Goal: Task Accomplishment & Management: Manage account settings

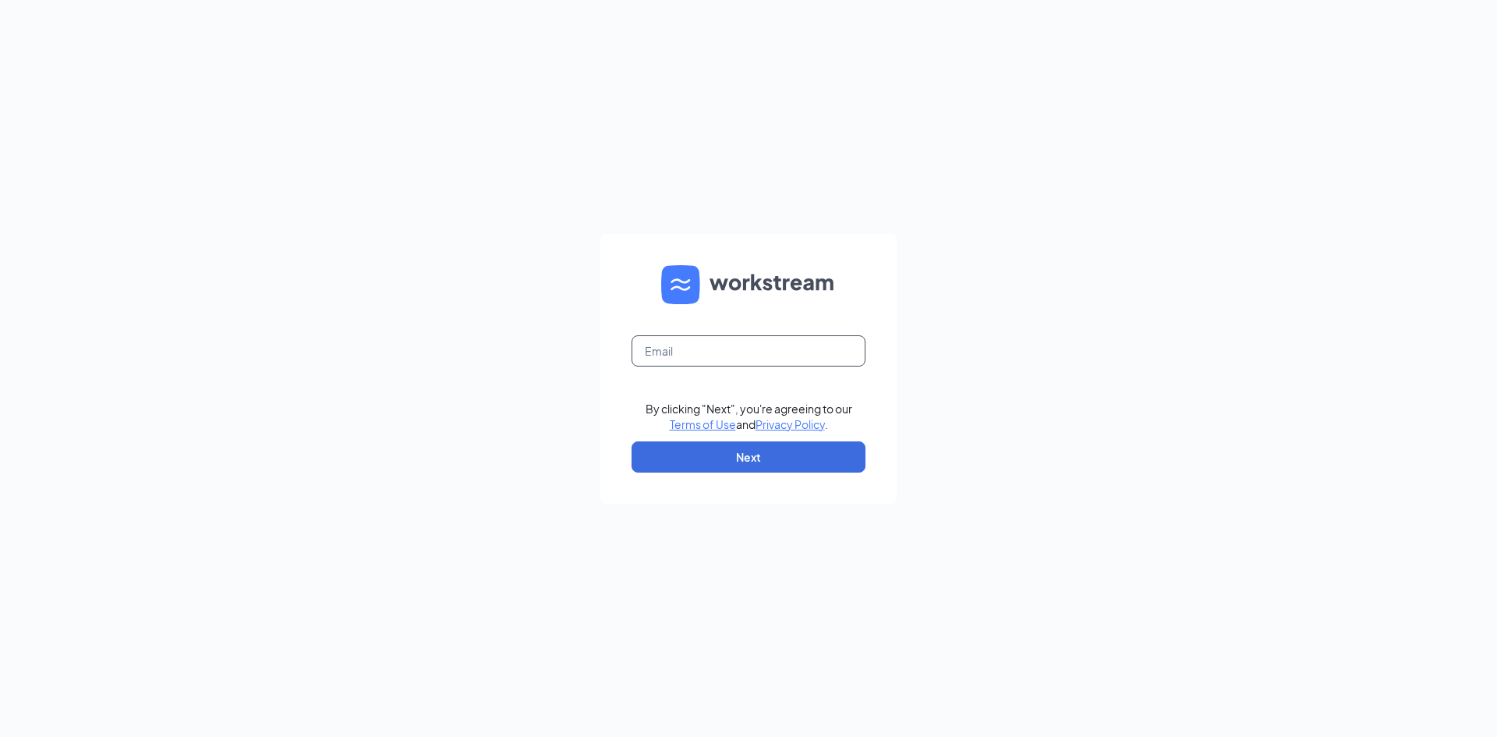
click at [664, 354] on input "text" at bounding box center [749, 350] width 234 height 31
type input "molson979@gmail.com"
click at [738, 458] on button "Next" at bounding box center [749, 456] width 234 height 31
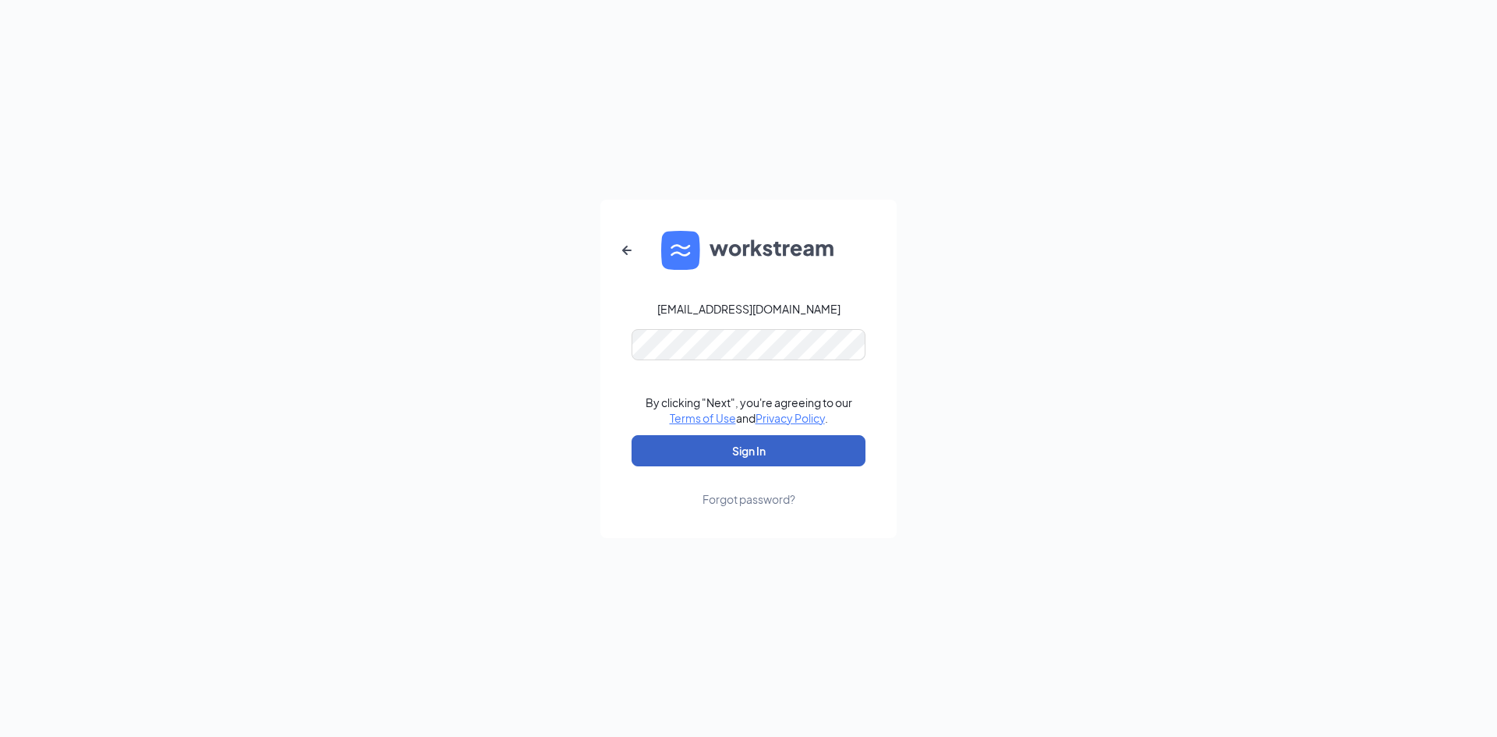
click at [763, 455] on button "Sign In" at bounding box center [749, 450] width 234 height 31
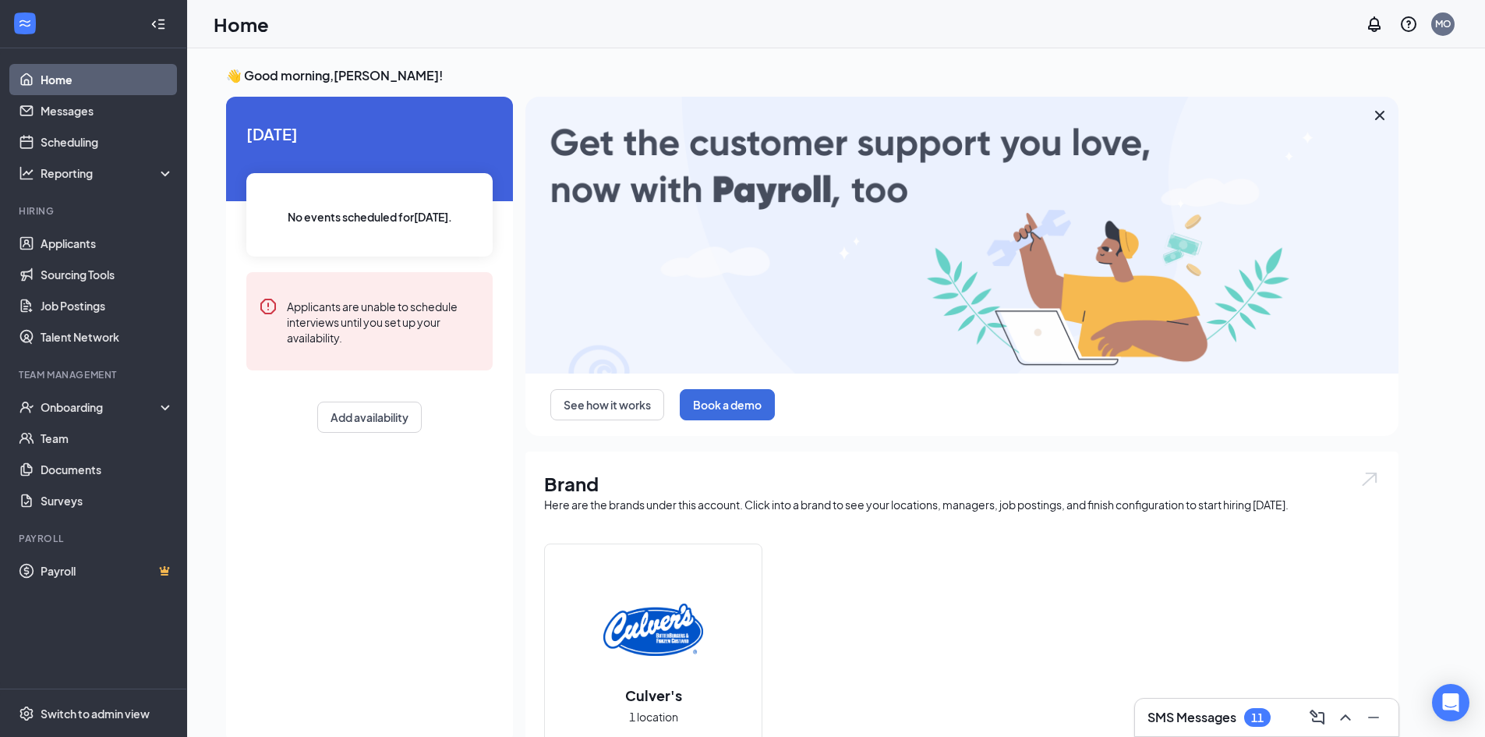
click at [1205, 717] on h3 "SMS Messages" at bounding box center [1192, 717] width 89 height 17
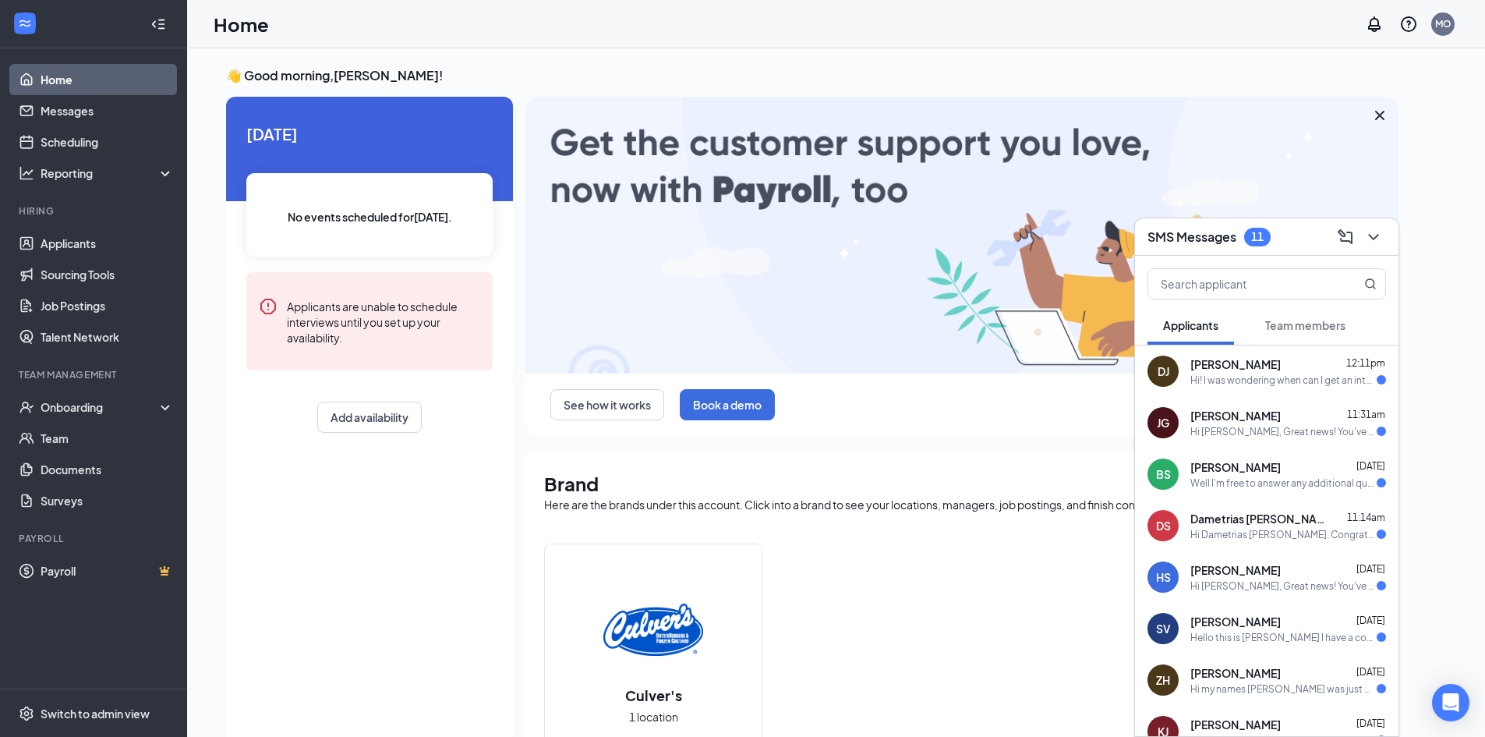
click at [1304, 327] on span "Team members" at bounding box center [1305, 325] width 80 height 14
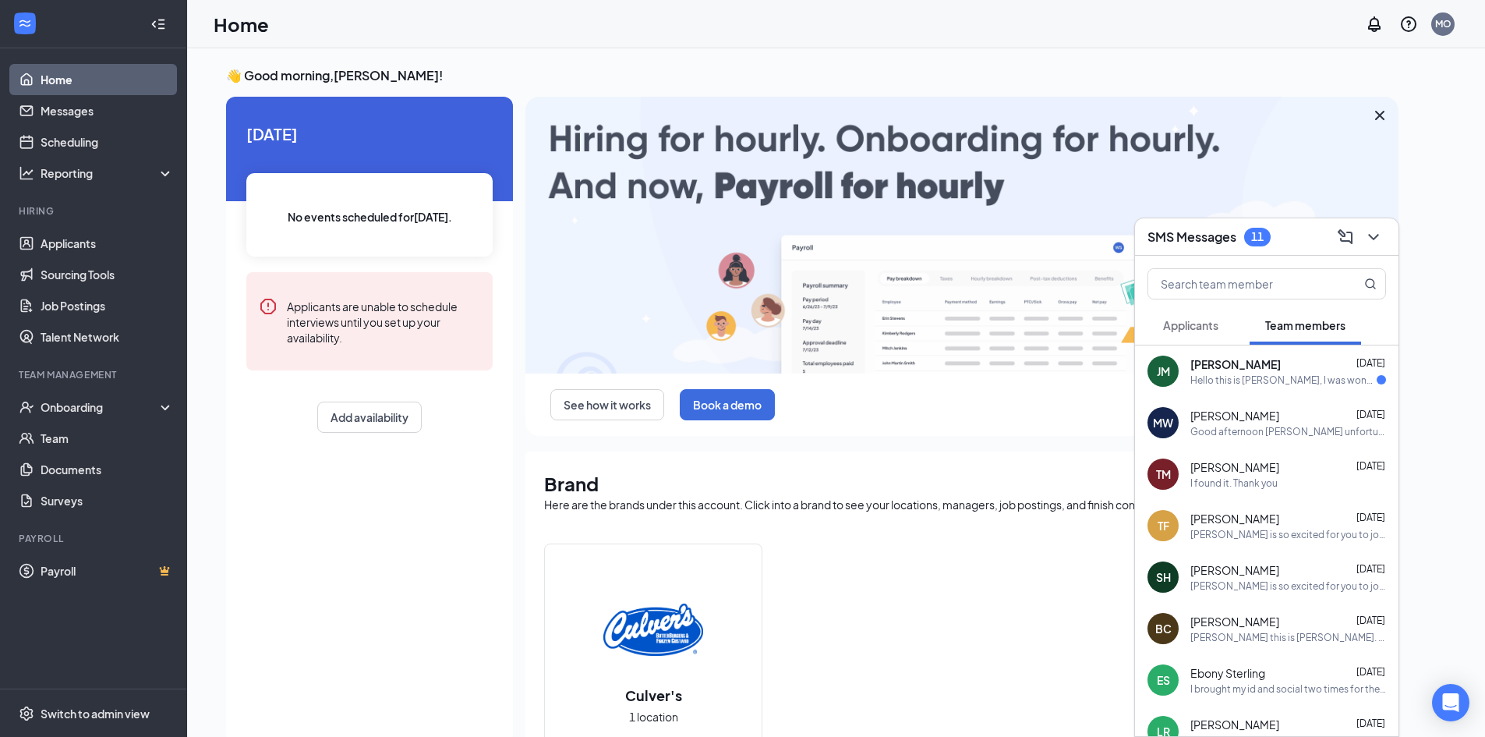
click at [1272, 373] on div "Hello this is [PERSON_NAME], I was wondering if the direct deposit was bounced …" at bounding box center [1284, 379] width 186 height 13
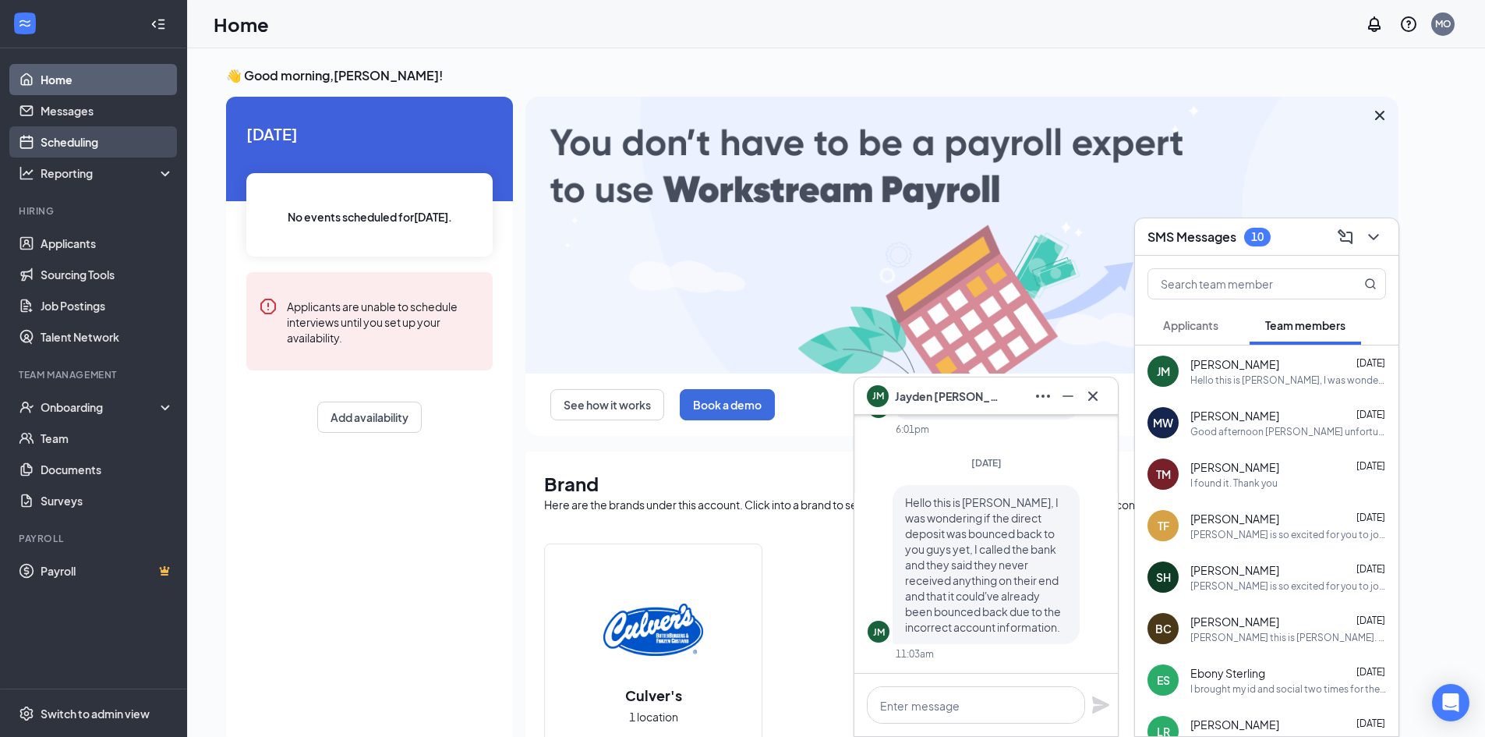
click at [66, 147] on link "Scheduling" at bounding box center [107, 141] width 133 height 31
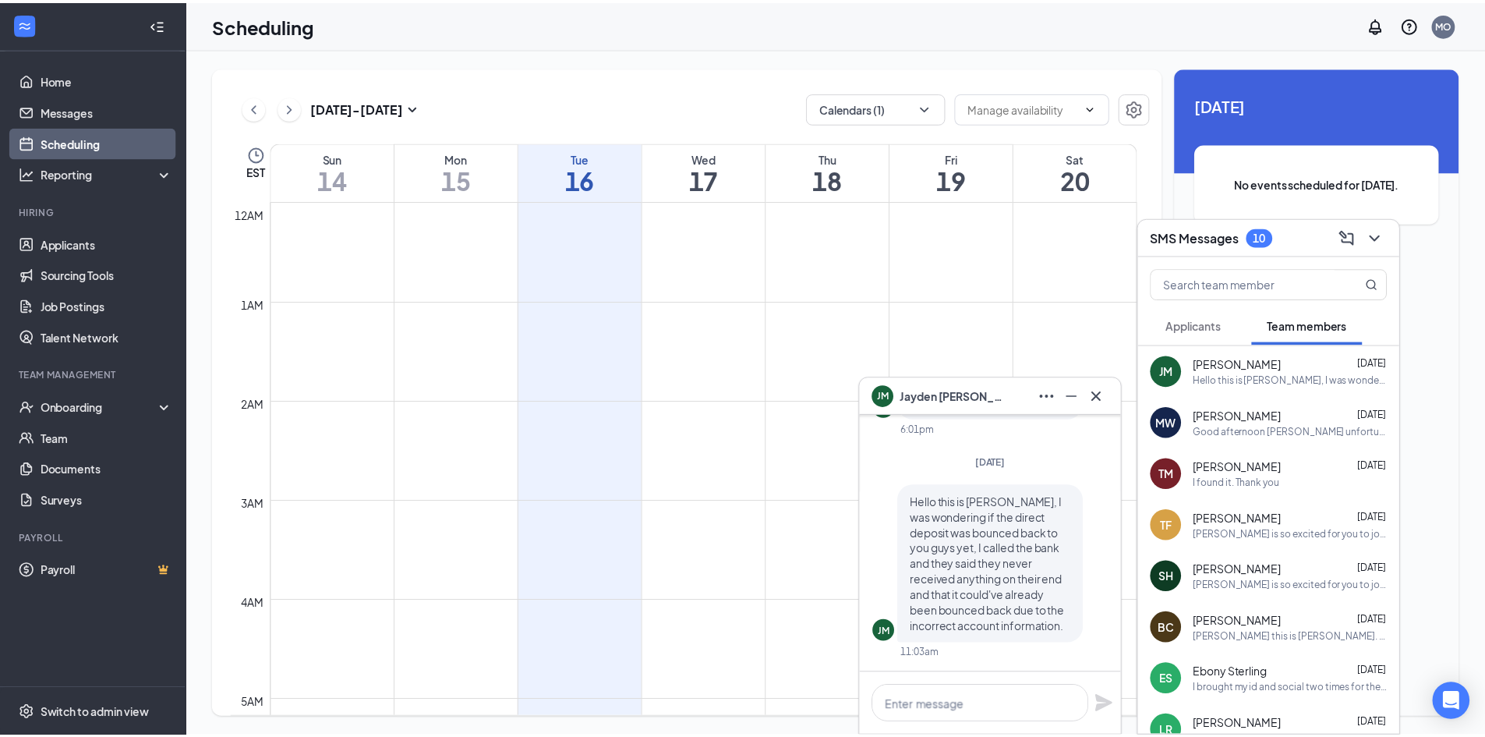
scroll to position [766, 0]
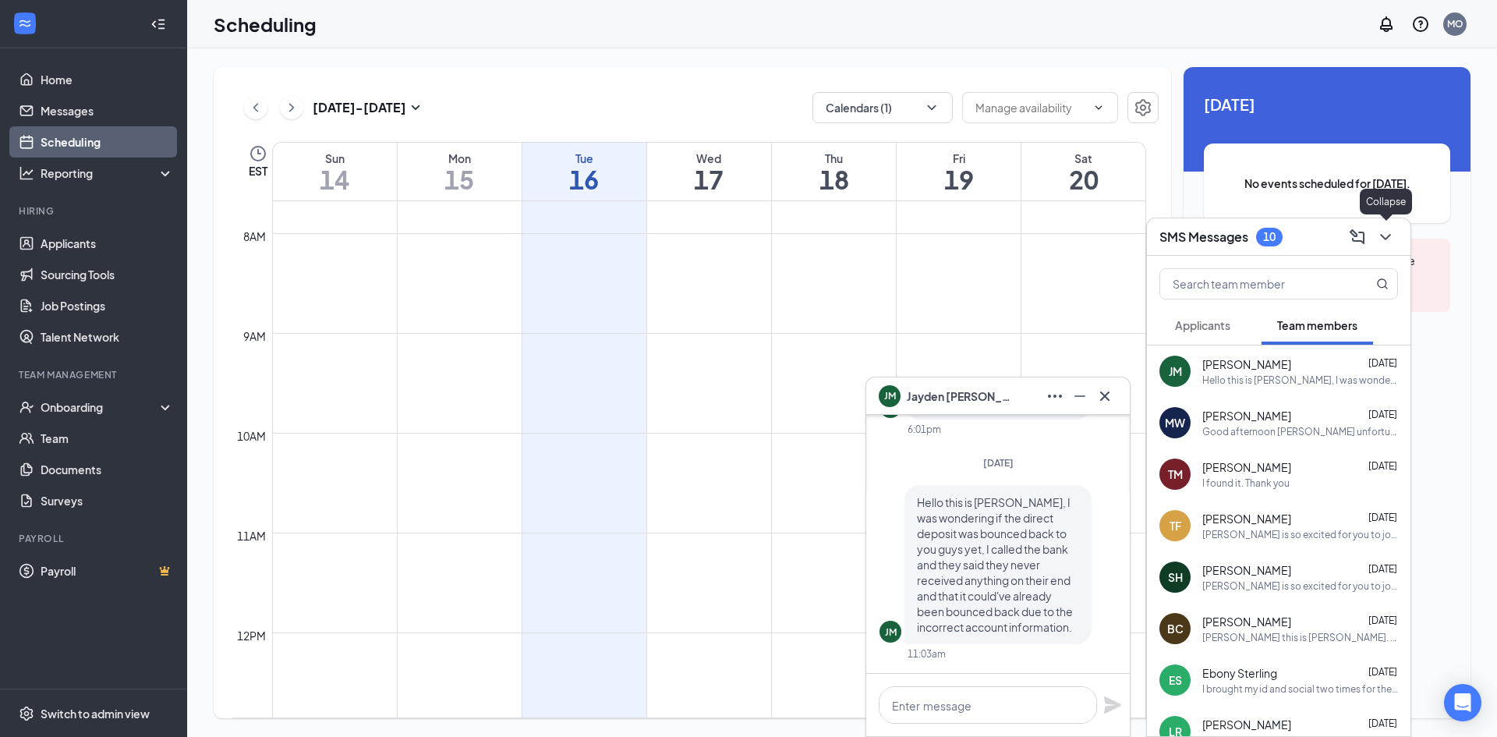
click at [1384, 232] on icon "ChevronDown" at bounding box center [1385, 237] width 19 height 19
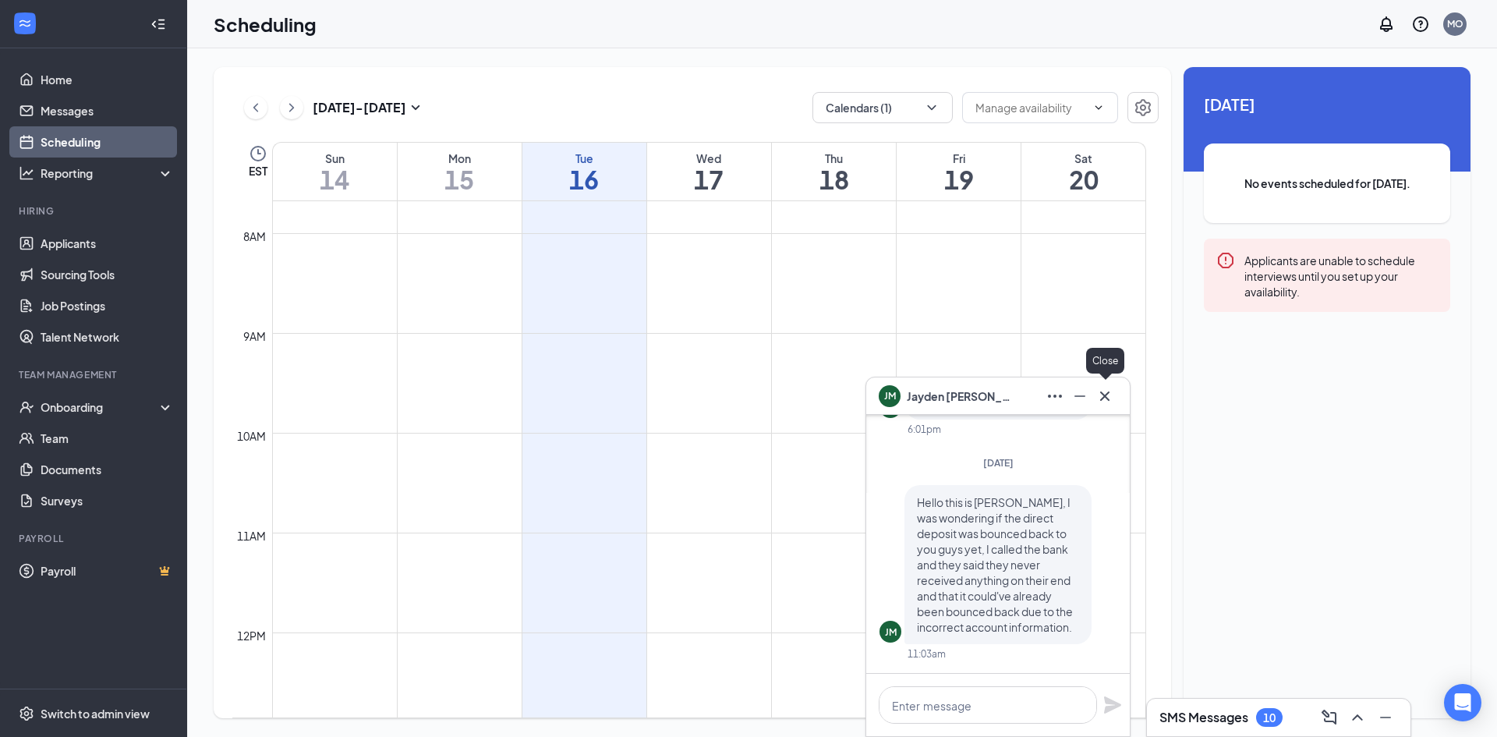
click at [1107, 395] on icon "Cross" at bounding box center [1105, 396] width 19 height 19
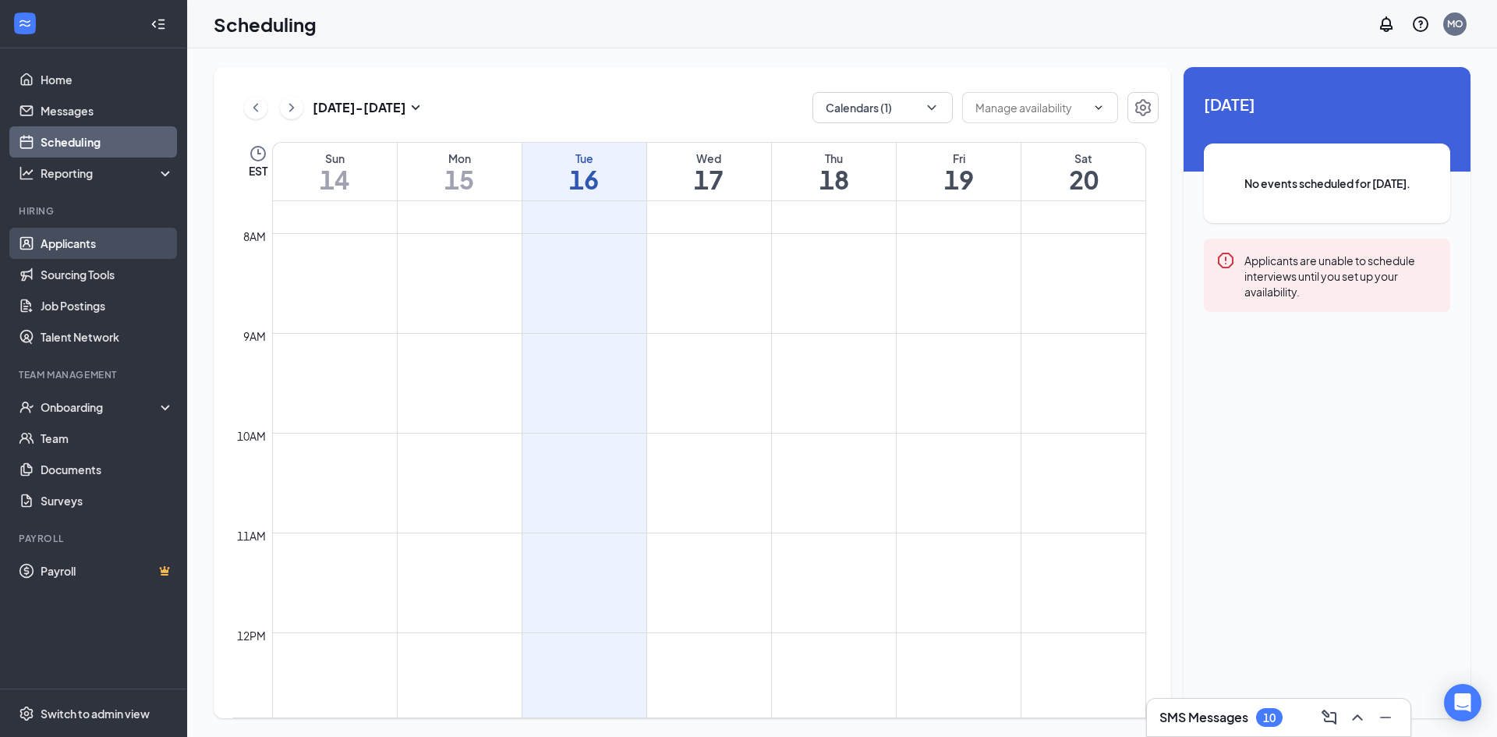
click at [73, 239] on link "Applicants" at bounding box center [107, 243] width 133 height 31
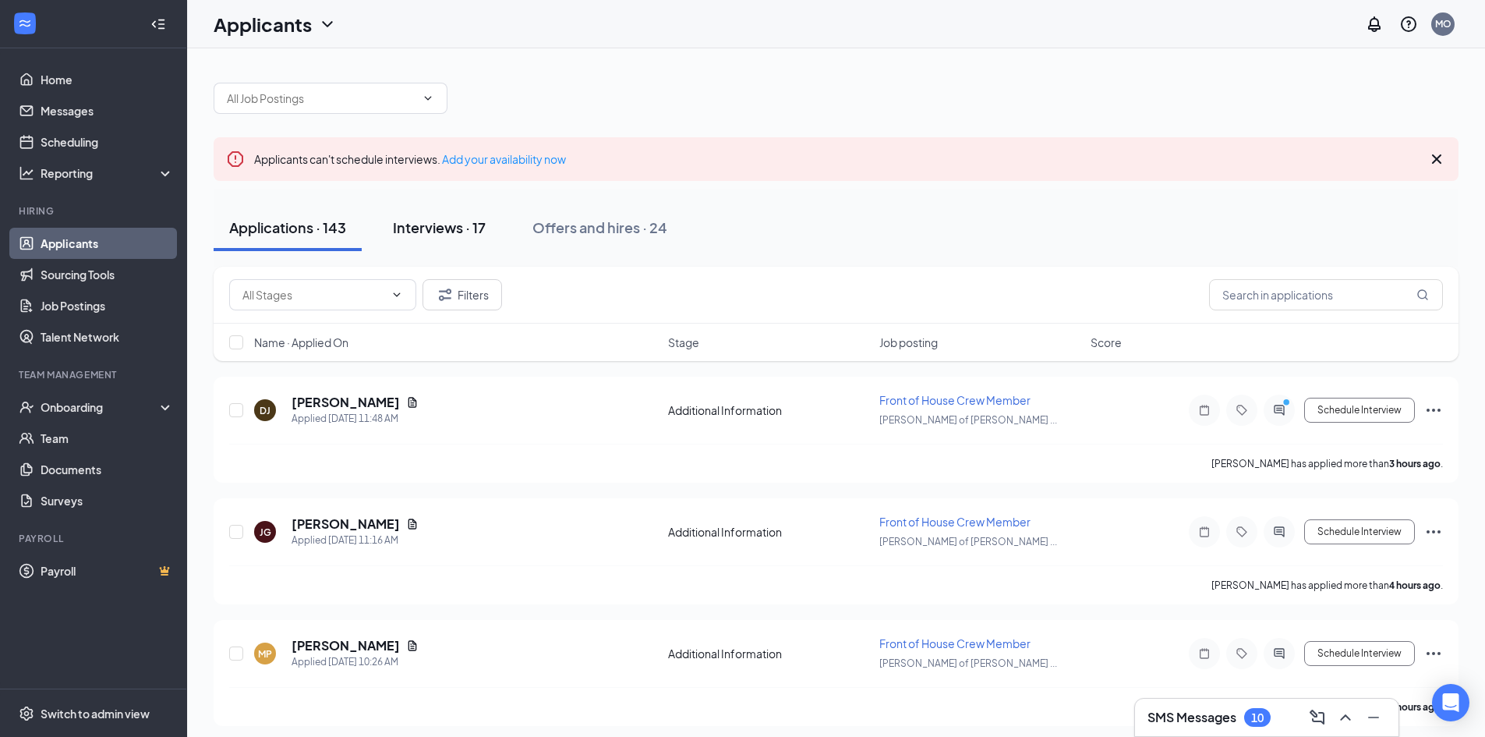
click at [428, 228] on div "Interviews · 17" at bounding box center [439, 227] width 93 height 19
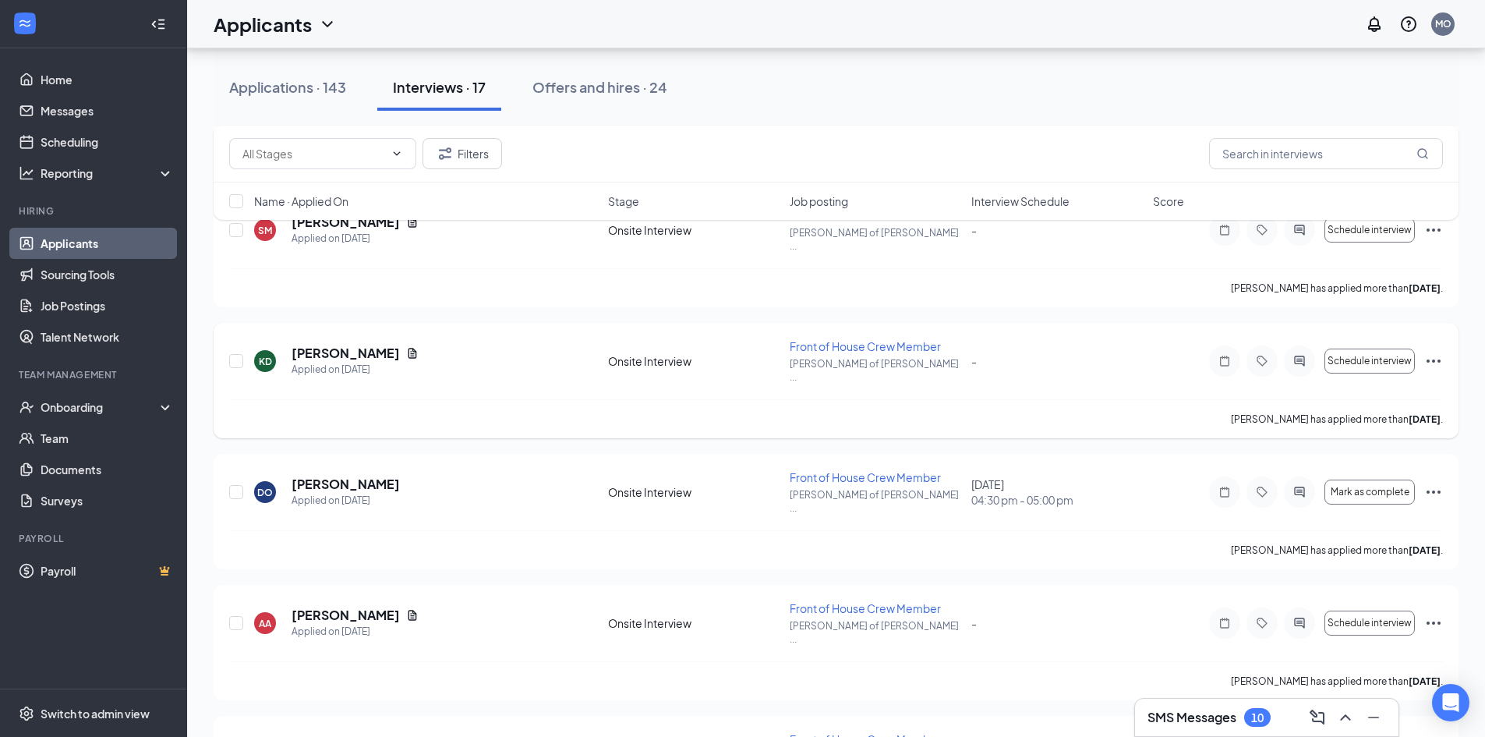
scroll to position [1658, 0]
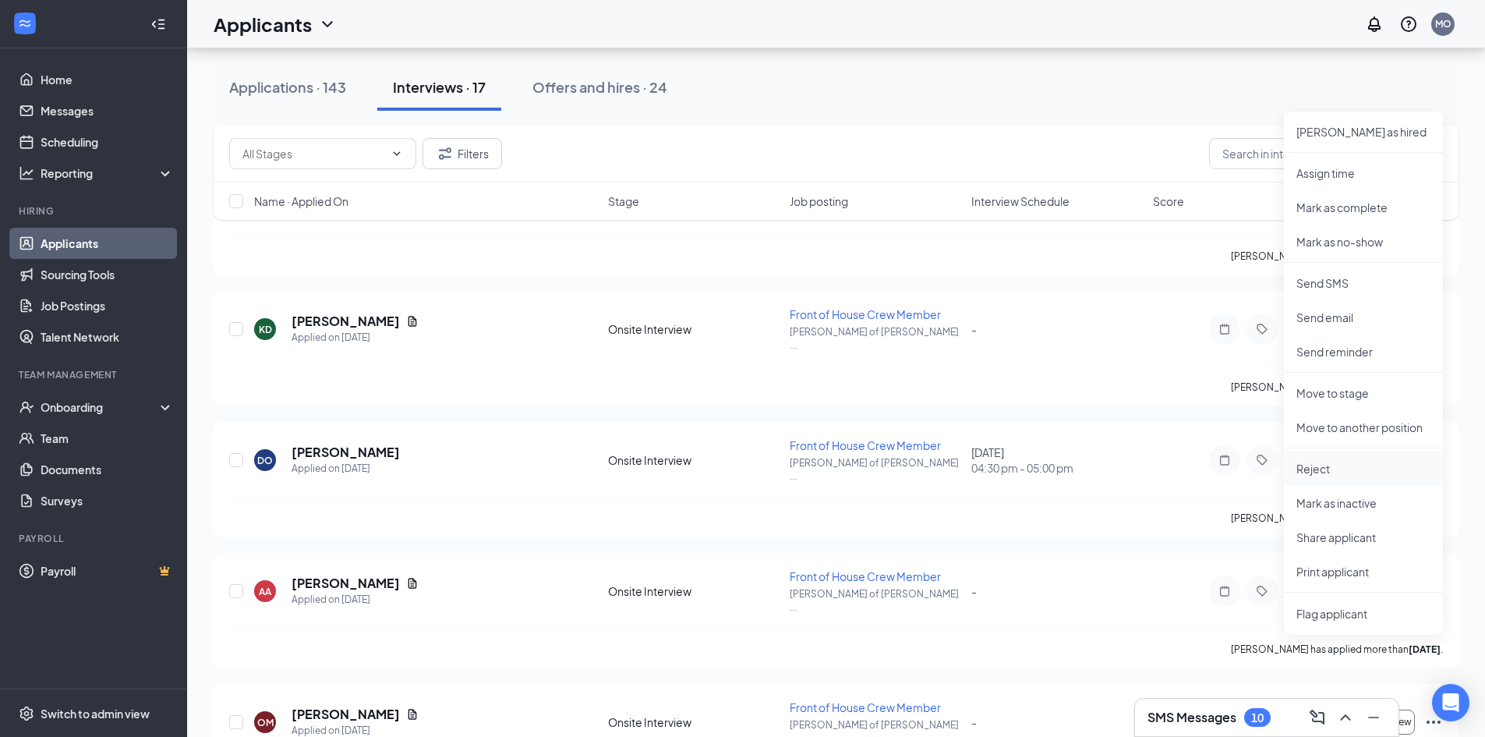
click at [1343, 464] on p "Reject" at bounding box center [1364, 469] width 134 height 16
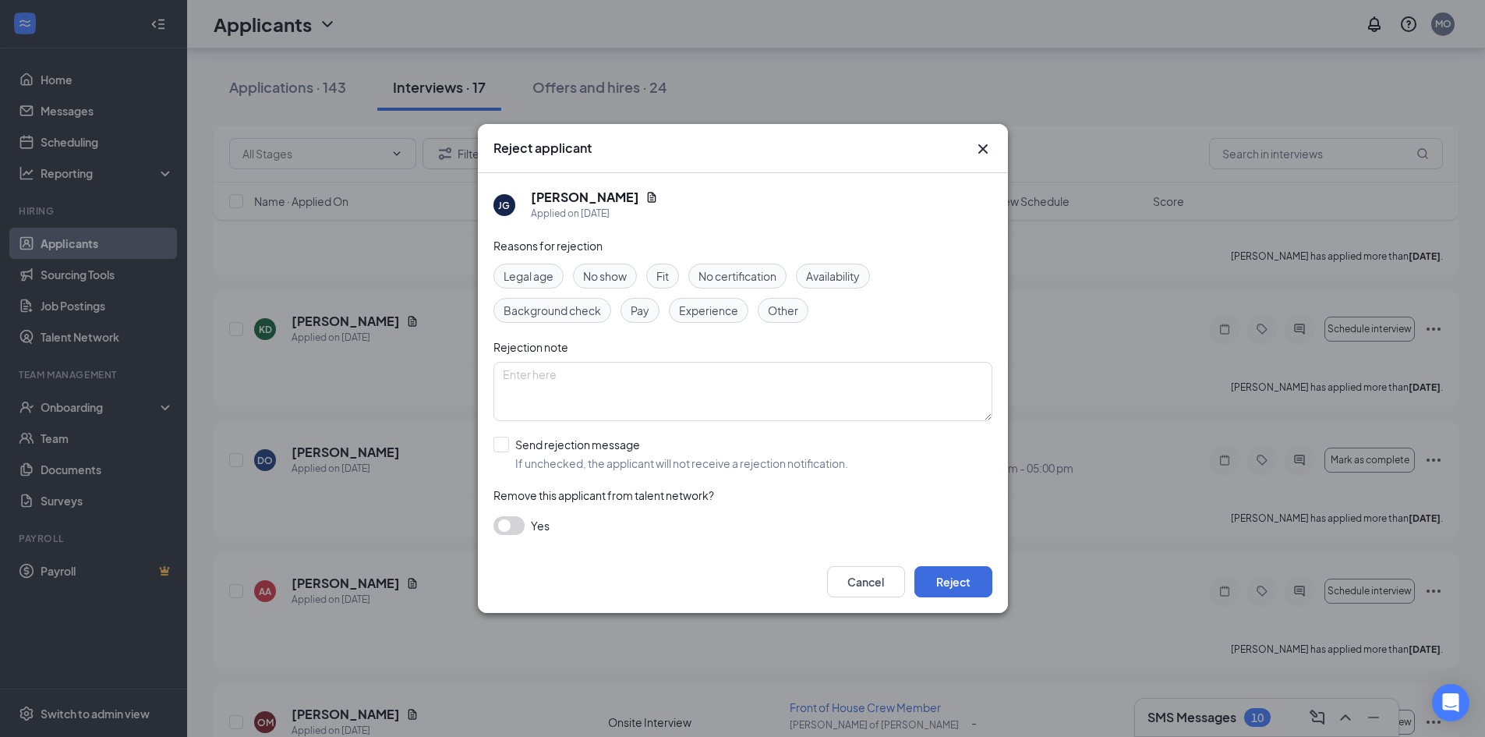
click at [775, 310] on span "Other" at bounding box center [783, 310] width 30 height 17
click at [502, 446] on input "Send rejection message If unchecked, the applicant will not receive a rejection…" at bounding box center [671, 454] width 355 height 34
checkbox input "true"
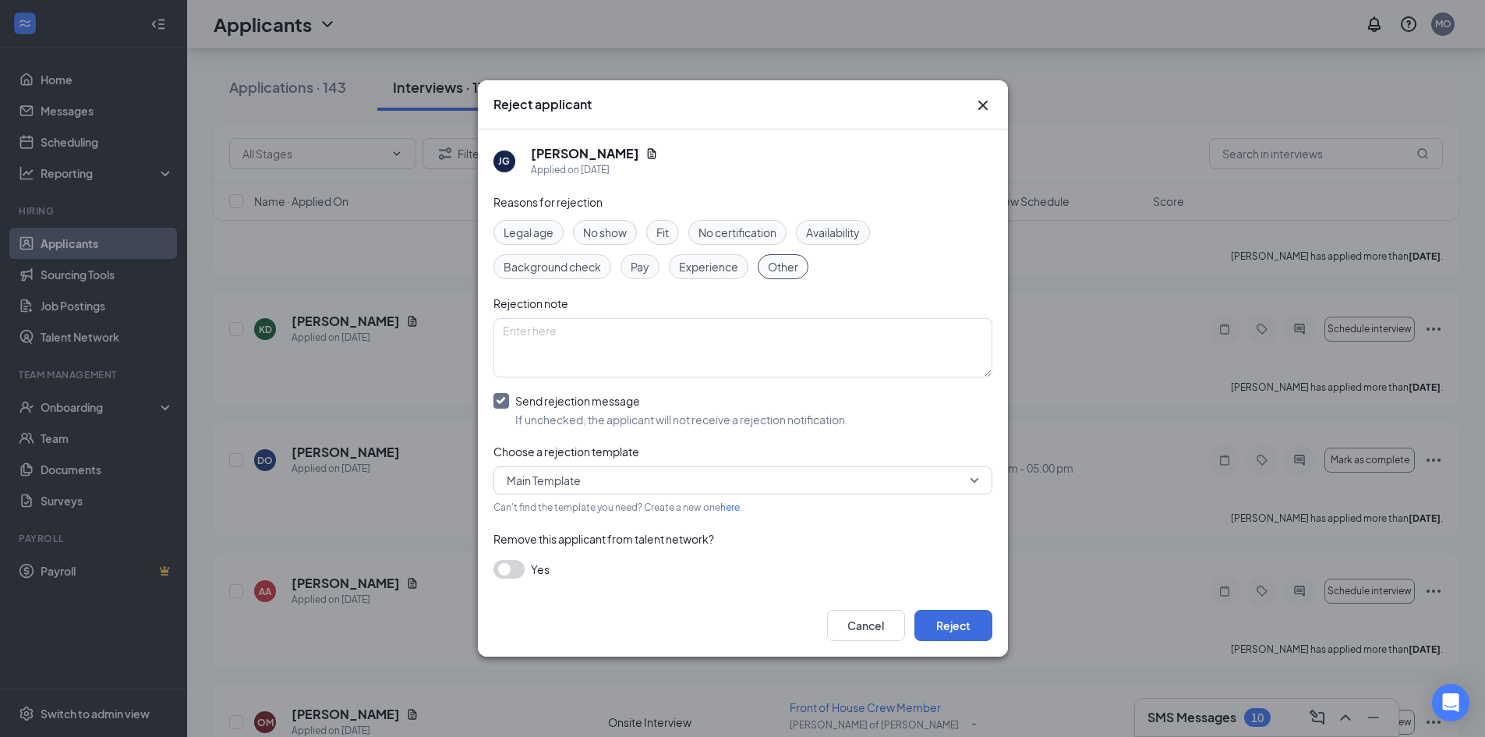
click at [509, 571] on button "button" at bounding box center [509, 569] width 31 height 19
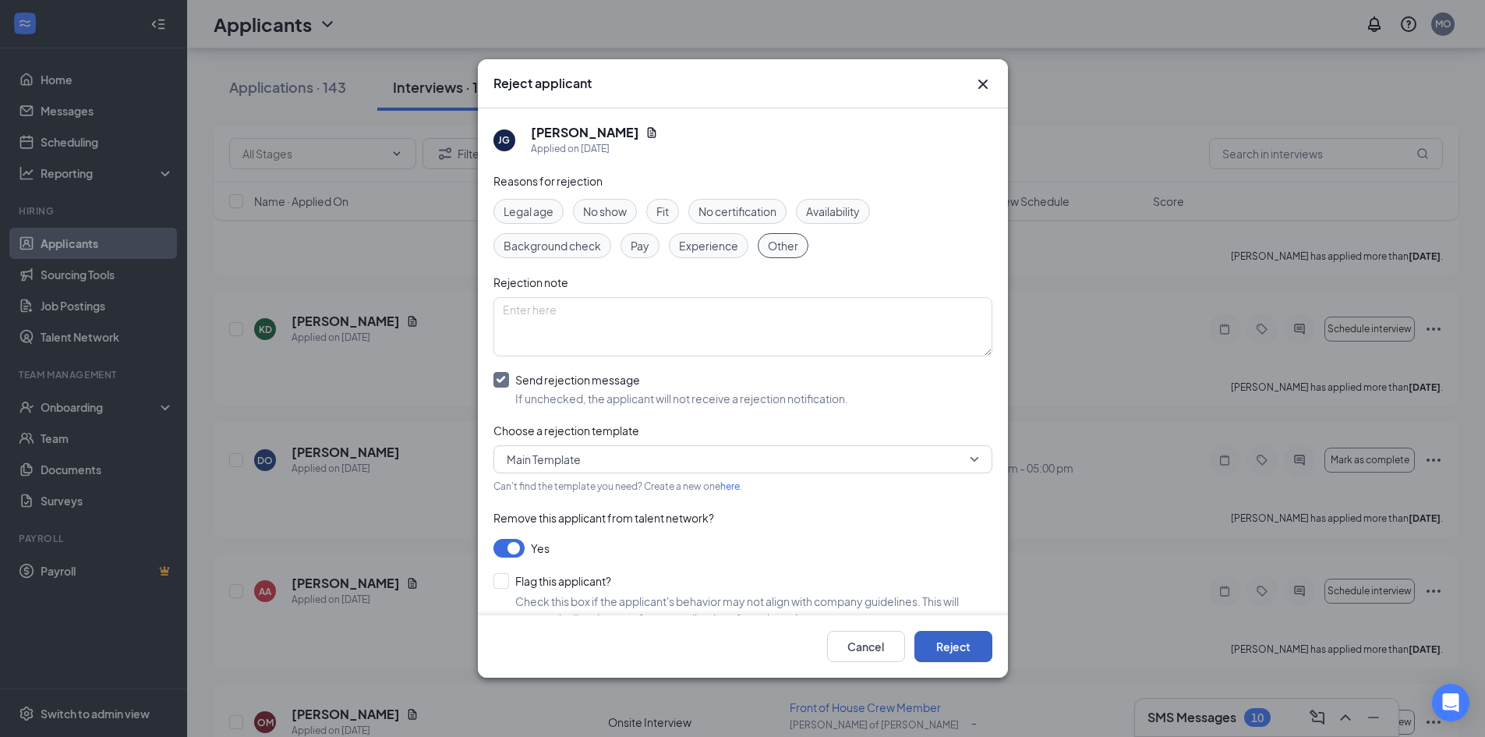
click at [954, 641] on button "Reject" at bounding box center [954, 646] width 78 height 31
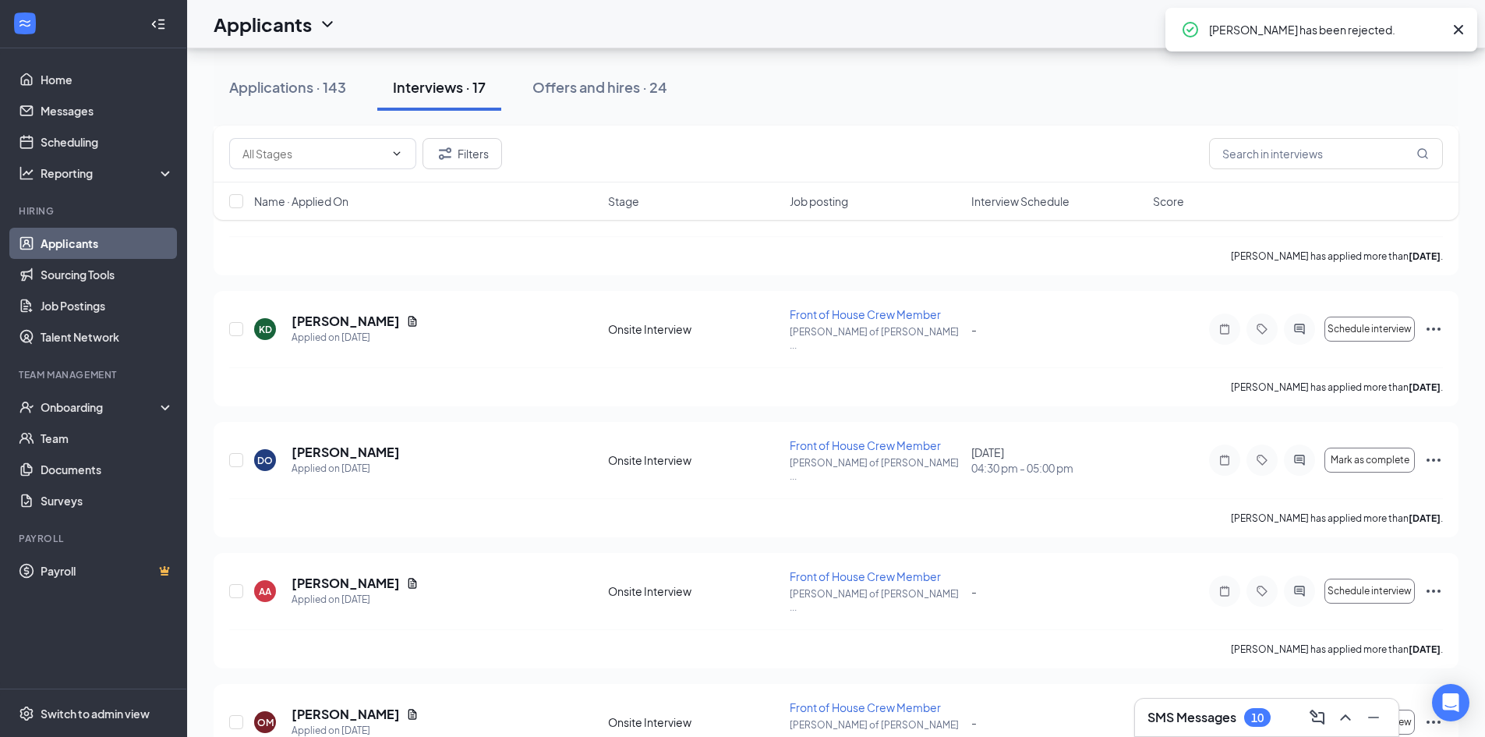
scroll to position [1539, 0]
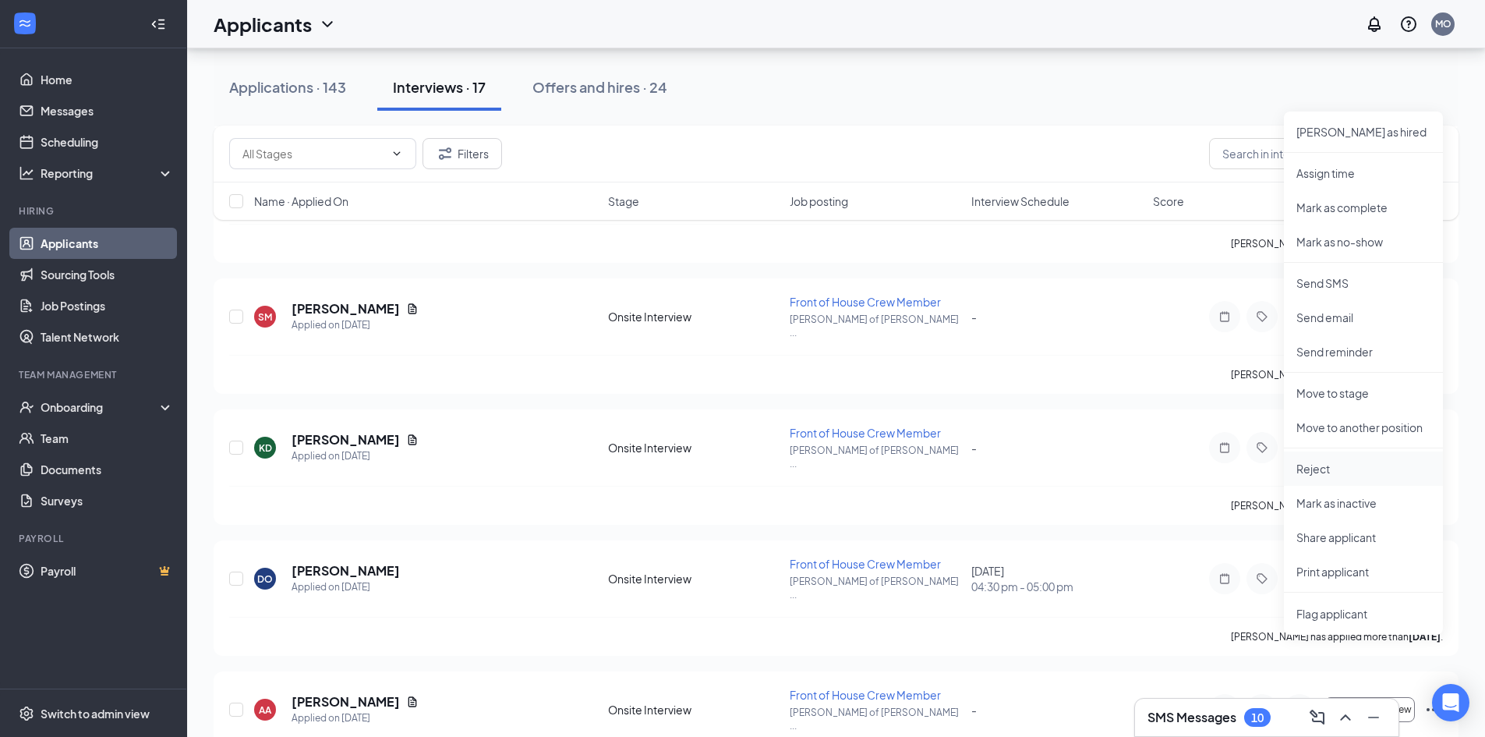
click at [1326, 471] on p "Reject" at bounding box center [1364, 469] width 134 height 16
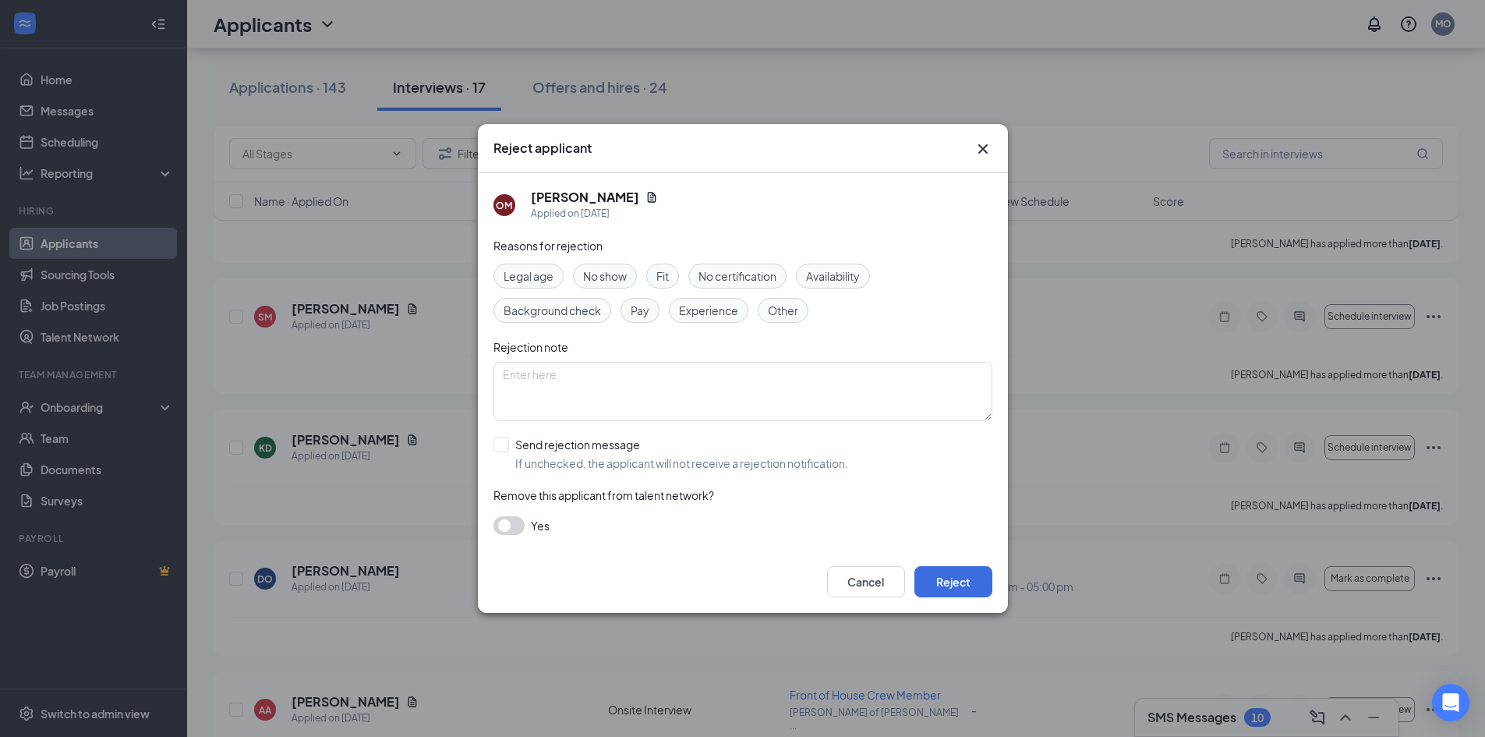
click at [788, 308] on span "Other" at bounding box center [783, 310] width 30 height 17
click at [503, 448] on input "Send rejection message If unchecked, the applicant will not receive a rejection…" at bounding box center [671, 454] width 355 height 34
checkbox input "true"
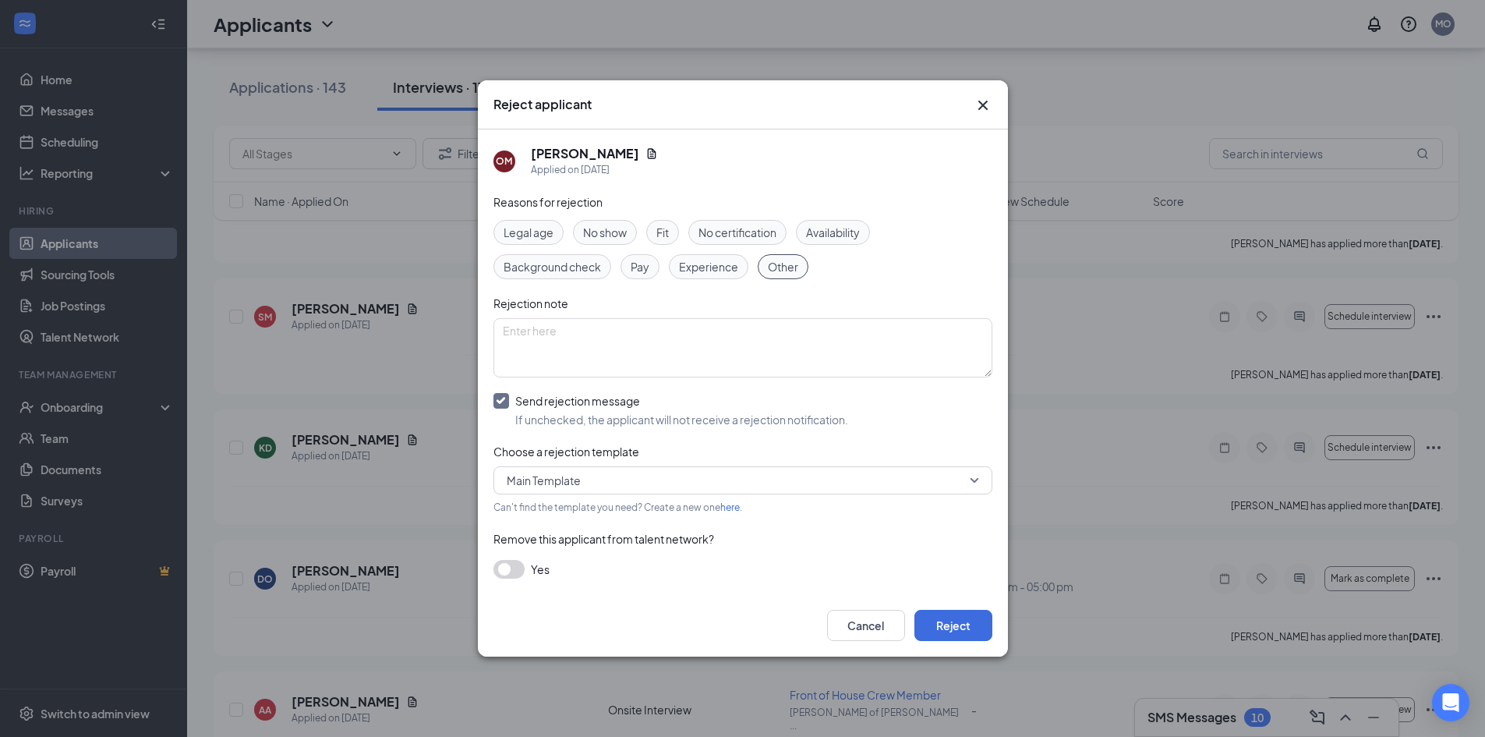
click at [516, 566] on button "button" at bounding box center [509, 569] width 31 height 19
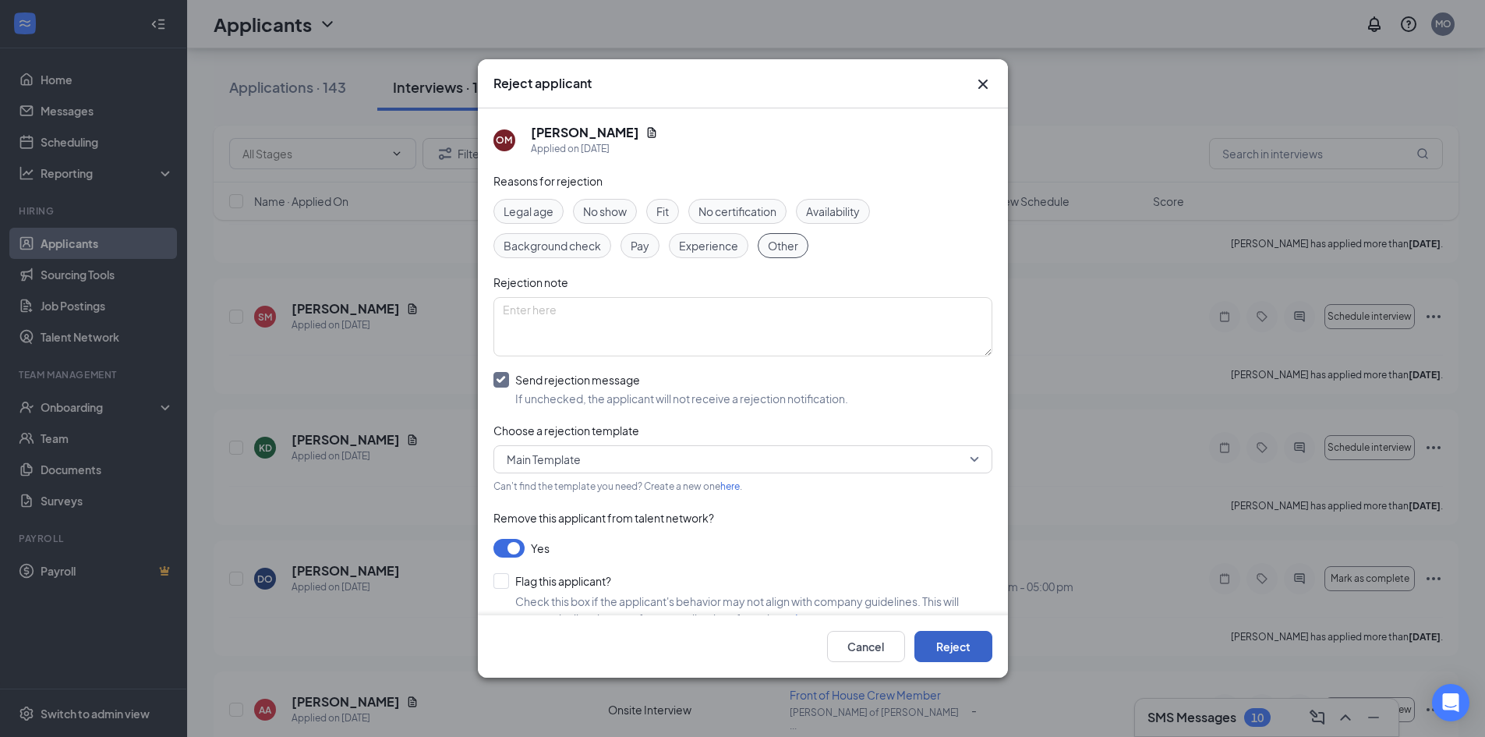
click at [947, 652] on button "Reject" at bounding box center [954, 646] width 78 height 31
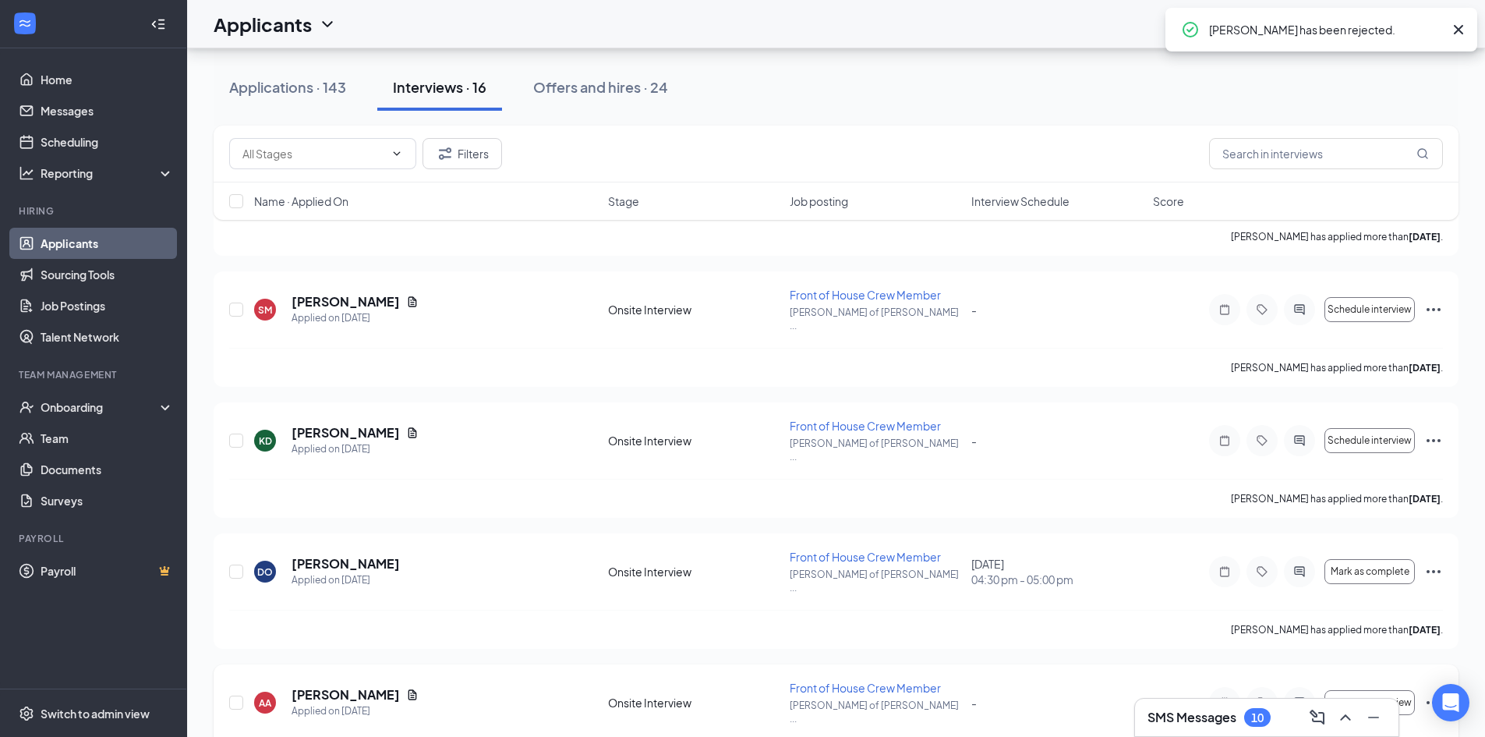
scroll to position [1549, 0]
click at [1432, 691] on icon "Ellipses" at bounding box center [1434, 700] width 19 height 19
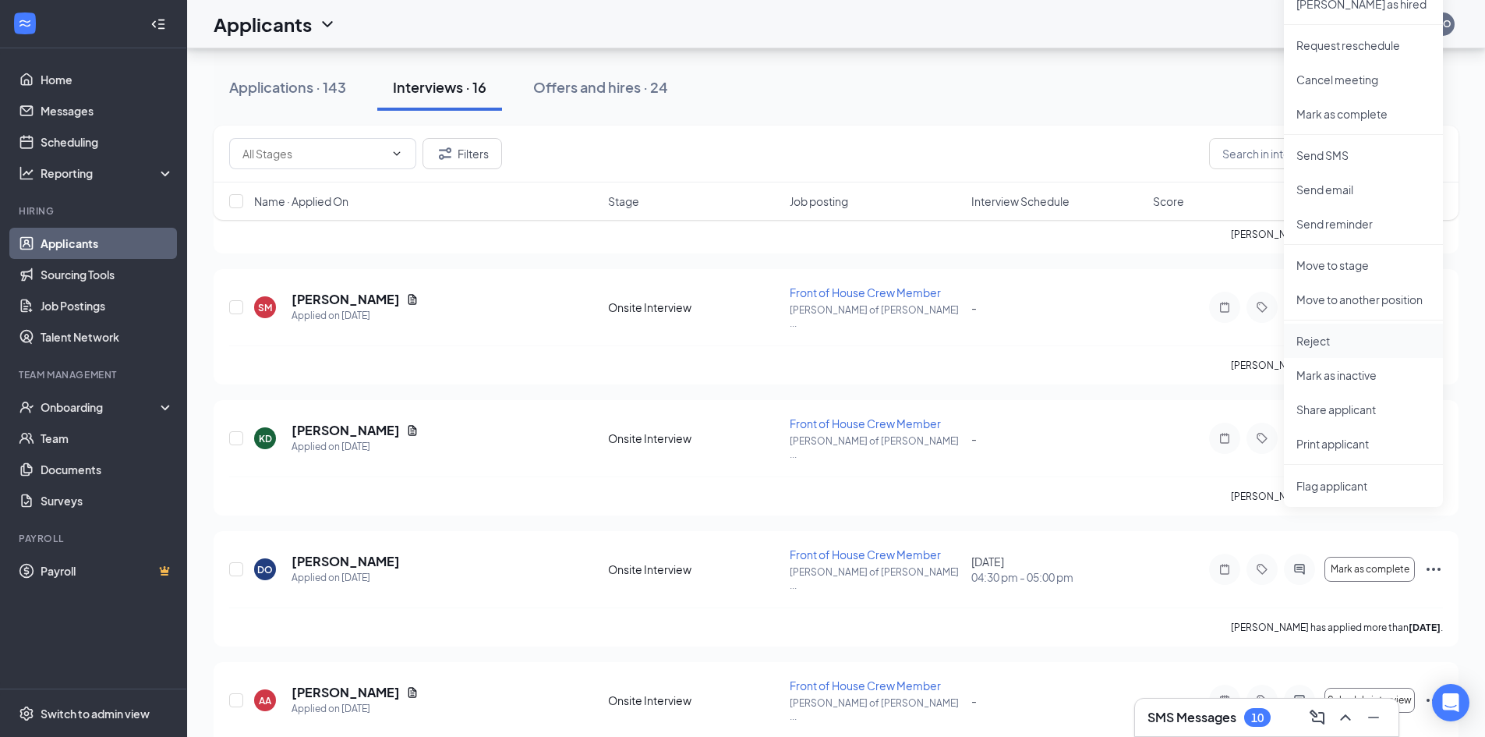
click at [1310, 348] on p "Reject" at bounding box center [1364, 341] width 134 height 16
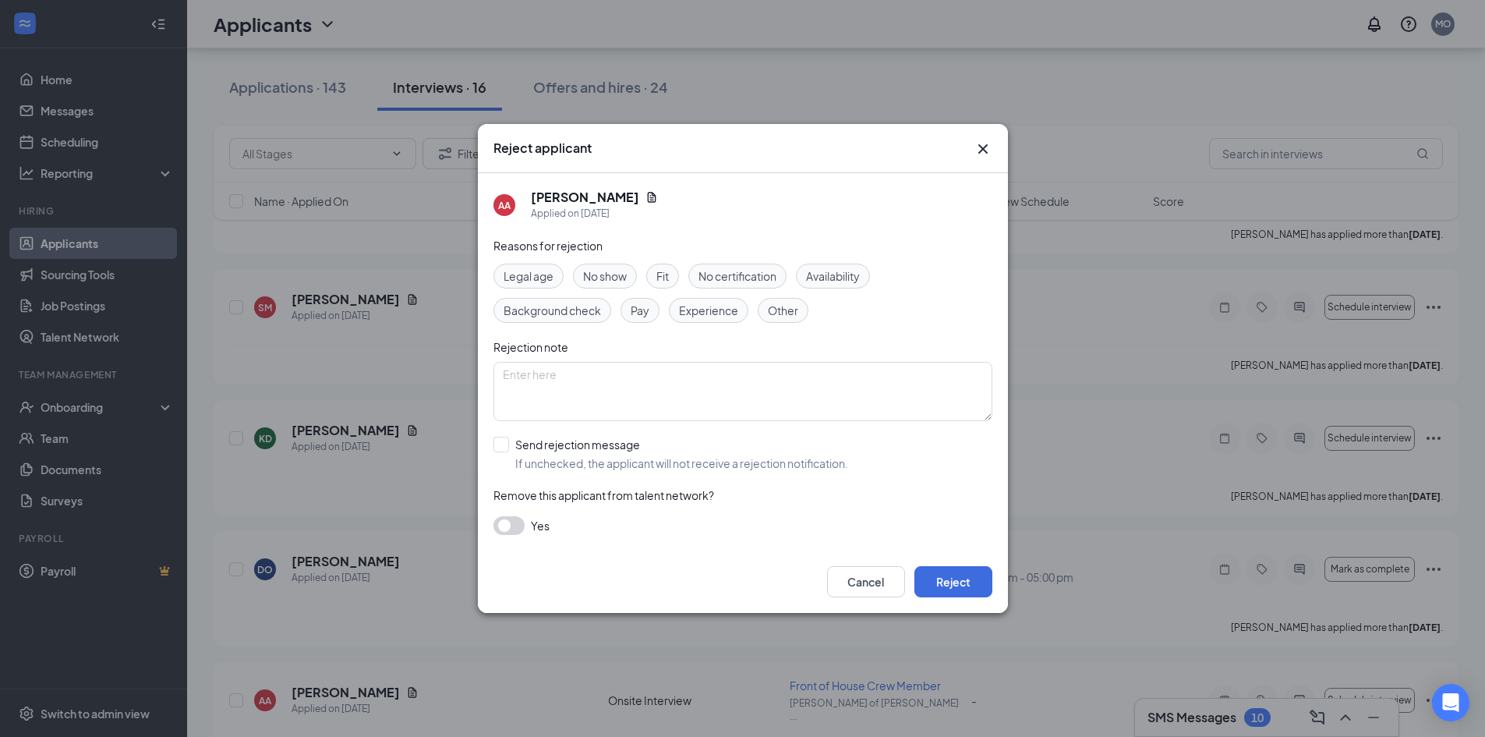
click at [788, 313] on span "Other" at bounding box center [783, 310] width 30 height 17
click at [497, 440] on input "Send rejection message If unchecked, the applicant will not receive a rejection…" at bounding box center [671, 454] width 355 height 34
checkbox input "true"
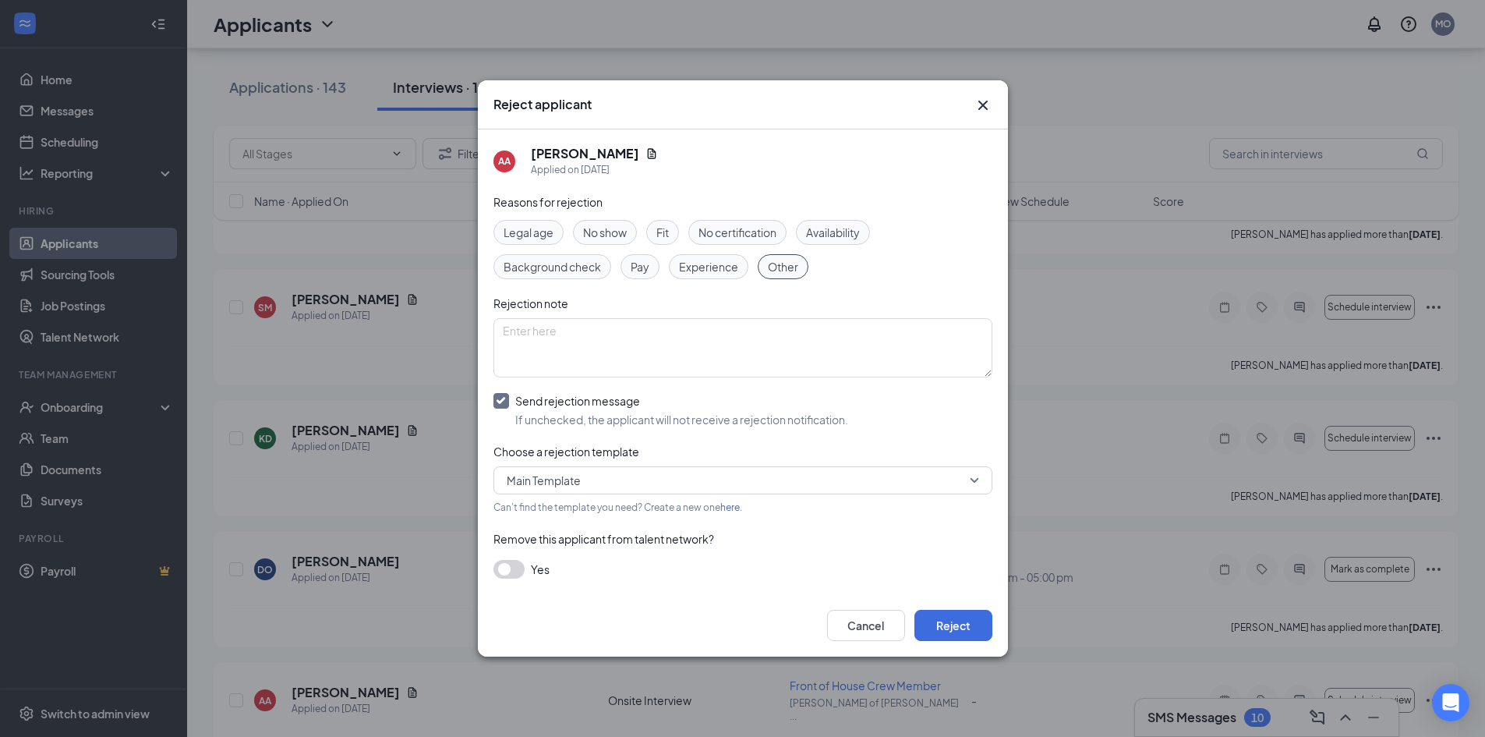
click at [522, 568] on button "button" at bounding box center [509, 569] width 31 height 19
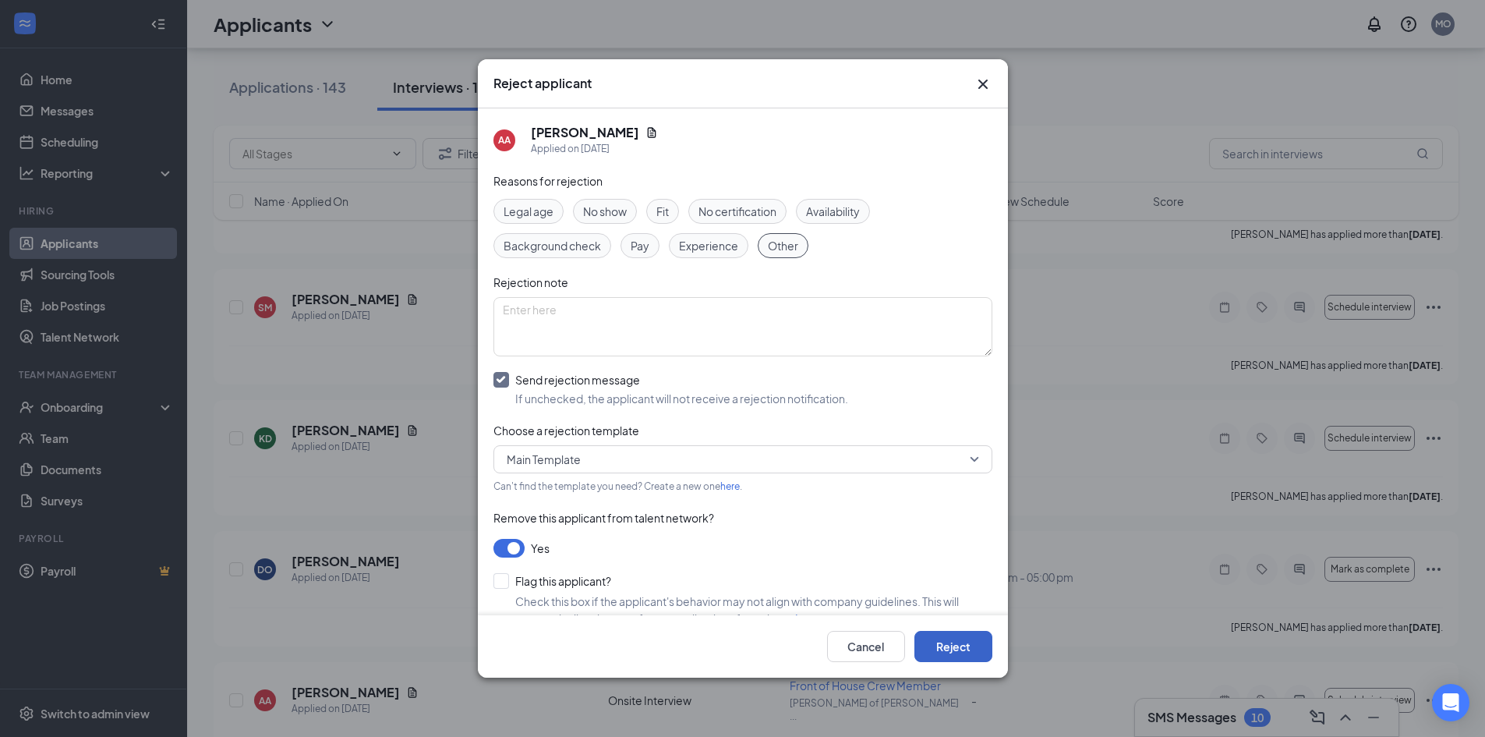
click at [956, 645] on button "Reject" at bounding box center [954, 646] width 78 height 31
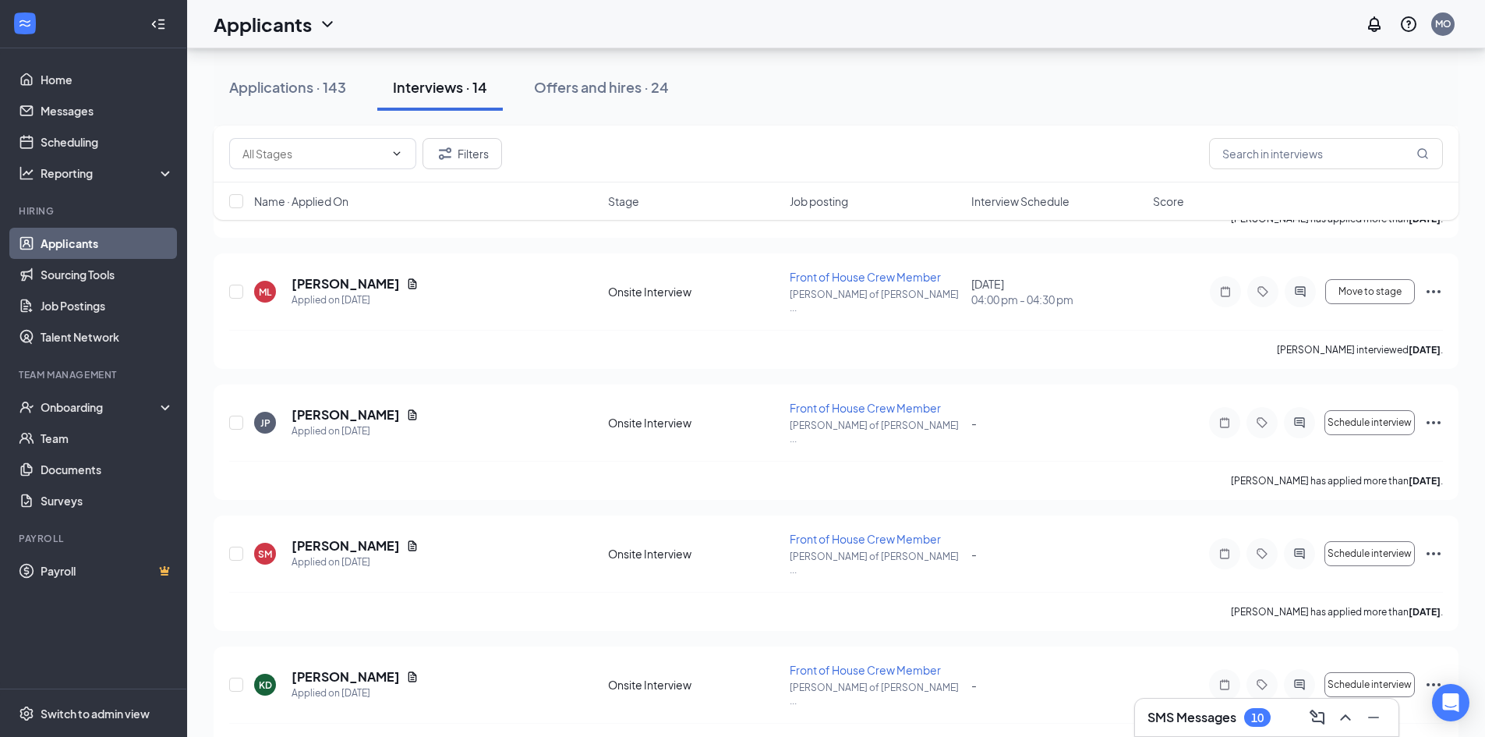
scroll to position [1146, 0]
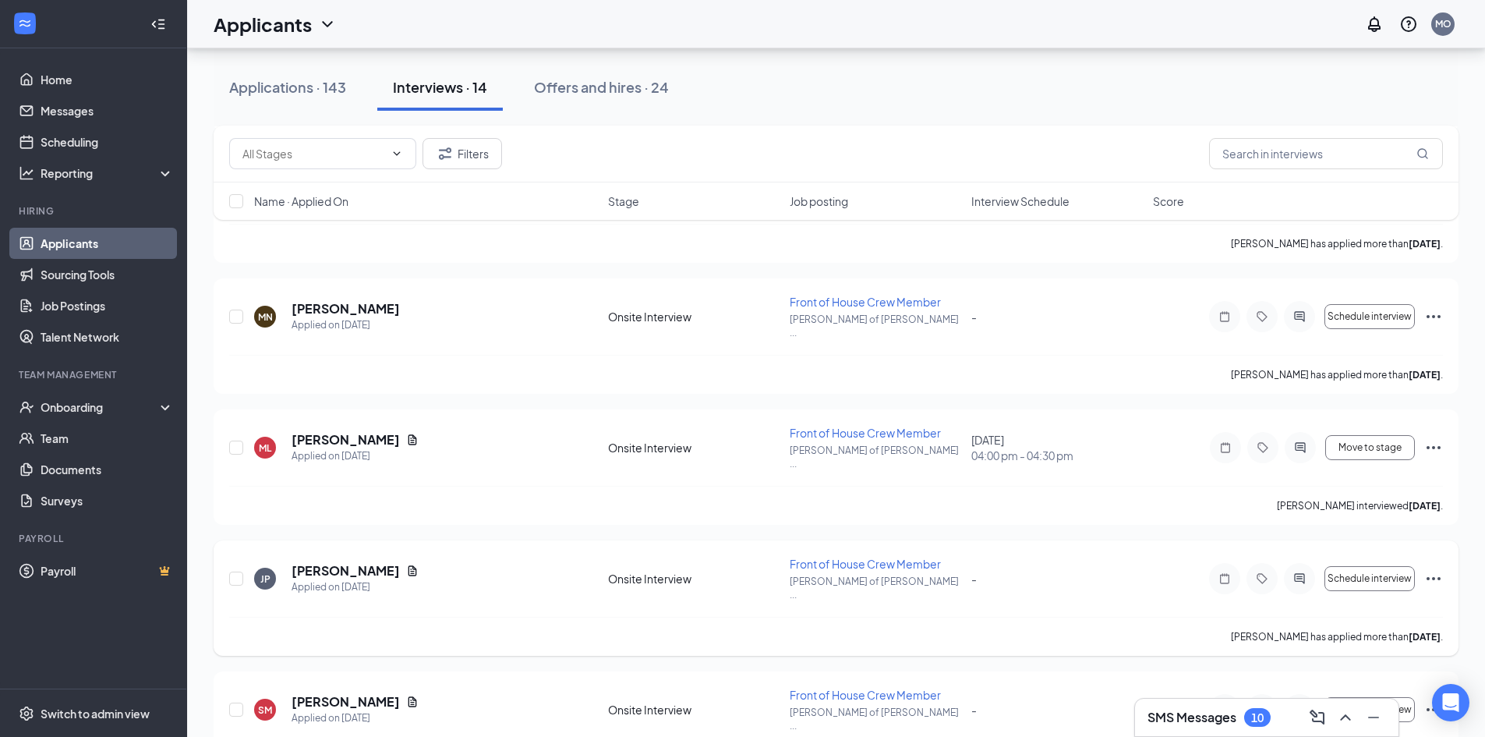
click at [1434, 577] on icon "Ellipses" at bounding box center [1434, 578] width 14 height 3
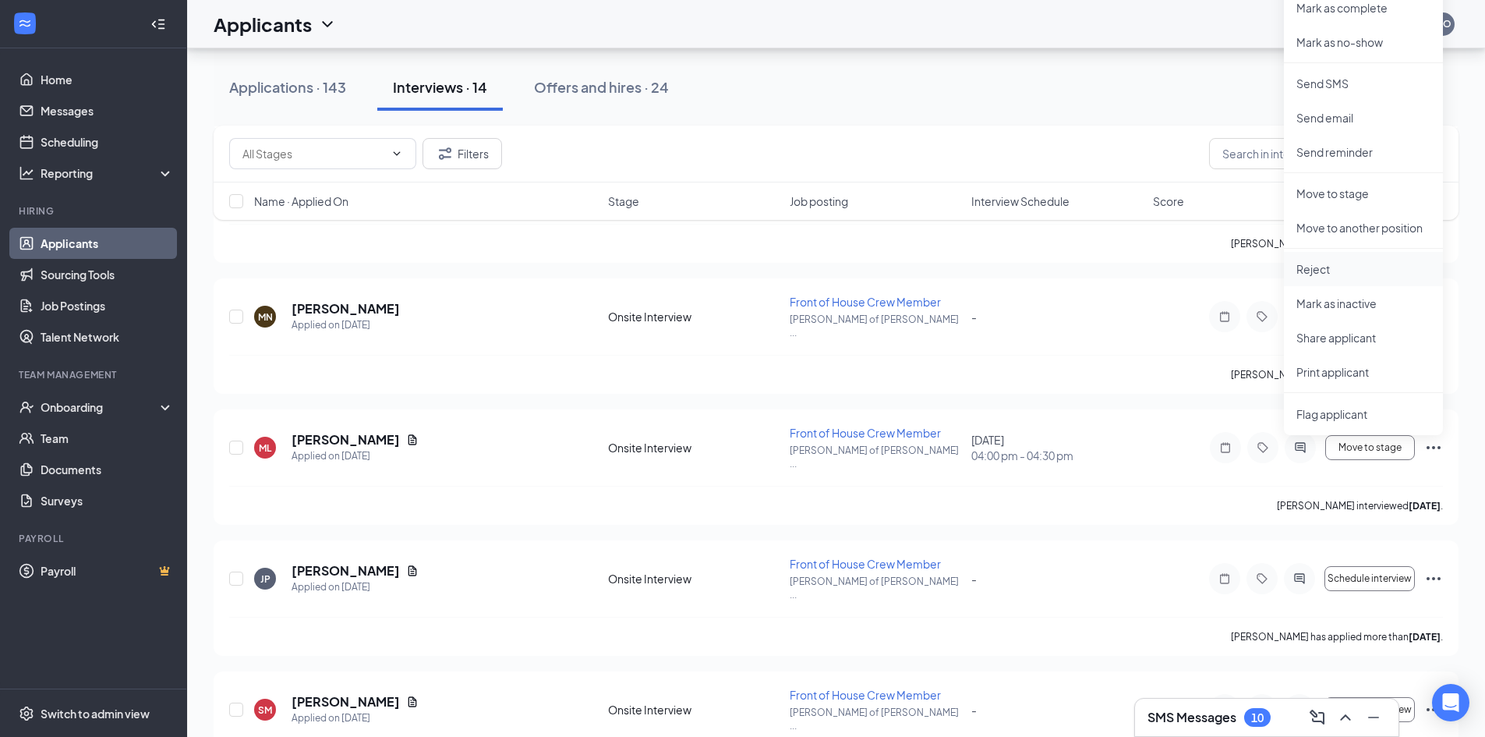
click at [1343, 271] on p "Reject" at bounding box center [1364, 269] width 134 height 16
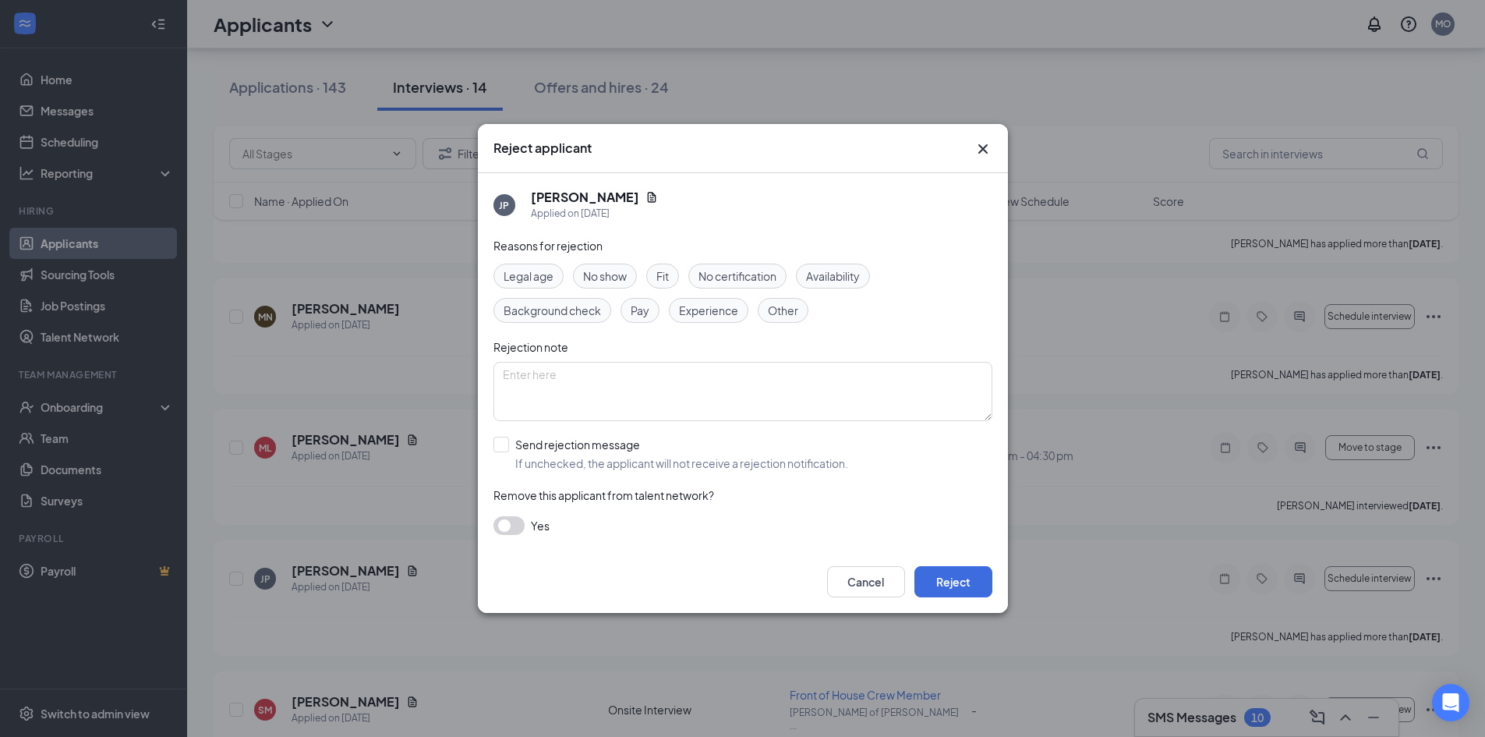
click at [777, 314] on span "Other" at bounding box center [783, 310] width 30 height 17
click at [501, 447] on input "Send rejection message If unchecked, the applicant will not receive a rejection…" at bounding box center [671, 454] width 355 height 34
checkbox input "true"
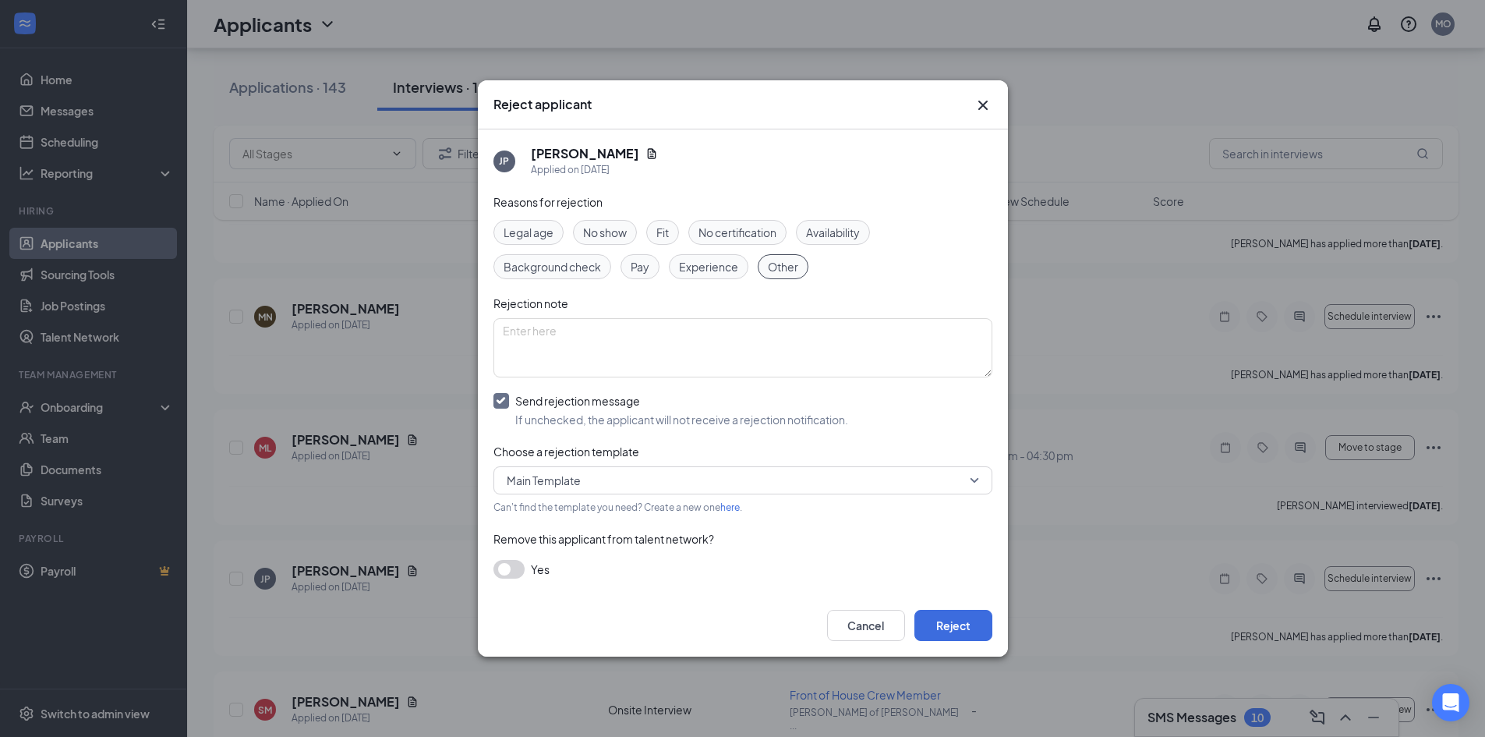
click at [518, 565] on button "button" at bounding box center [509, 569] width 31 height 19
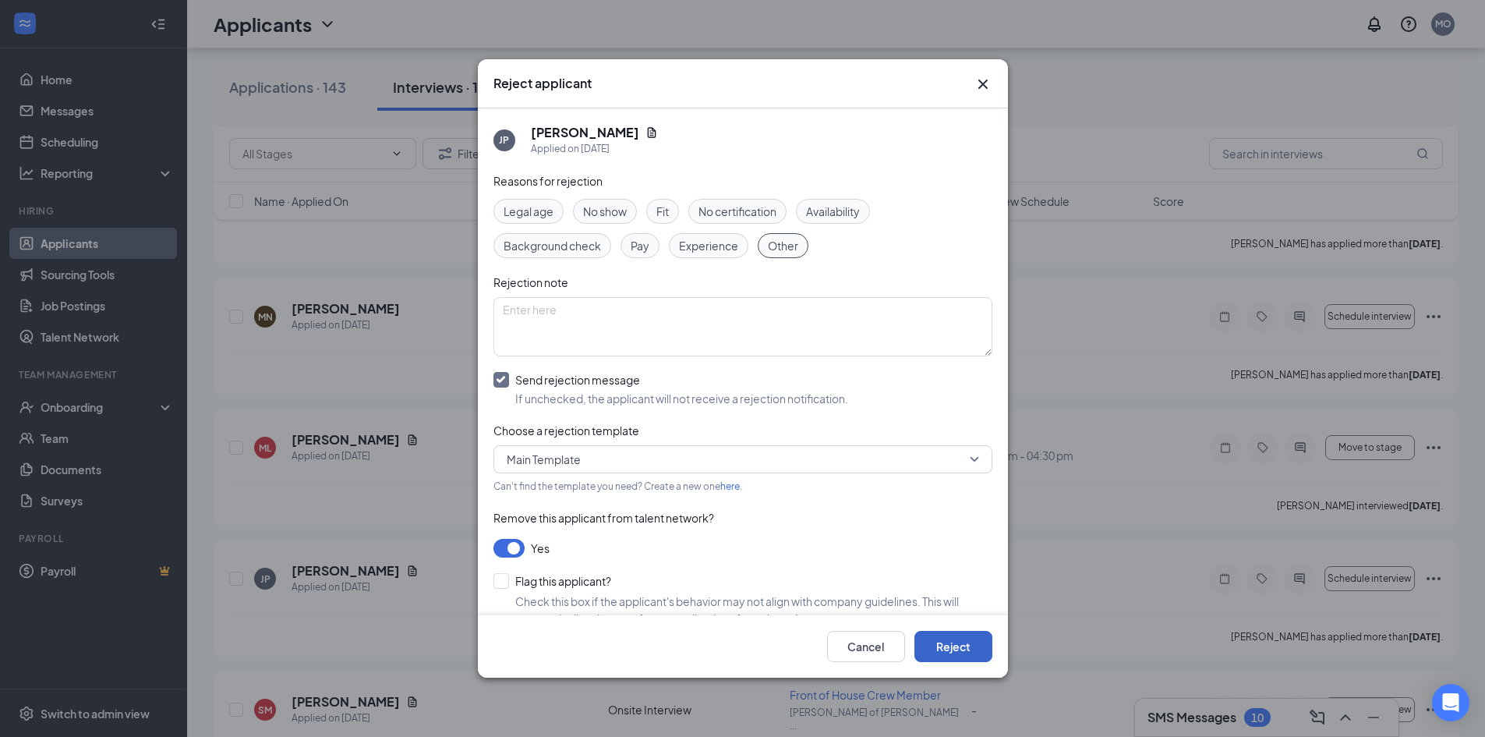
click at [961, 644] on button "Reject" at bounding box center [954, 646] width 78 height 31
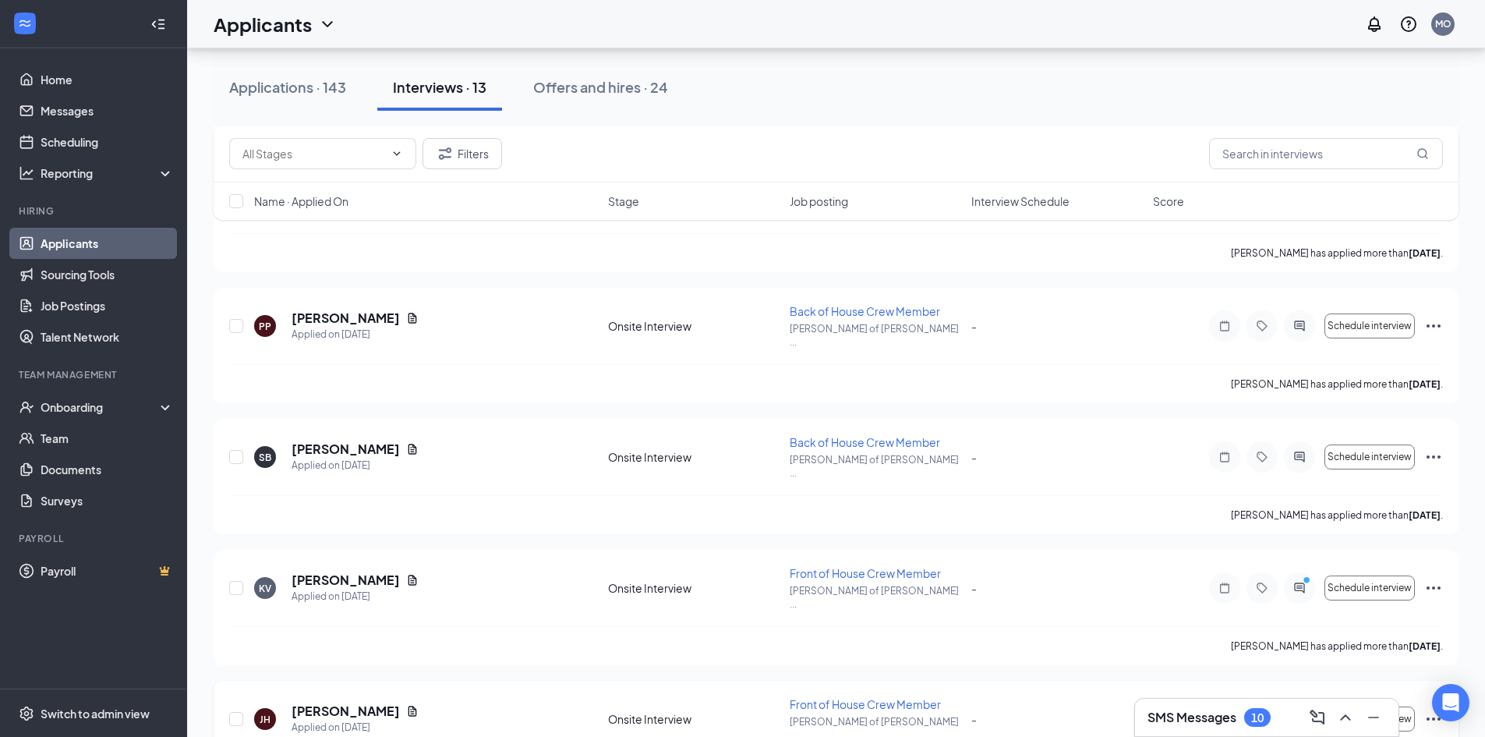
scroll to position [444, 0]
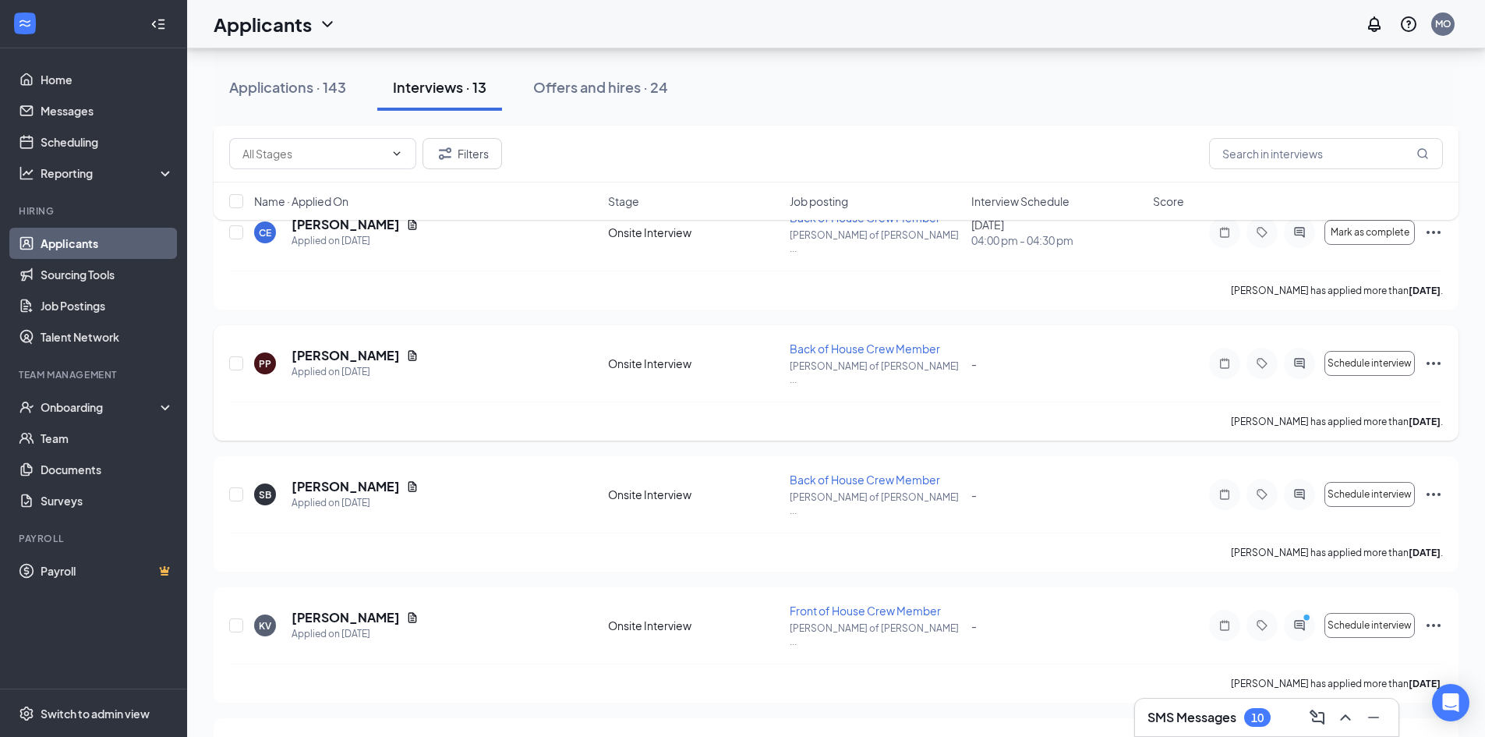
click at [1432, 354] on icon "Ellipses" at bounding box center [1434, 363] width 19 height 19
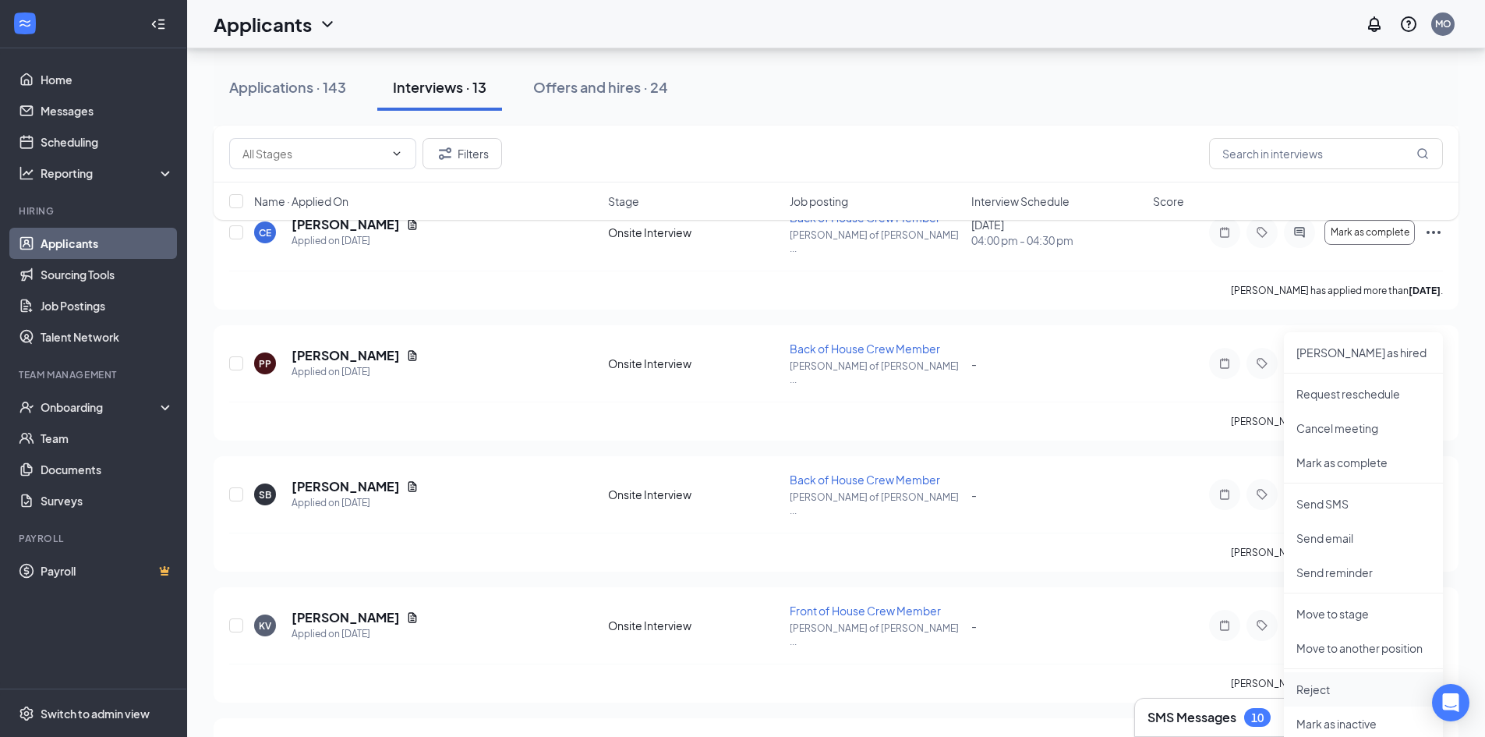
click at [1316, 689] on p "Reject" at bounding box center [1364, 689] width 134 height 16
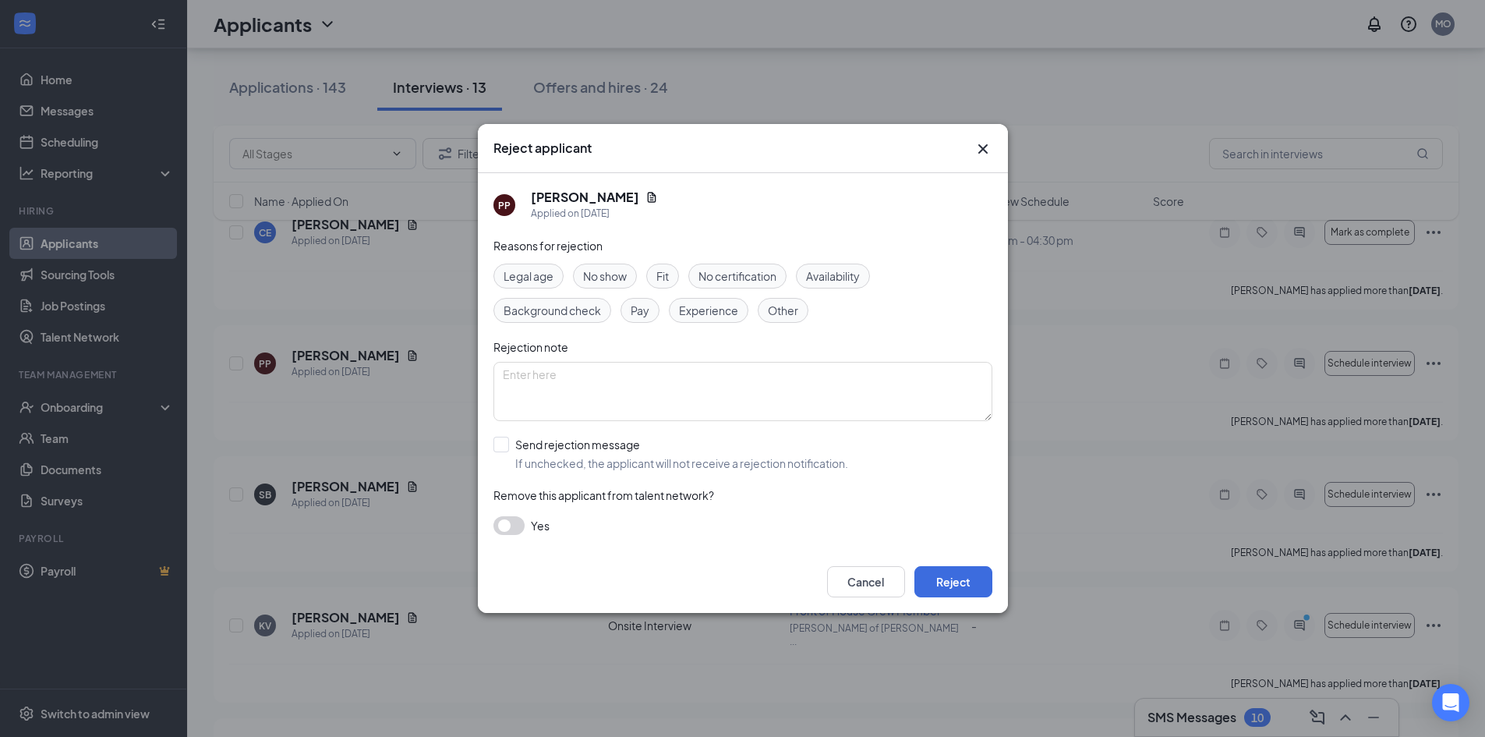
click at [606, 280] on span "No show" at bounding box center [605, 275] width 44 height 17
click at [504, 446] on input "Send rejection message If unchecked, the applicant will not receive a rejection…" at bounding box center [671, 454] width 355 height 34
checkbox input "true"
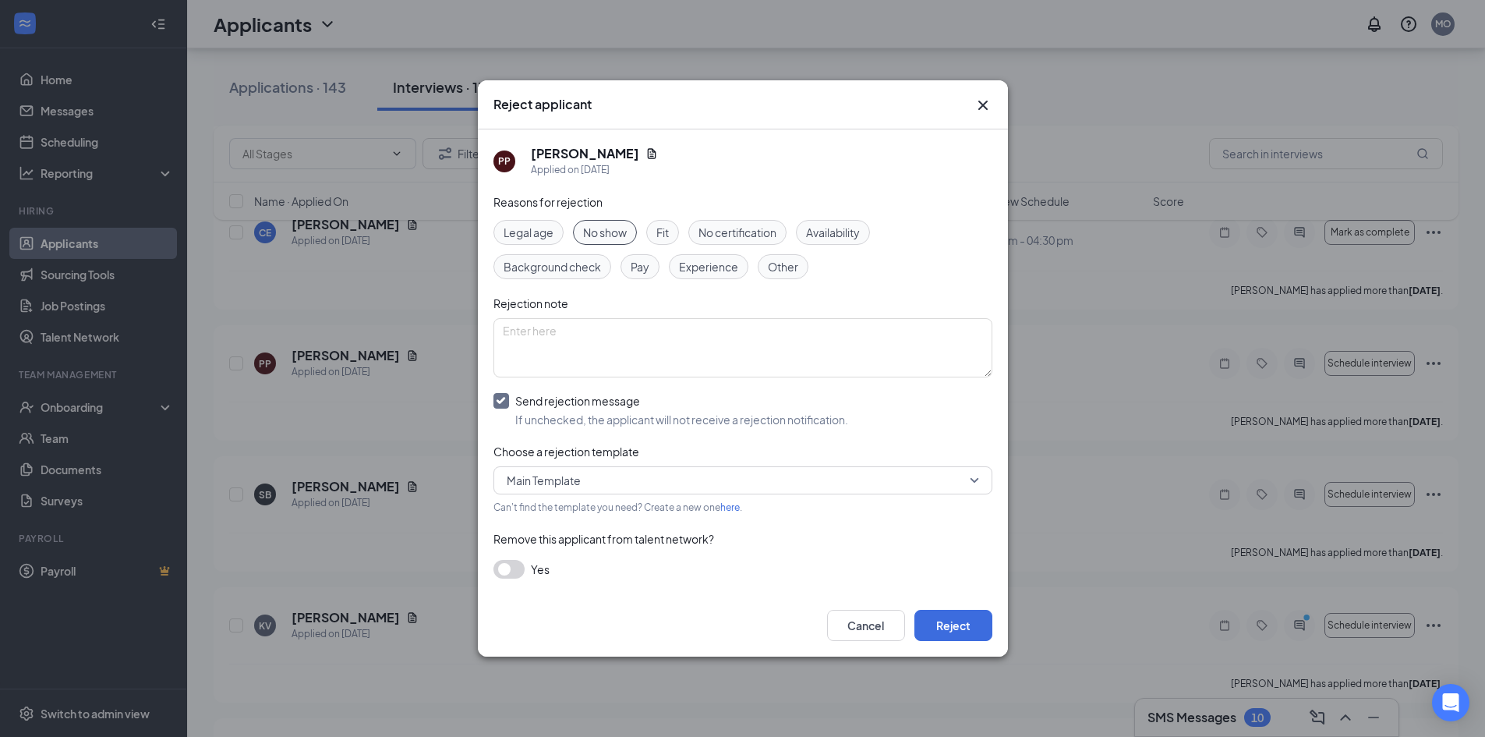
click at [516, 565] on button "button" at bounding box center [509, 569] width 31 height 19
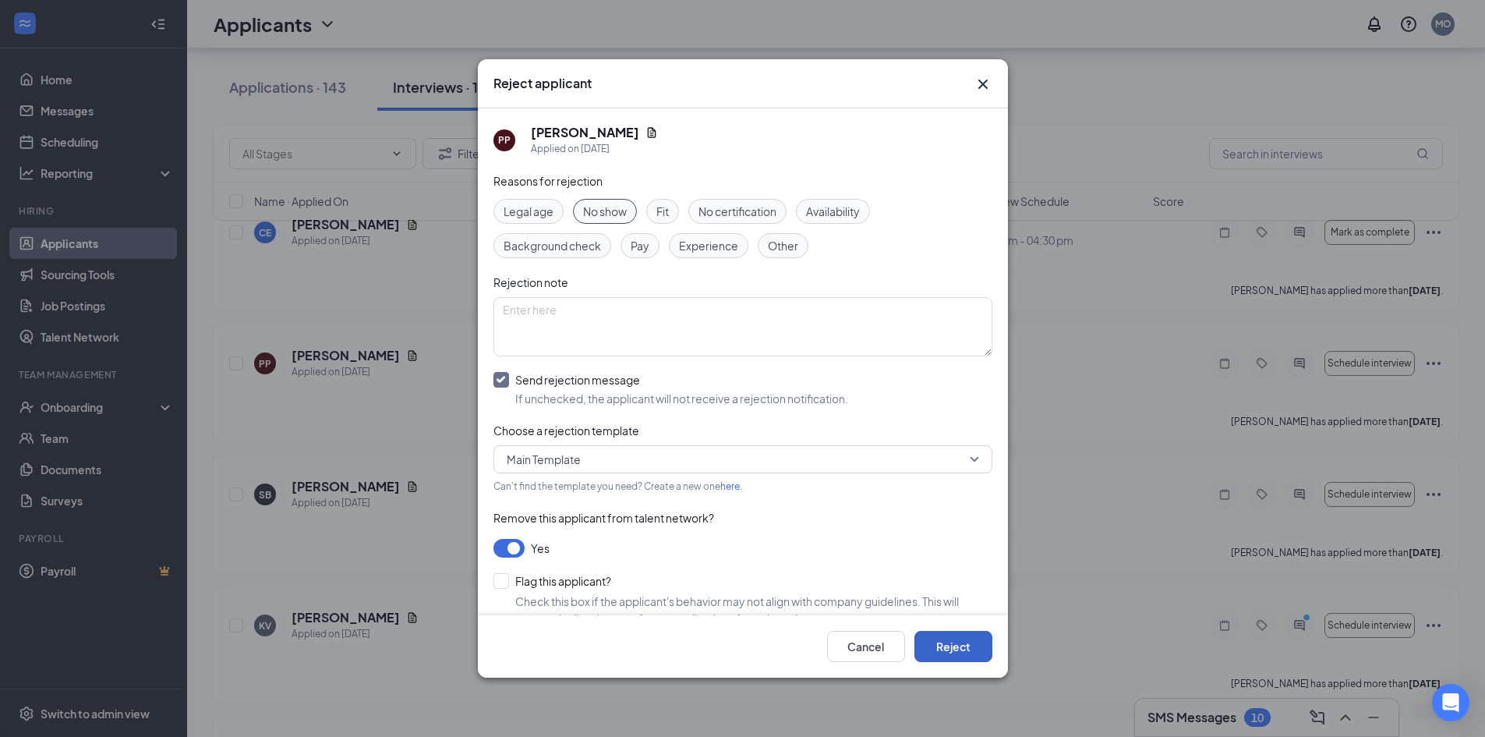
click at [962, 650] on button "Reject" at bounding box center [954, 646] width 78 height 31
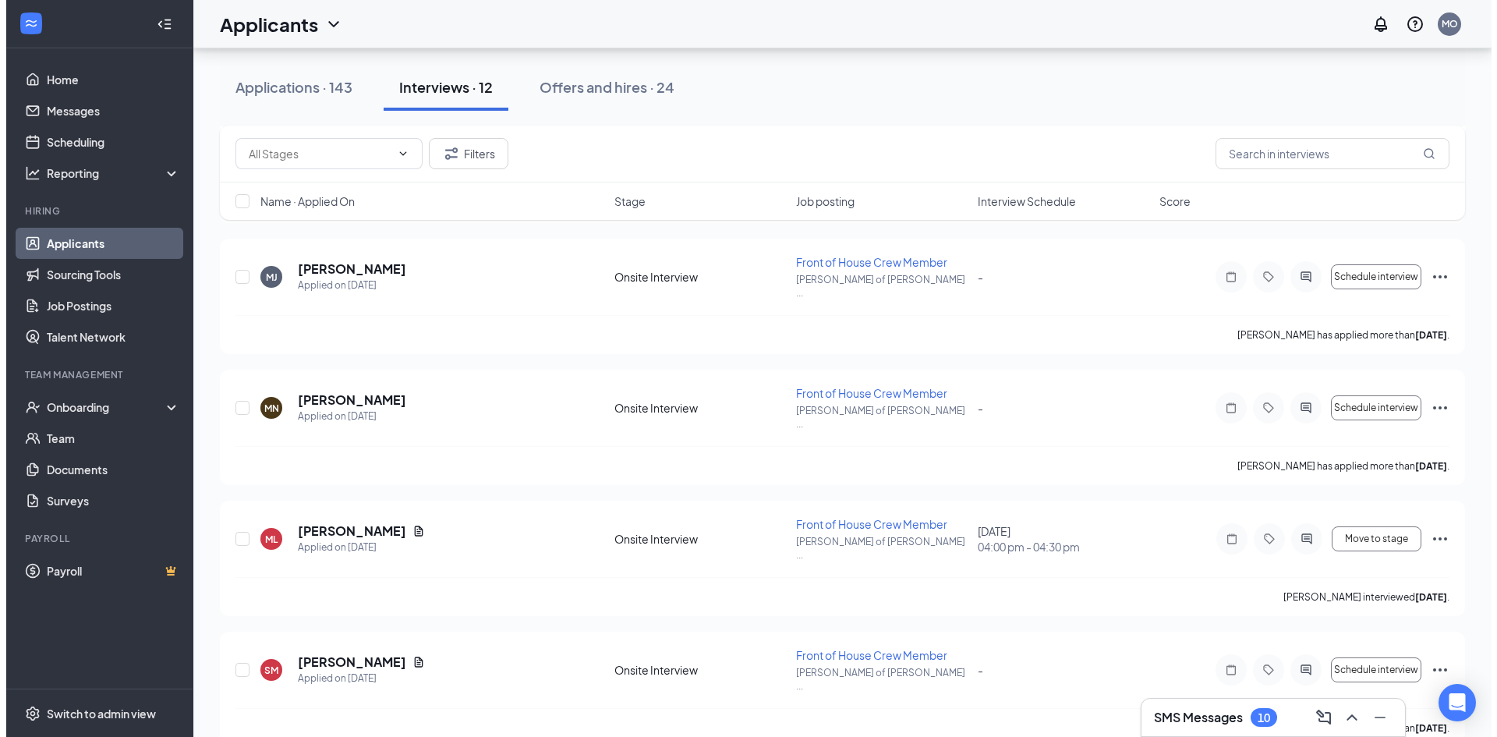
scroll to position [1065, 0]
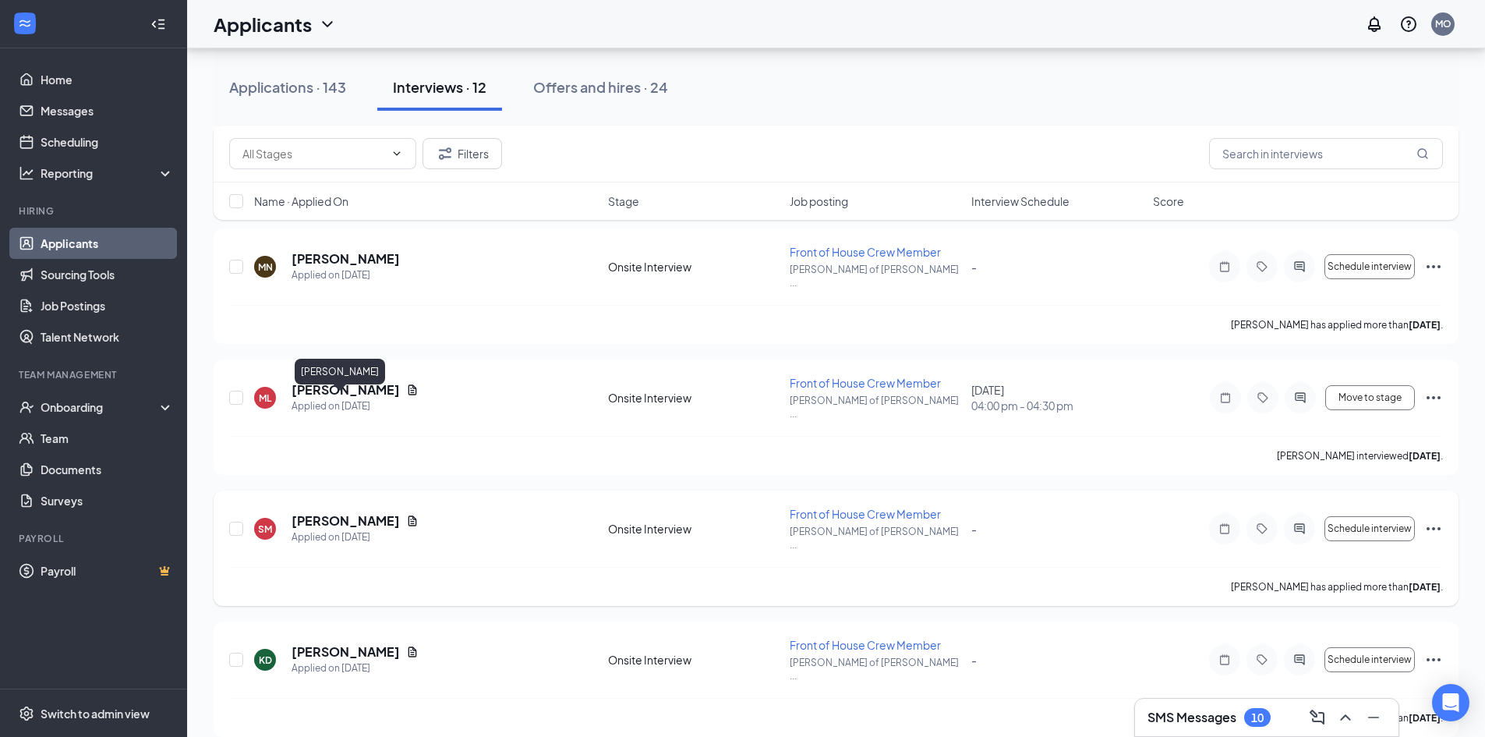
click at [326, 512] on h5 "[PERSON_NAME]" at bounding box center [346, 520] width 108 height 17
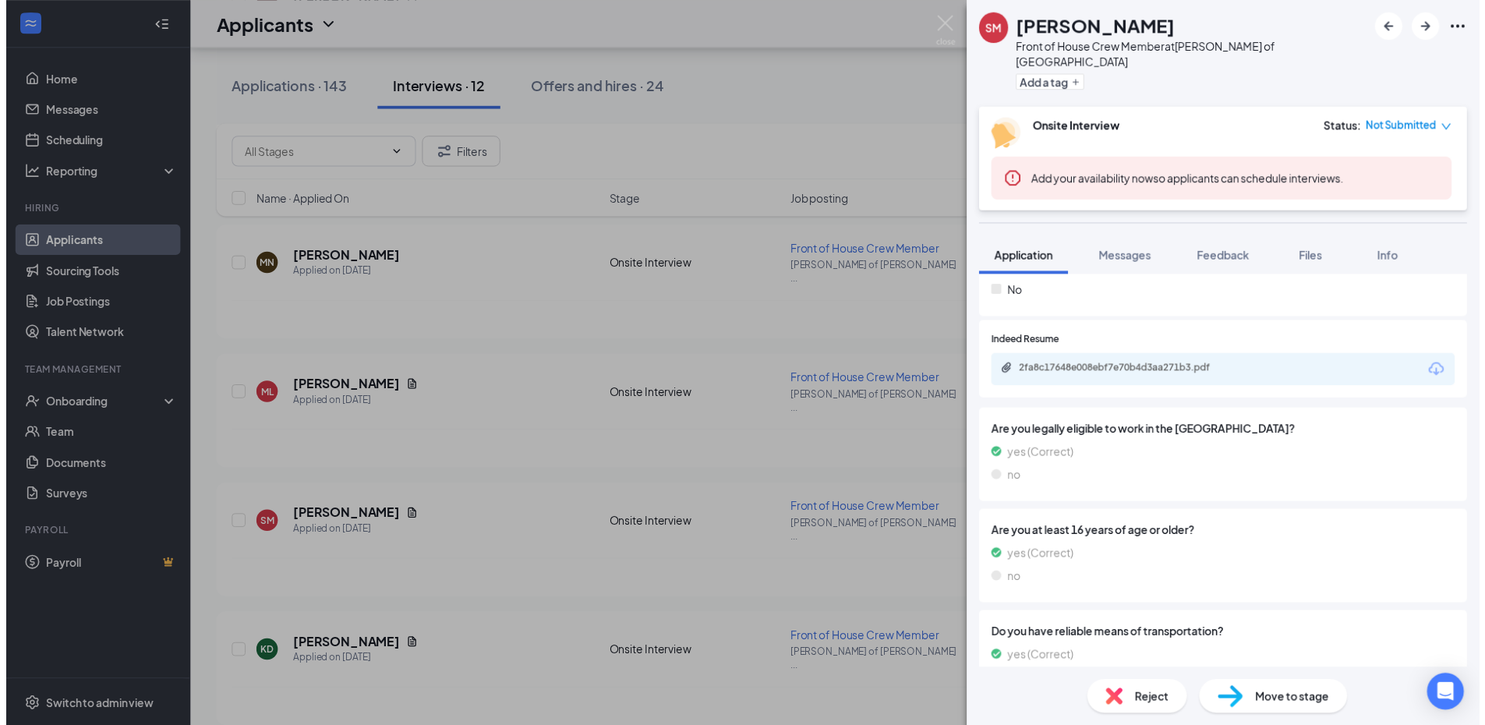
scroll to position [468, 0]
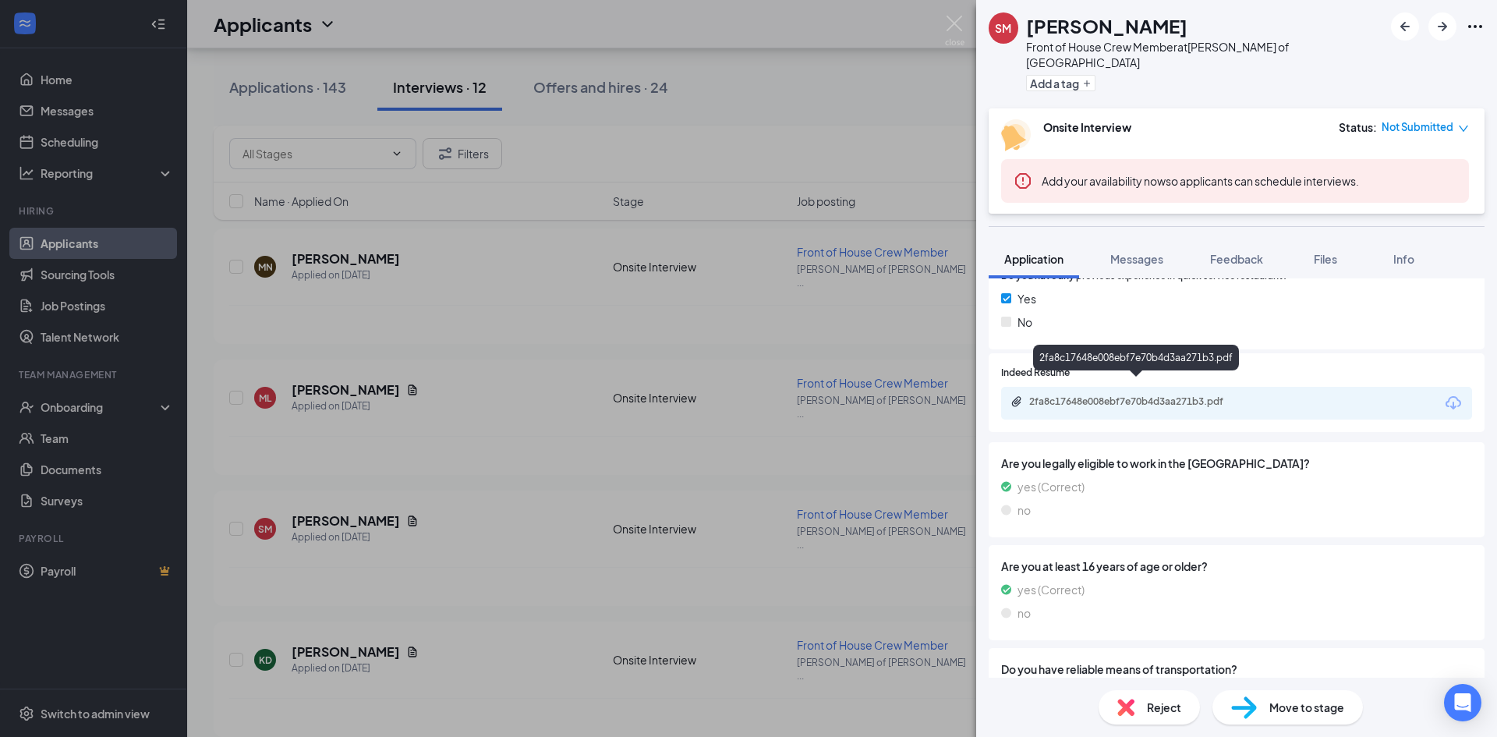
click at [1124, 395] on div "2fa8c17648e008ebf7e70b4d3aa271b3.pdf" at bounding box center [1138, 401] width 218 height 12
click at [959, 23] on img at bounding box center [954, 31] width 19 height 30
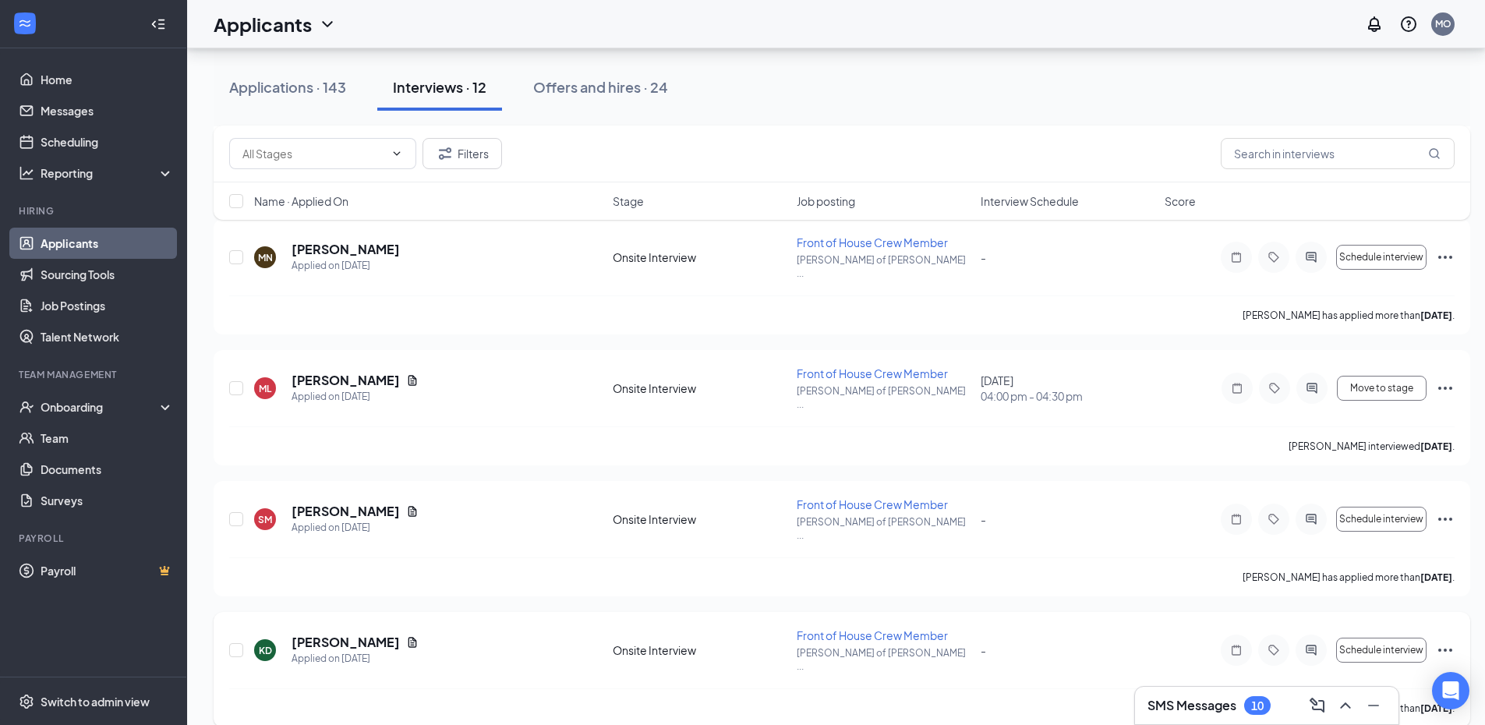
scroll to position [1077, 0]
click at [1442, 377] on icon "Ellipses" at bounding box center [1445, 386] width 19 height 19
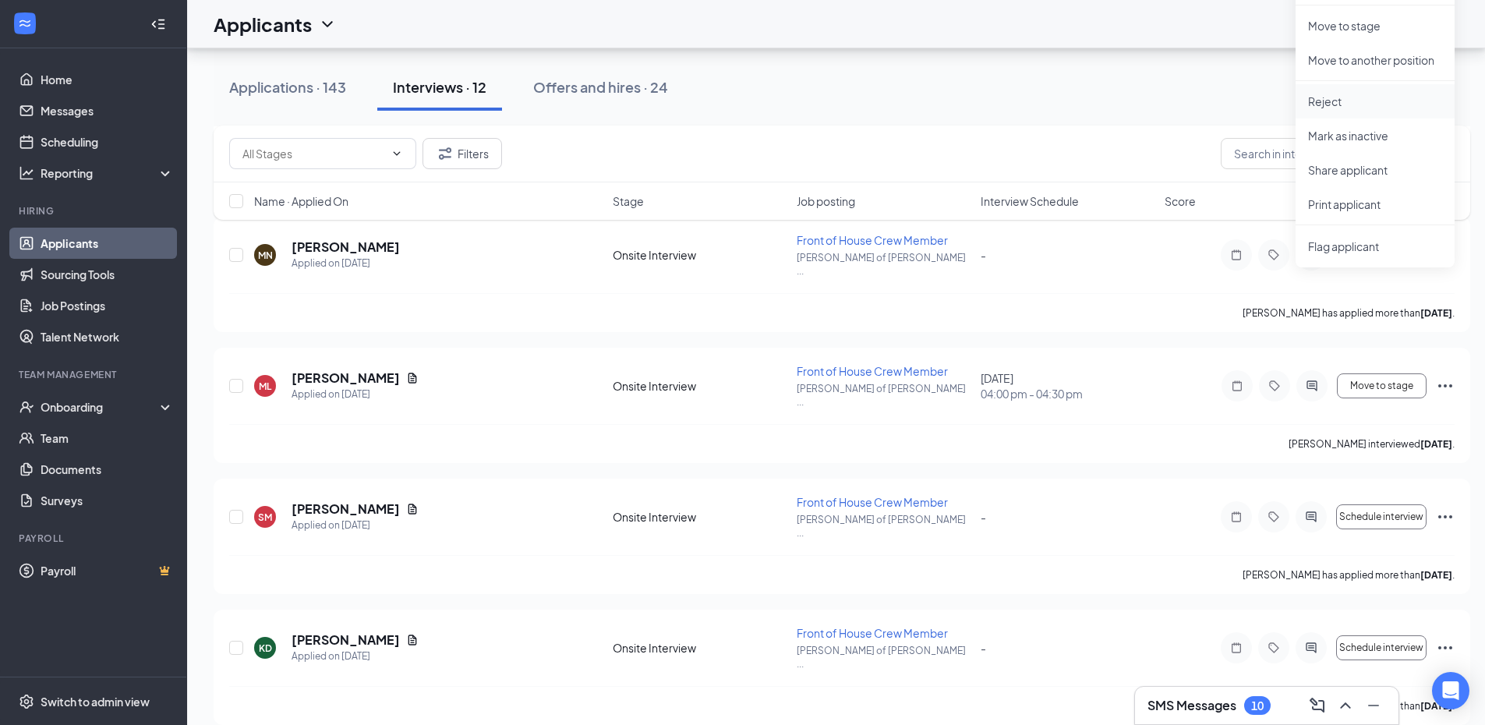
click at [1332, 102] on p "Reject" at bounding box center [1375, 102] width 134 height 16
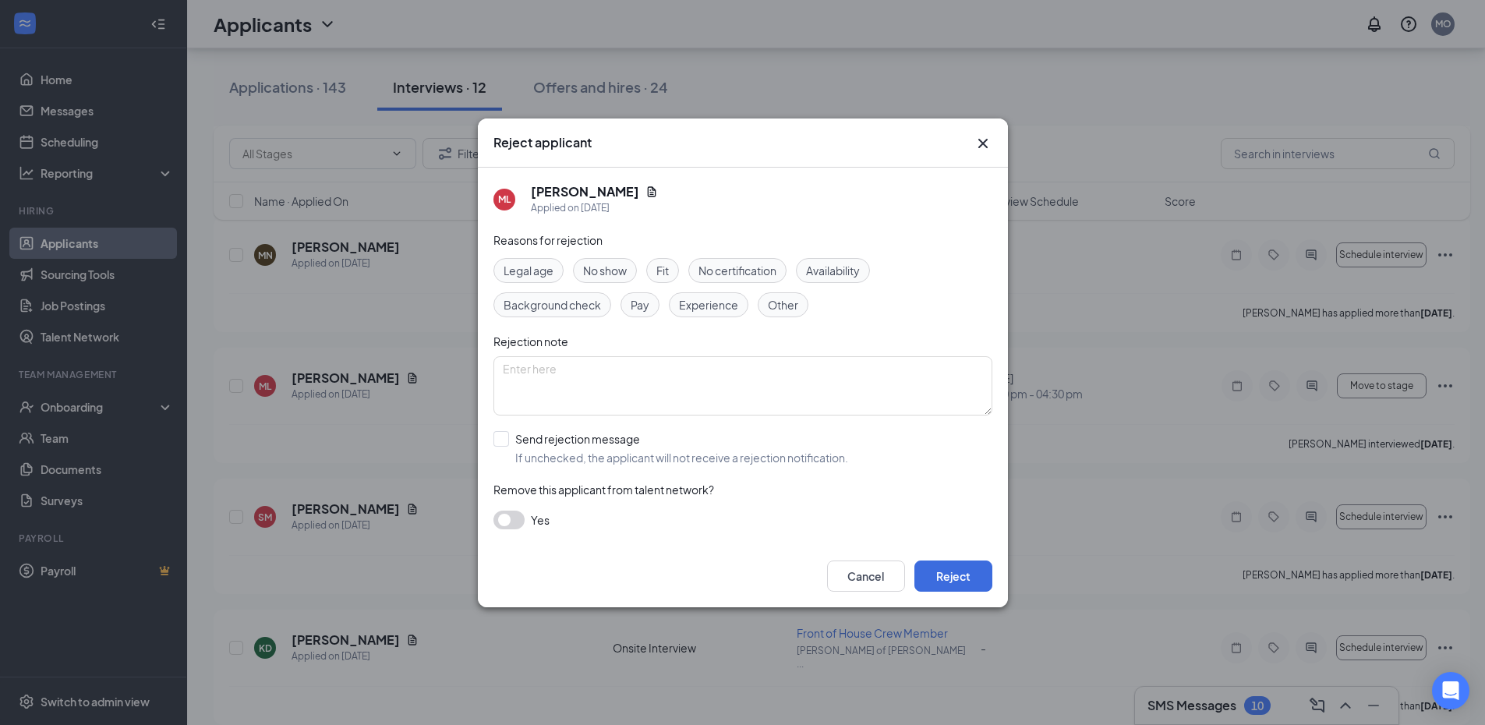
click at [662, 267] on span "Fit" at bounding box center [663, 270] width 12 height 17
click at [503, 438] on input "Send rejection message If unchecked, the applicant will not receive a rejection…" at bounding box center [671, 448] width 355 height 34
checkbox input "true"
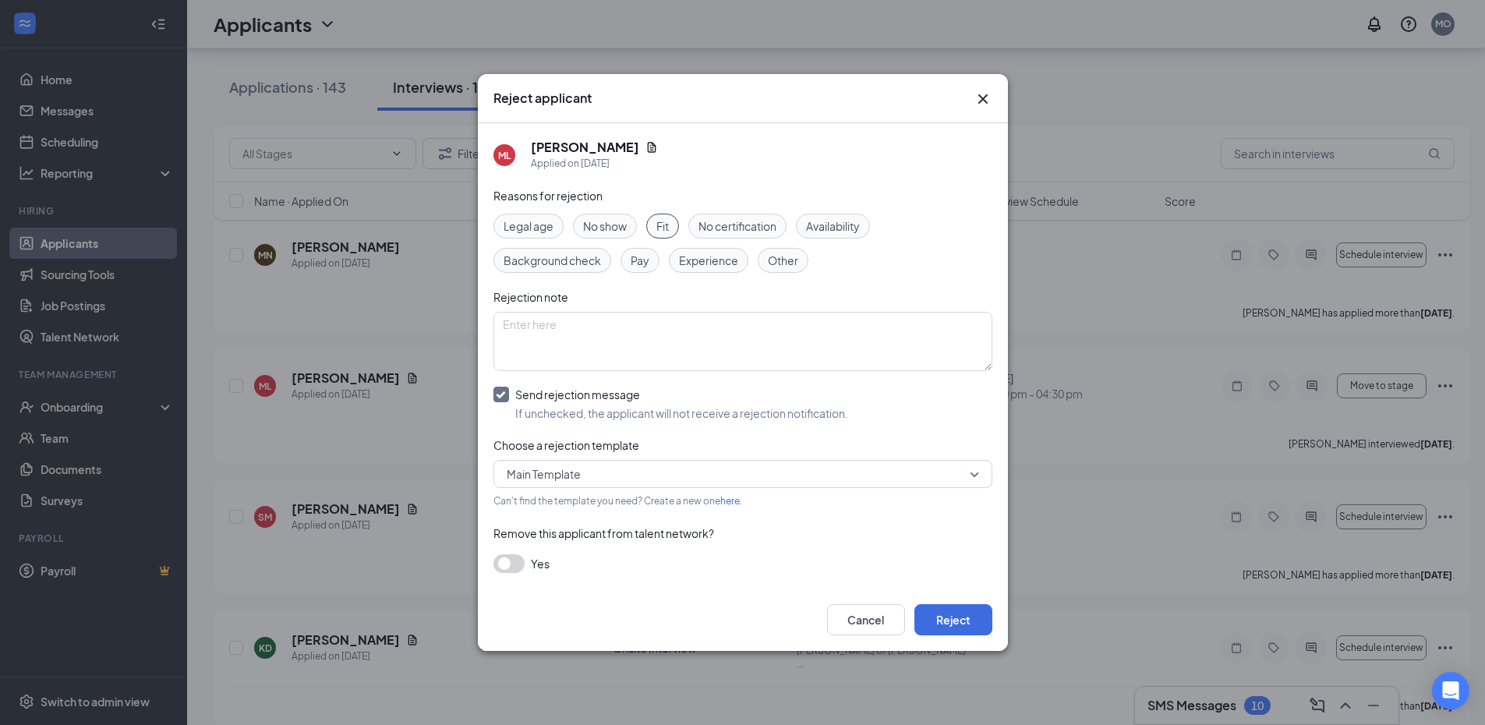
click at [507, 568] on button "button" at bounding box center [509, 563] width 31 height 19
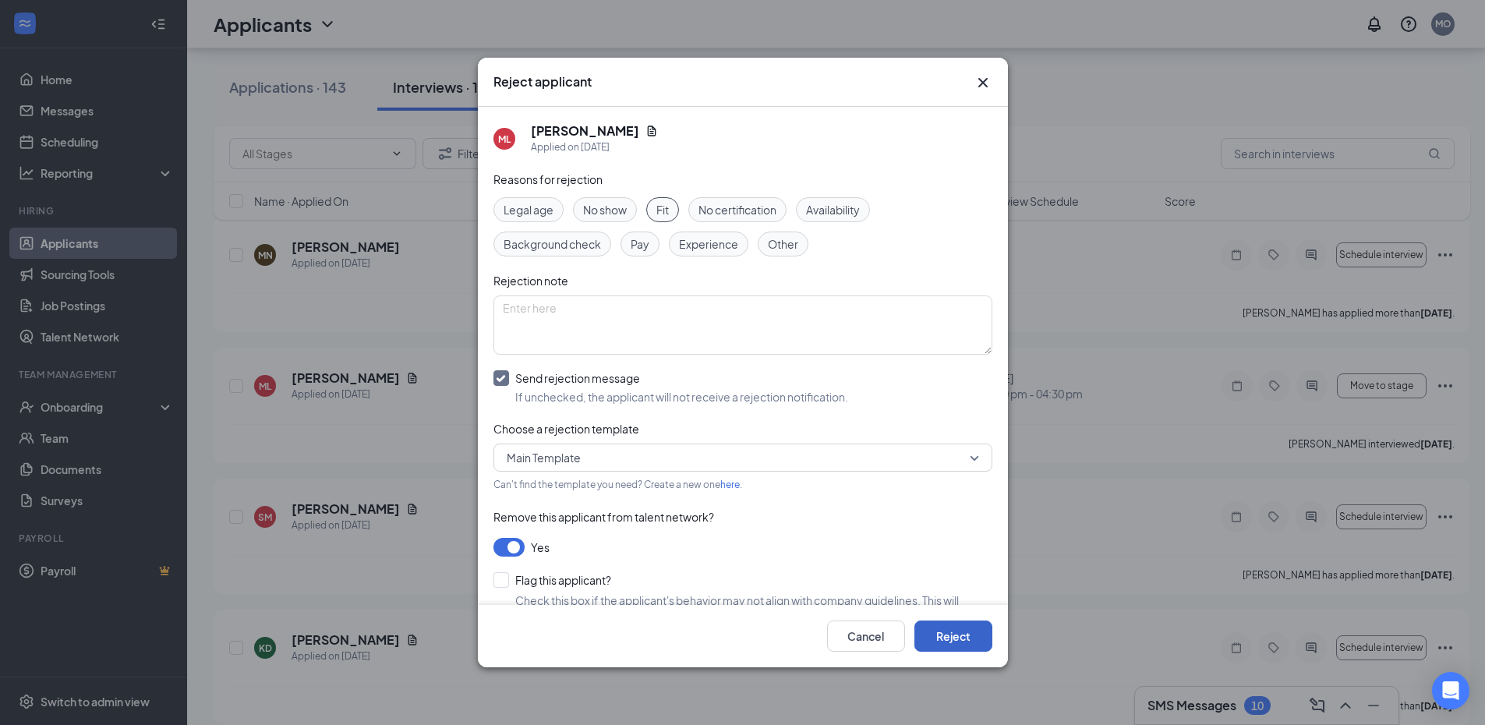
click at [957, 643] on button "Reject" at bounding box center [954, 636] width 78 height 31
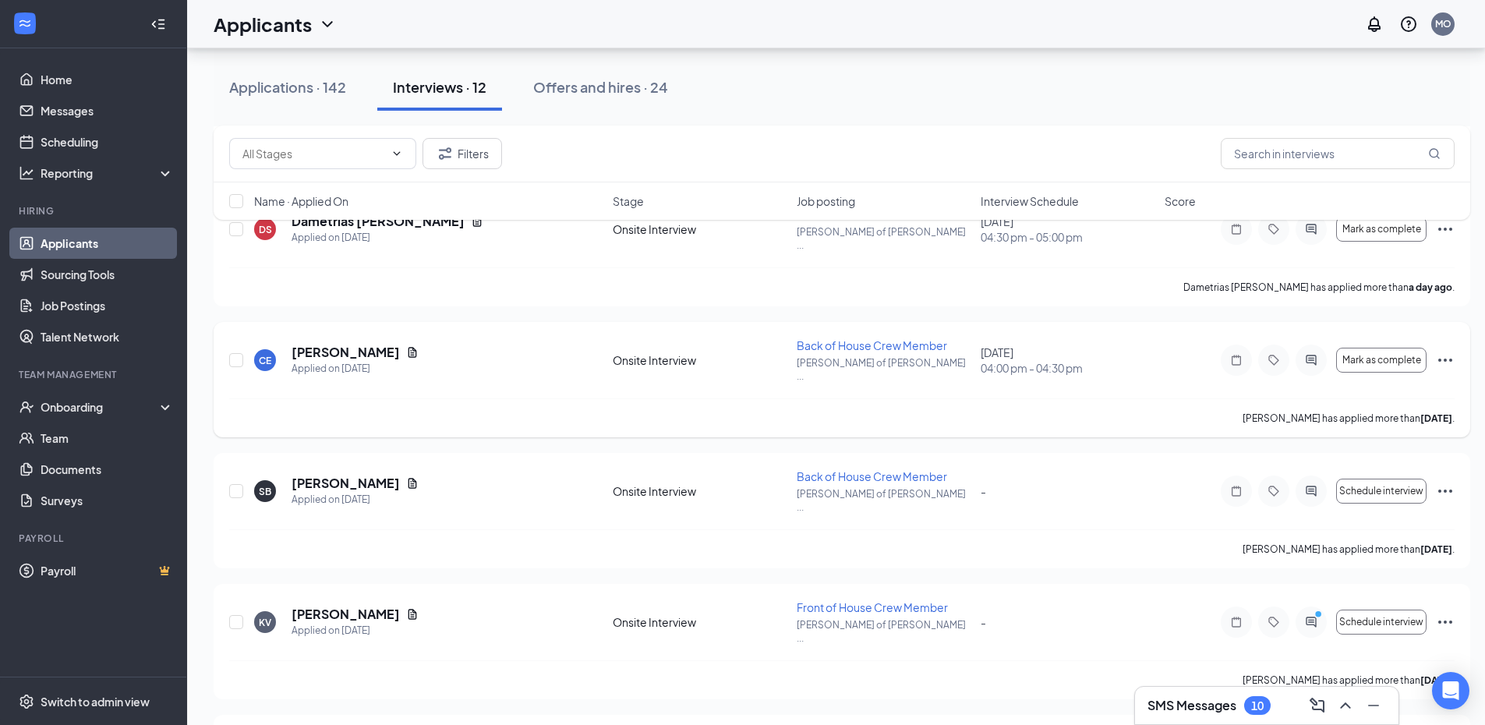
scroll to position [344, 0]
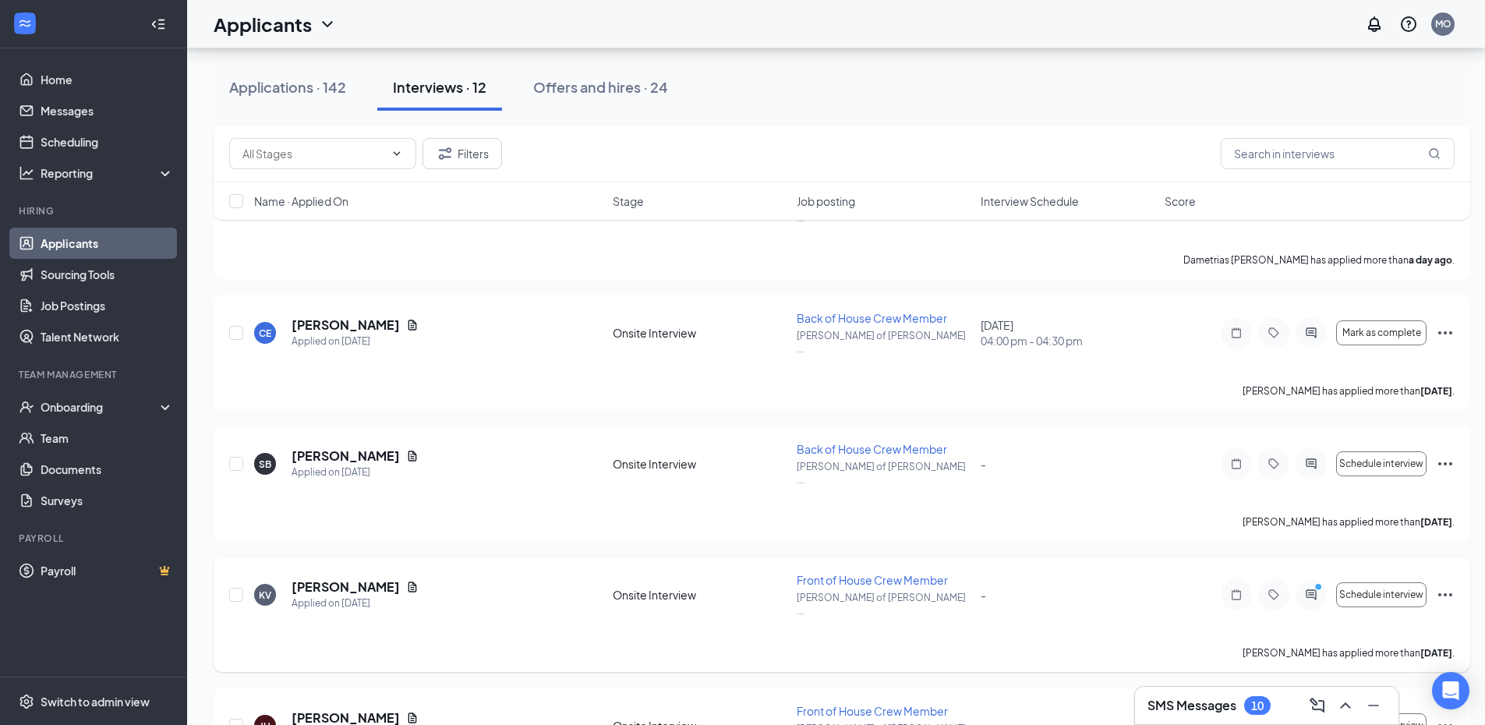
click at [1443, 586] on icon "Ellipses" at bounding box center [1445, 595] width 19 height 19
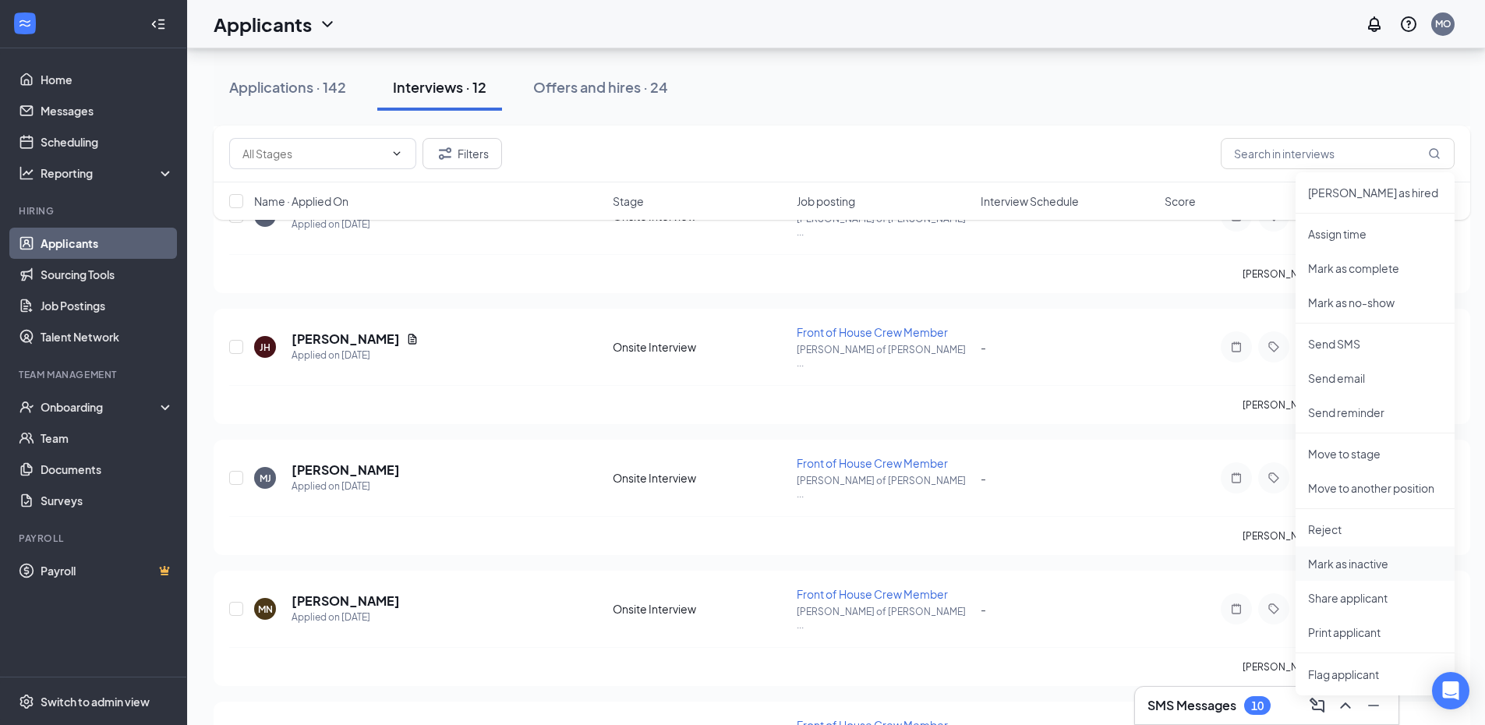
scroll to position [734, 0]
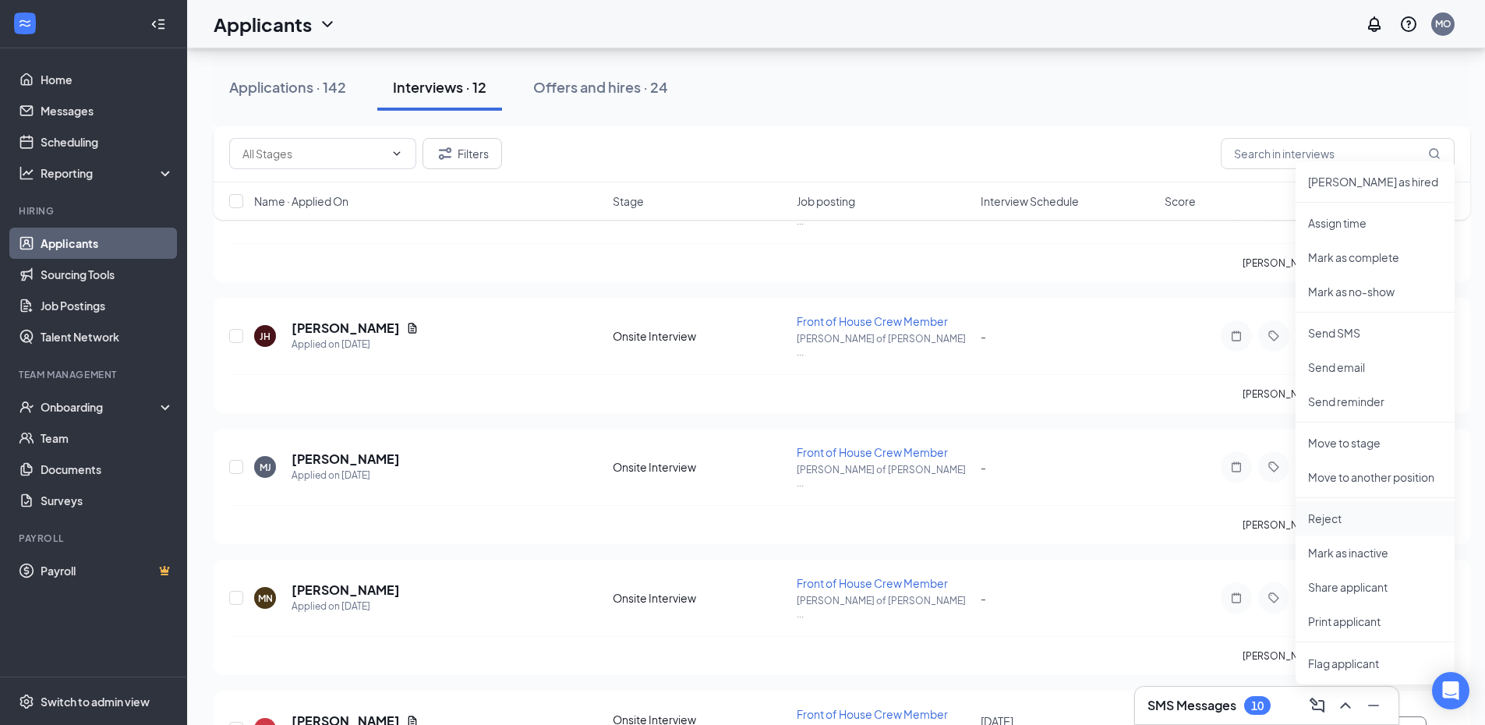
click at [1319, 519] on p "Reject" at bounding box center [1375, 519] width 134 height 16
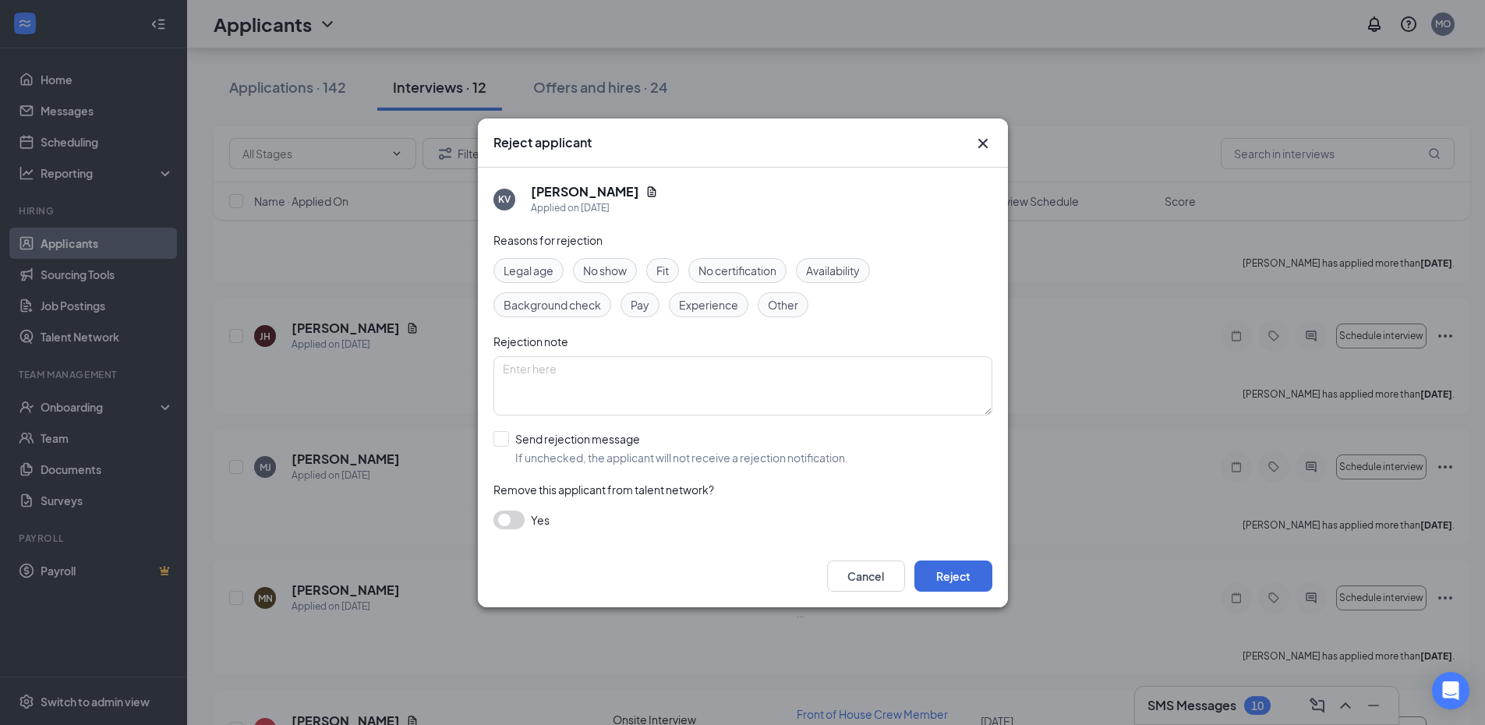
click at [793, 308] on span "Other" at bounding box center [783, 304] width 30 height 17
click at [502, 437] on input "Send rejection message If unchecked, the applicant will not receive a rejection…" at bounding box center [671, 448] width 355 height 34
checkbox input "true"
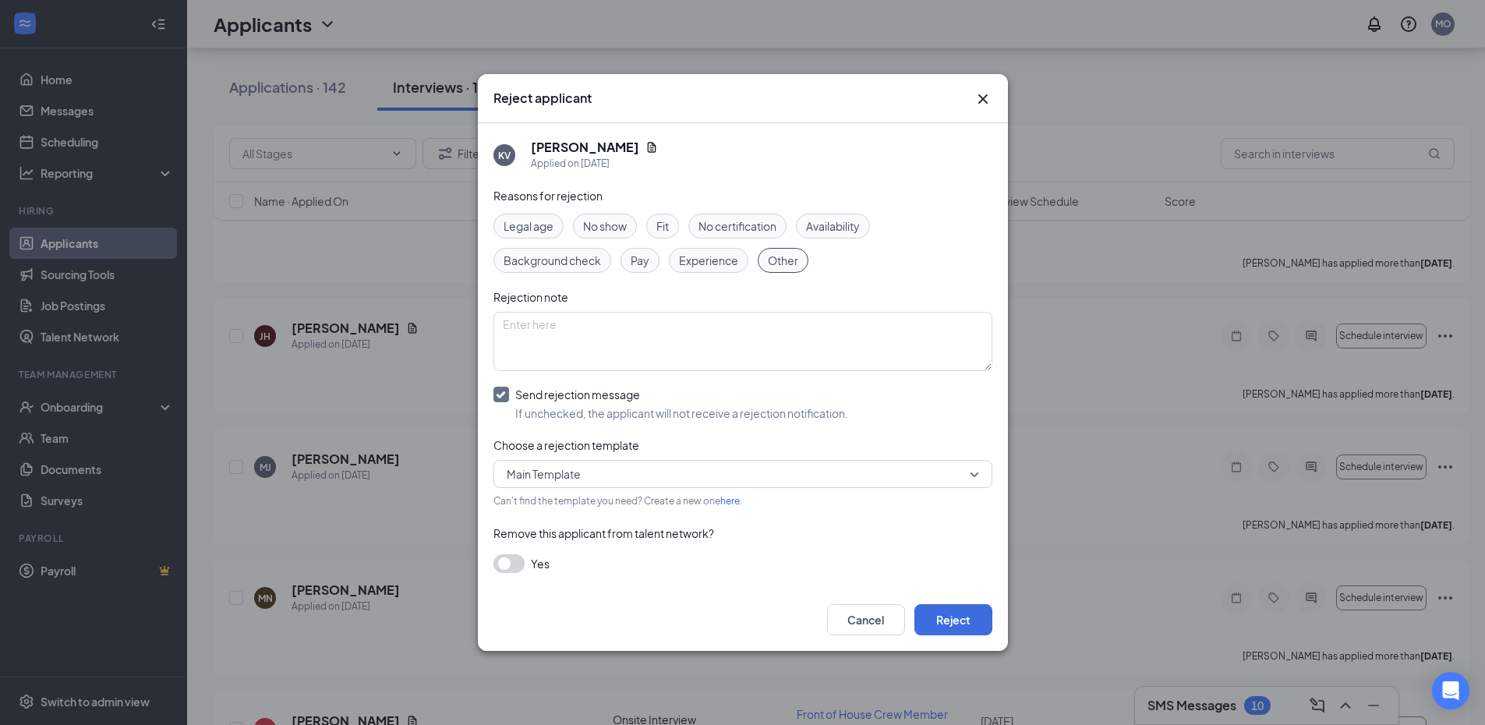
click at [517, 569] on button "button" at bounding box center [509, 563] width 31 height 19
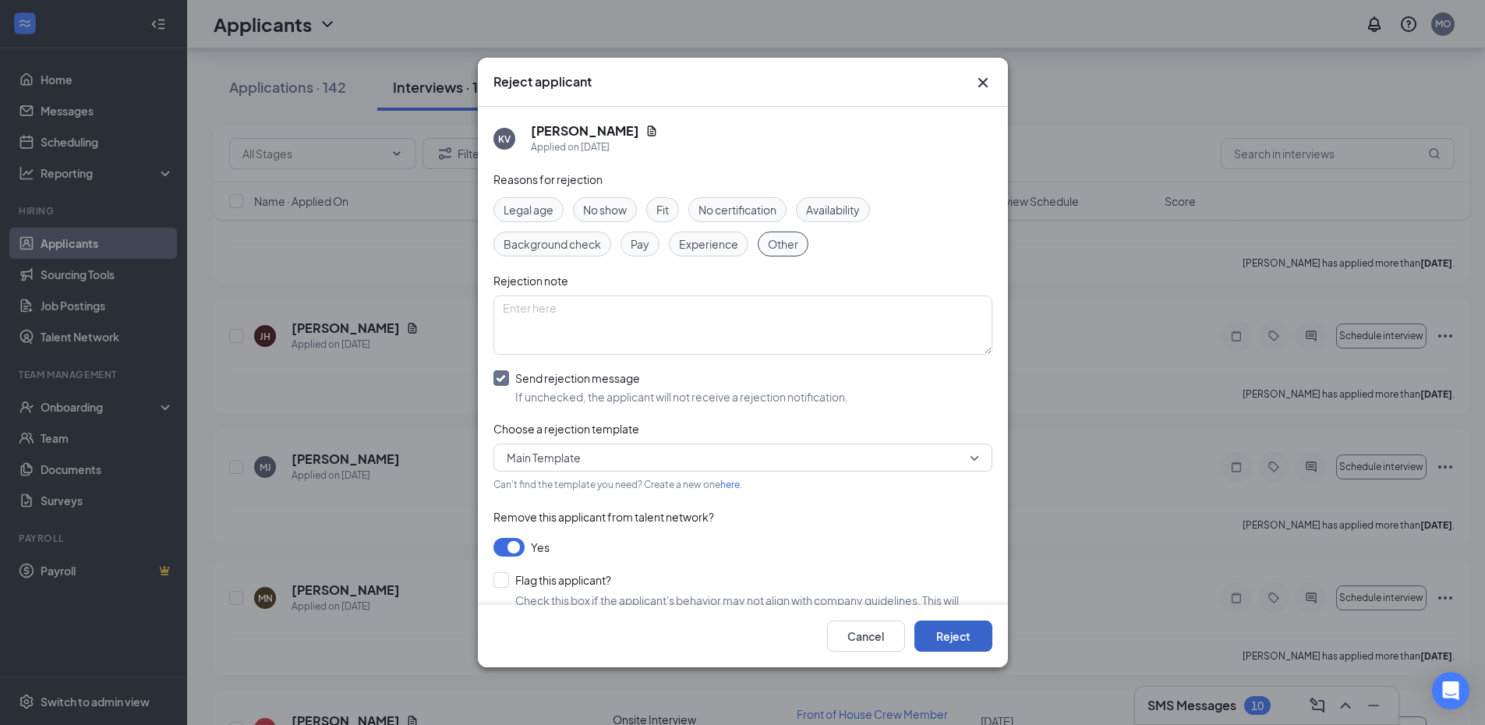
click at [949, 646] on button "Reject" at bounding box center [954, 636] width 78 height 31
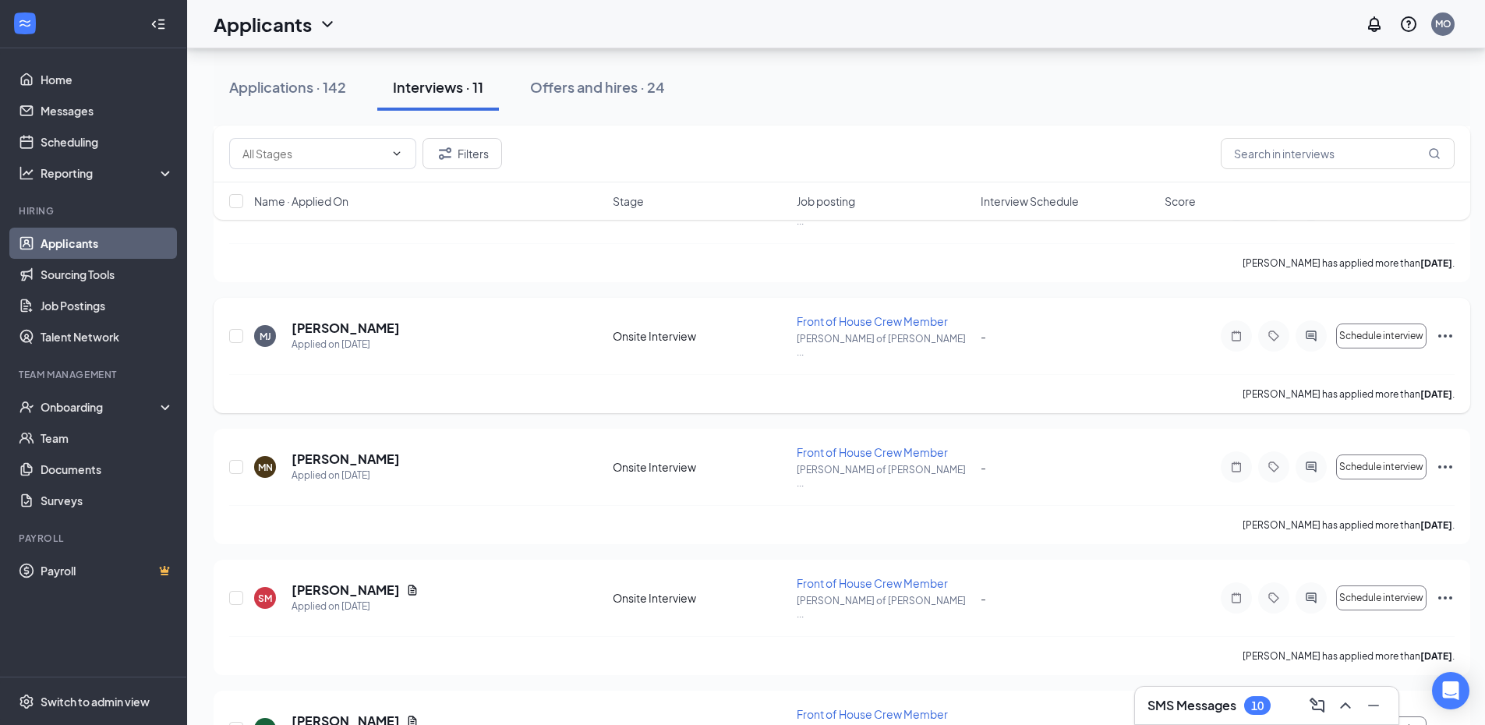
click at [1449, 327] on icon "Ellipses" at bounding box center [1445, 336] width 19 height 19
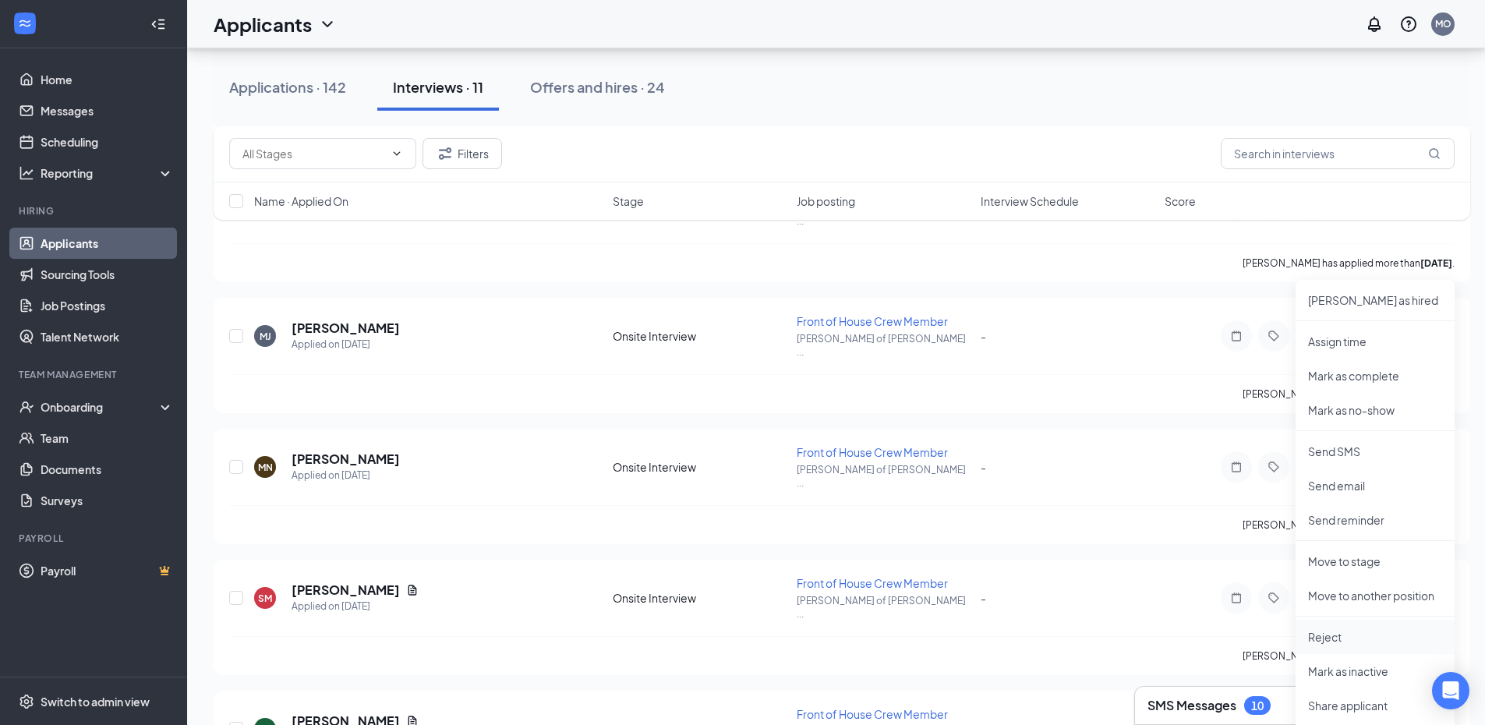
click at [1329, 642] on p "Reject" at bounding box center [1375, 637] width 134 height 16
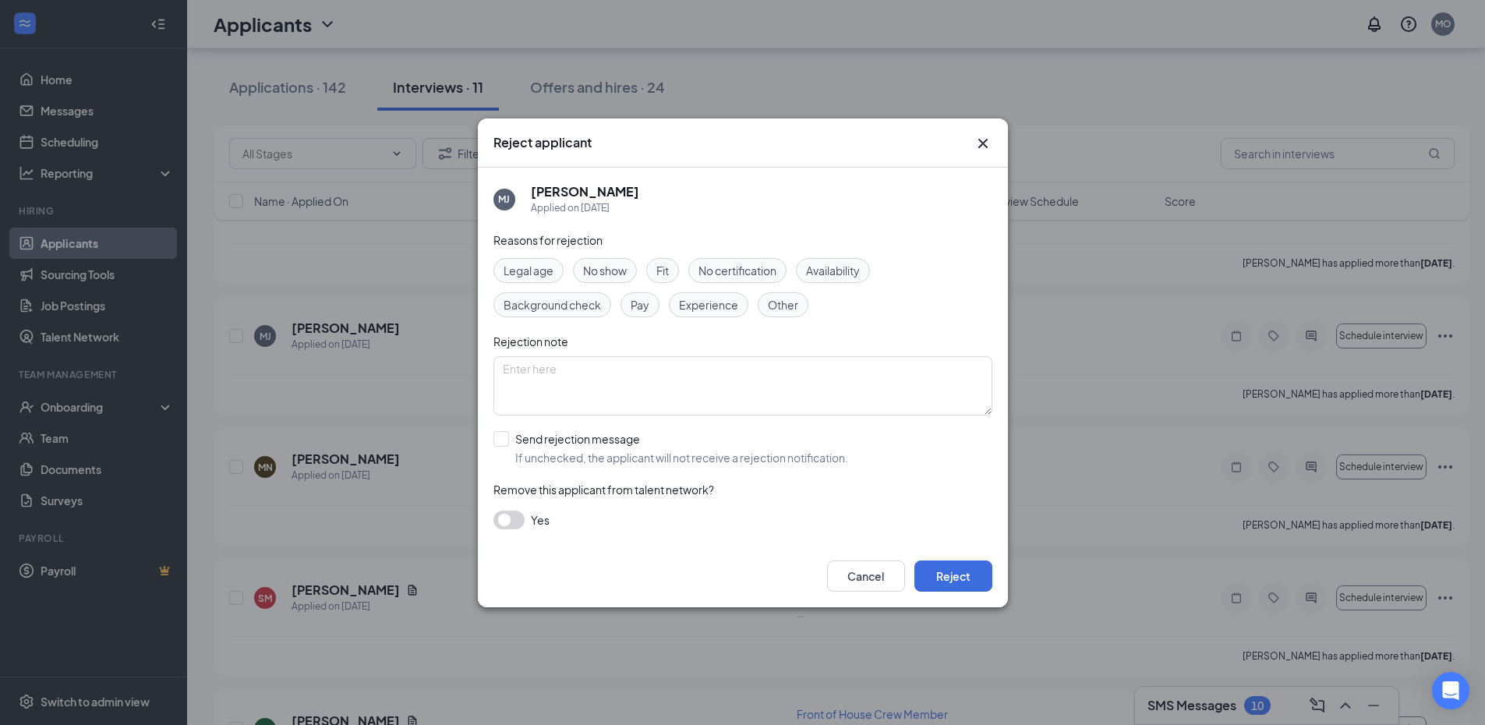
click at [788, 311] on span "Other" at bounding box center [783, 304] width 30 height 17
click at [500, 437] on input "Send rejection message If unchecked, the applicant will not receive a rejection…" at bounding box center [671, 448] width 355 height 34
checkbox input "true"
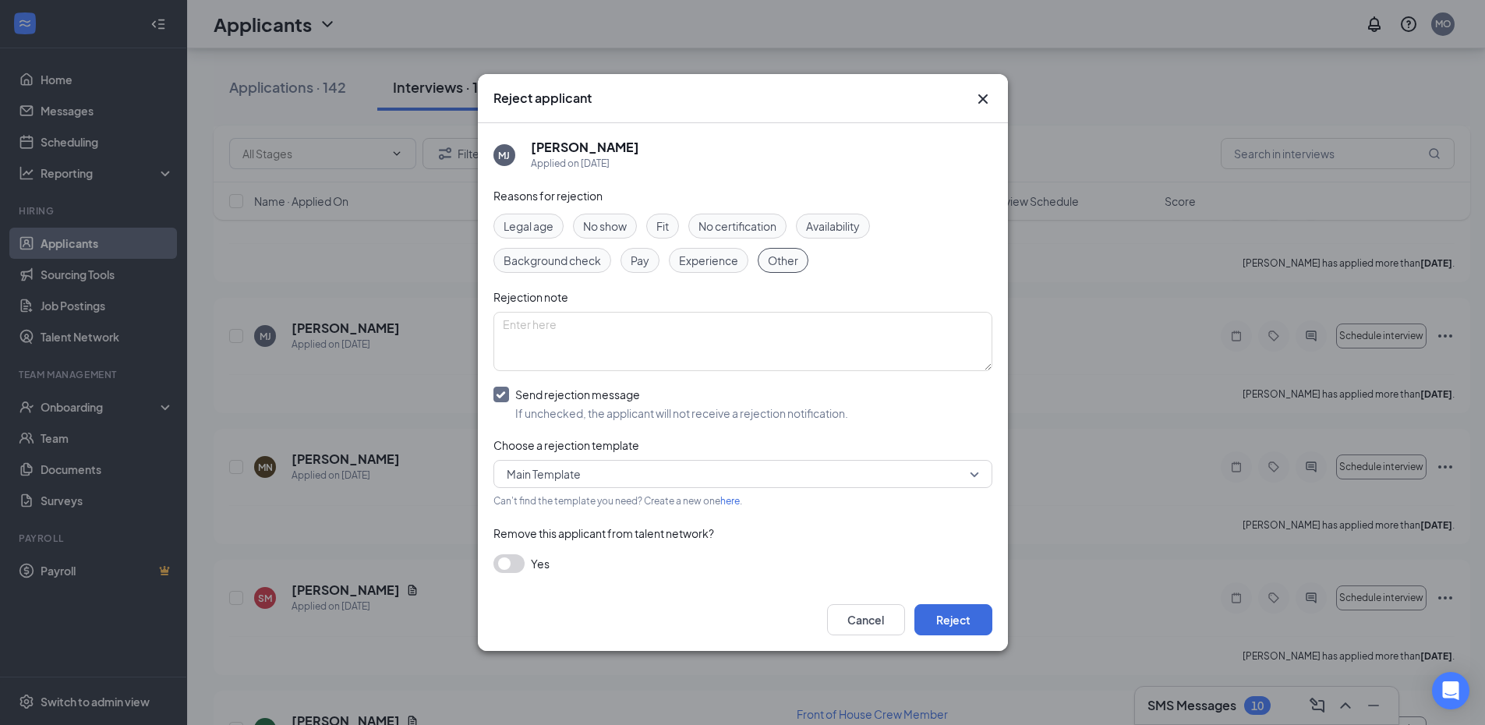
click at [515, 561] on button "button" at bounding box center [509, 563] width 31 height 19
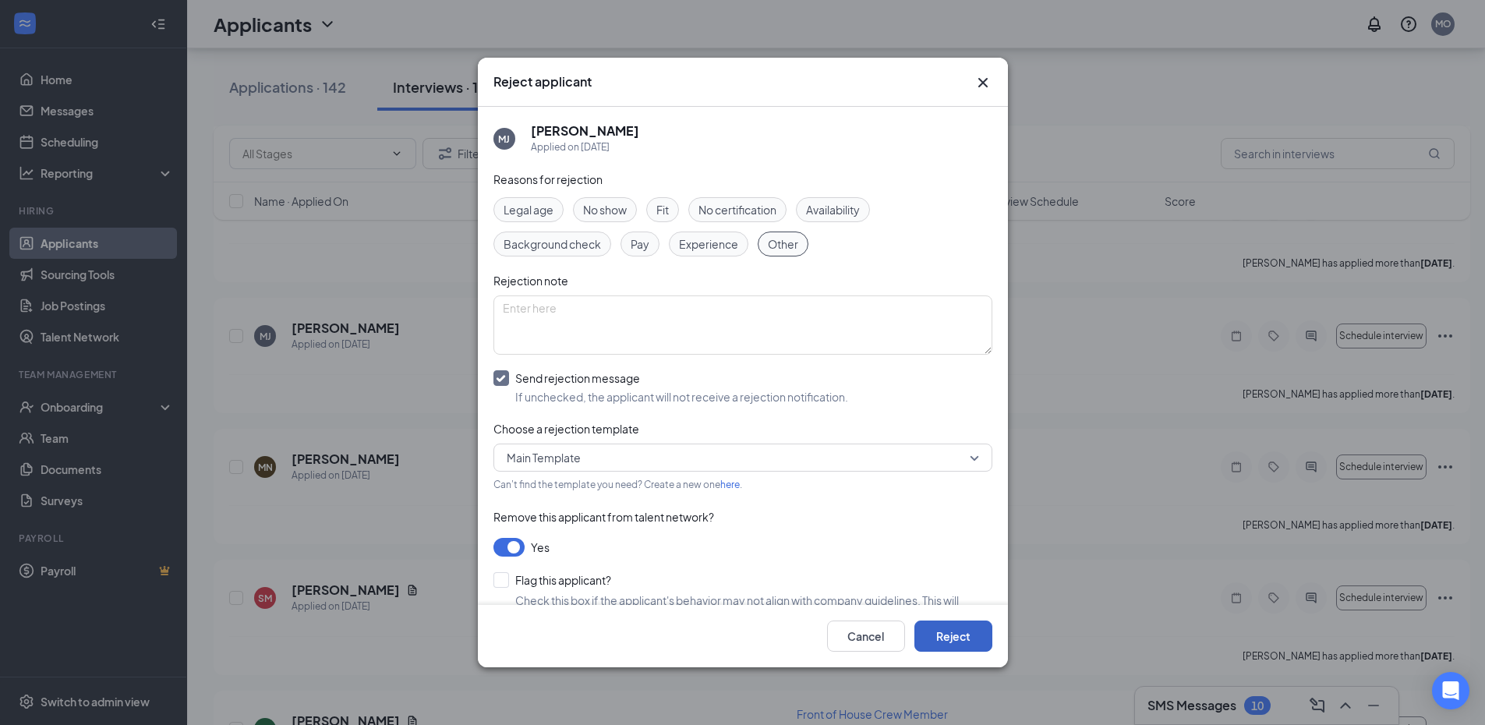
click at [969, 642] on button "Reject" at bounding box center [954, 636] width 78 height 31
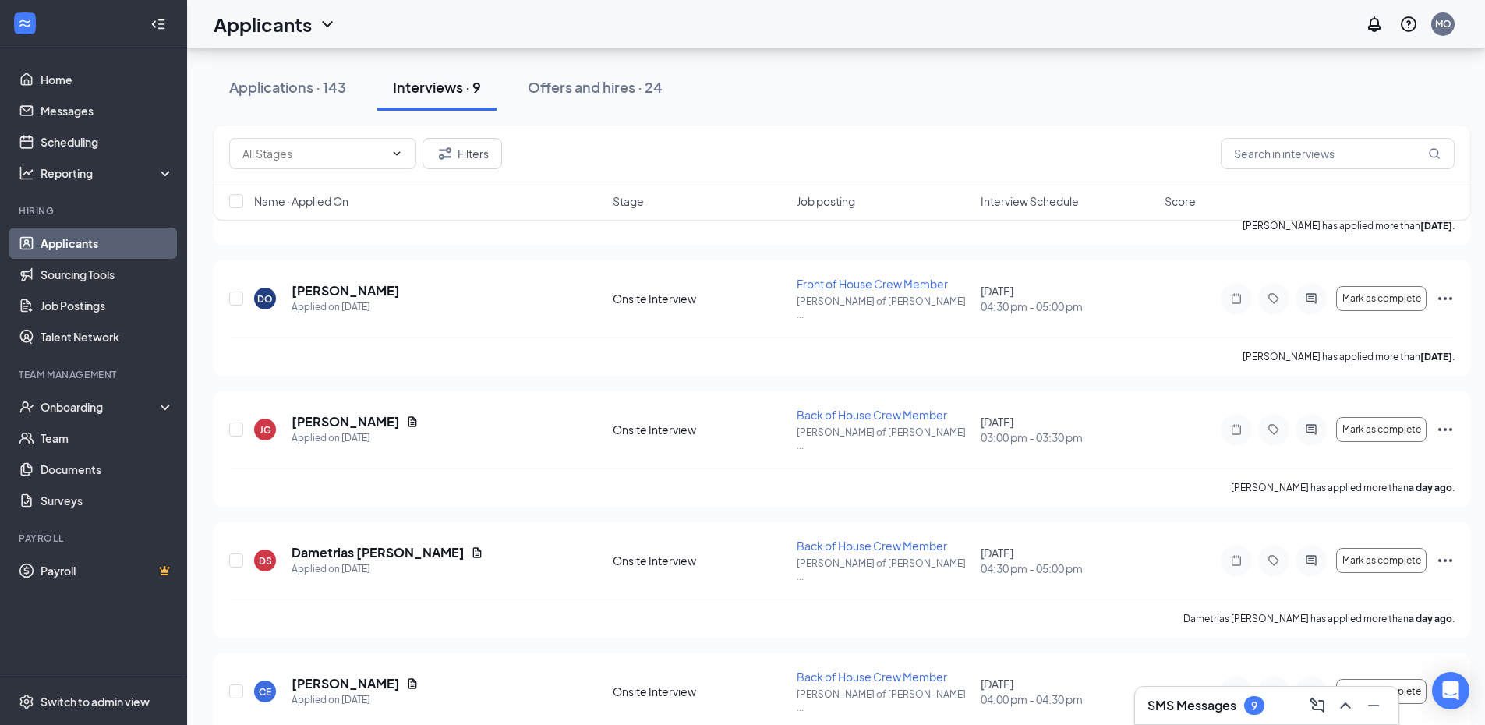
scroll to position [1086, 0]
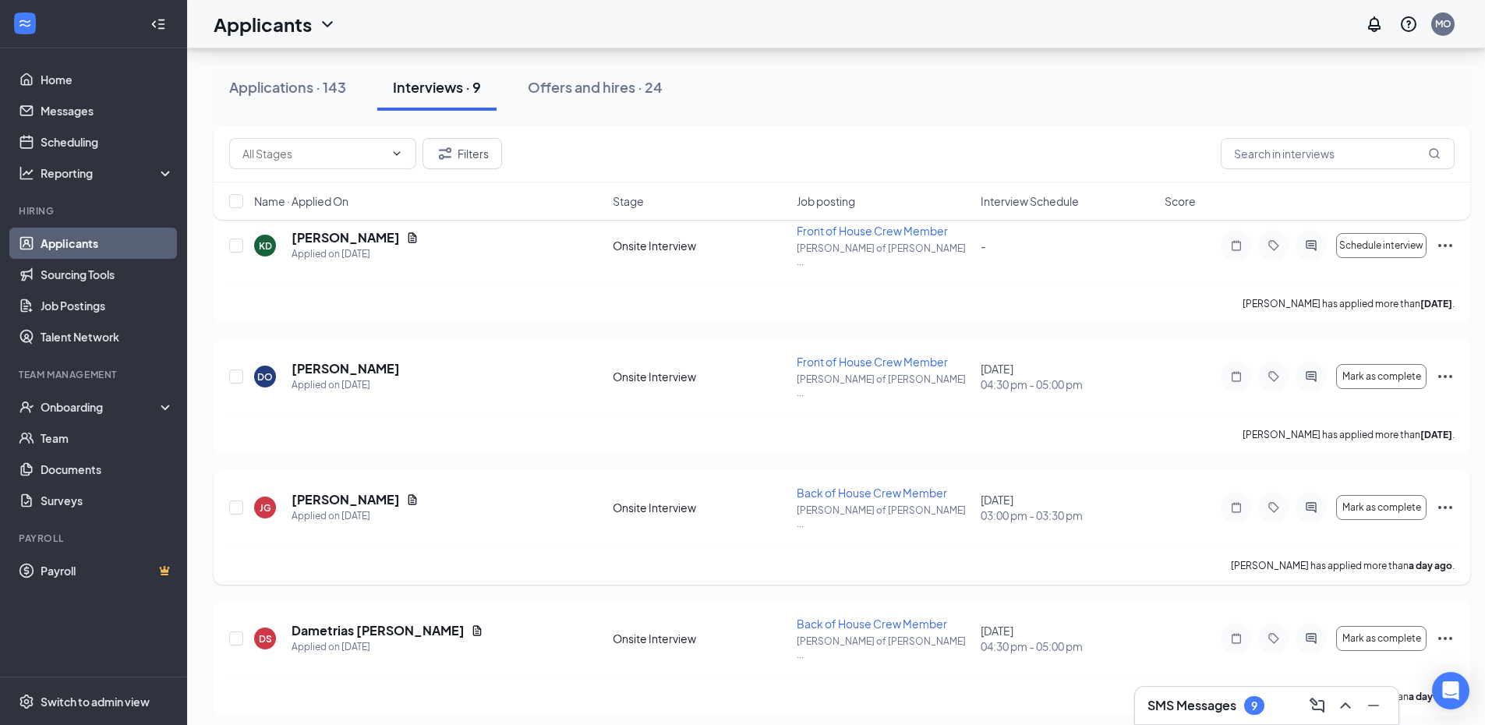
click at [1447, 498] on icon "Ellipses" at bounding box center [1445, 507] width 19 height 19
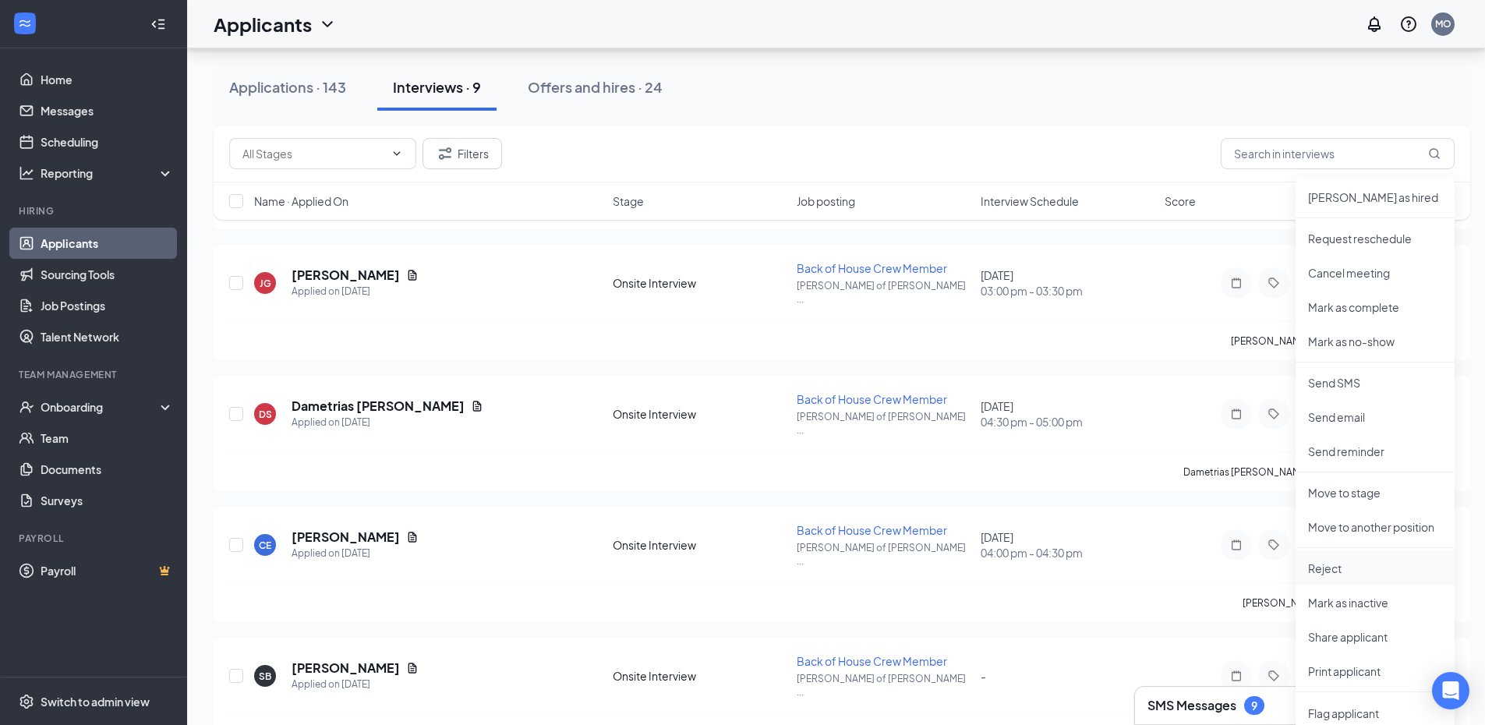
scroll to position [1320, 0]
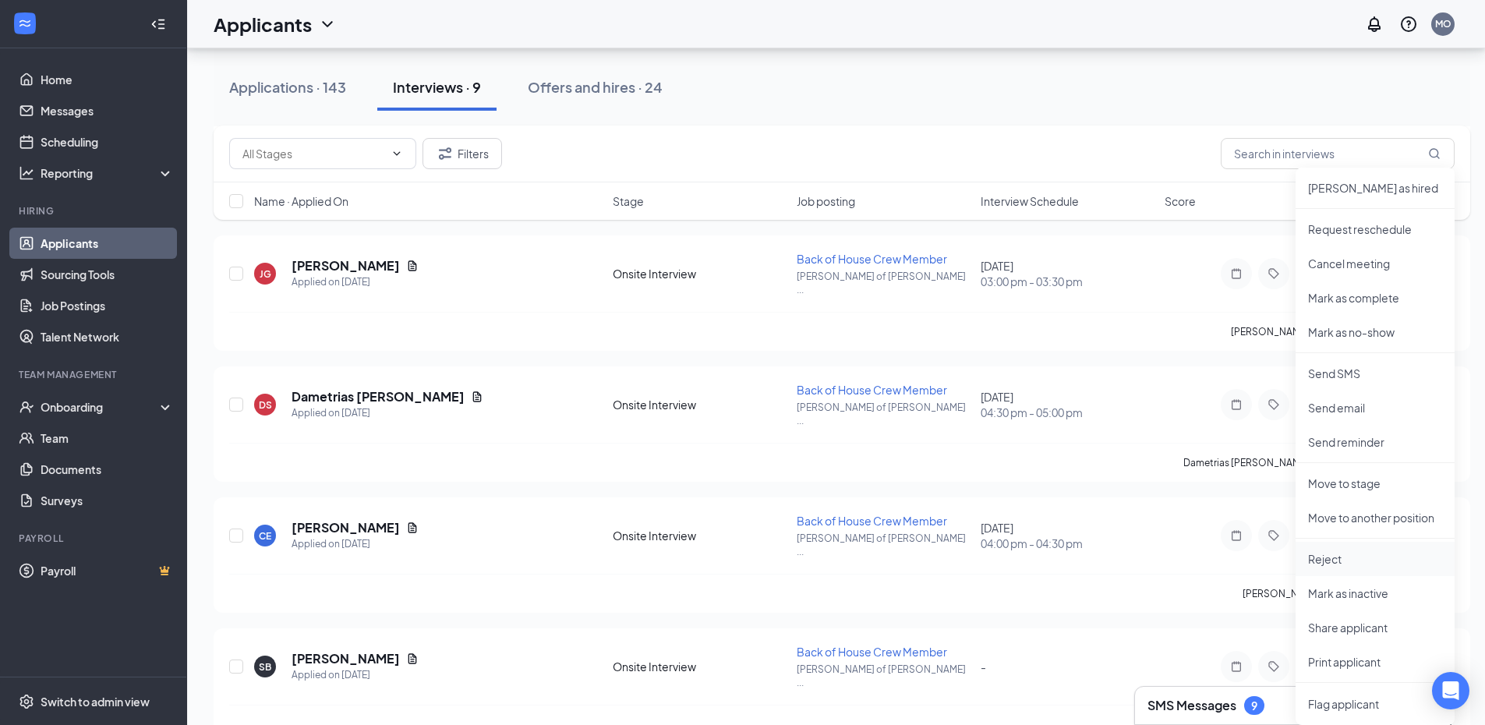
click at [1329, 565] on p "Reject" at bounding box center [1375, 559] width 134 height 16
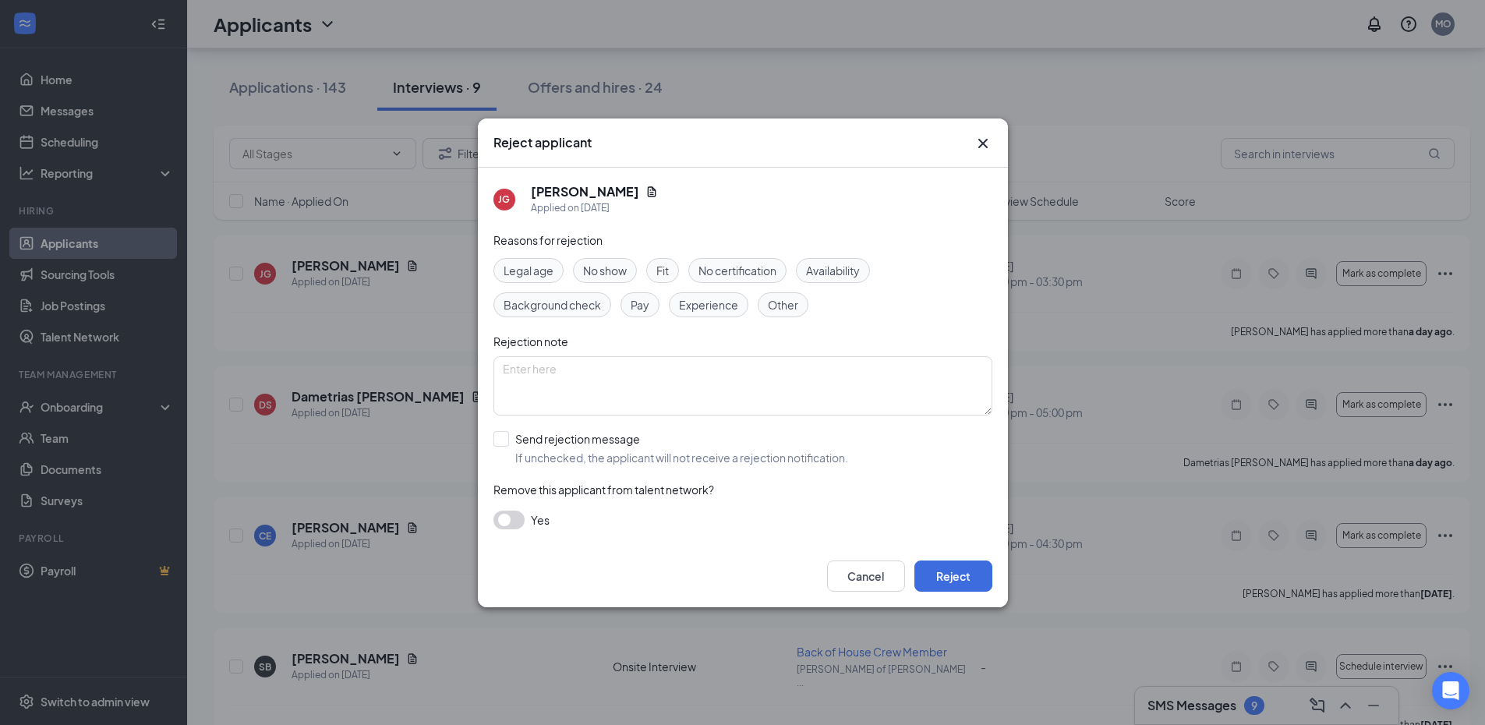
click at [604, 271] on span "No show" at bounding box center [605, 270] width 44 height 17
click at [504, 436] on input "Send rejection message If unchecked, the applicant will not receive a rejection…" at bounding box center [671, 448] width 355 height 34
checkbox input "true"
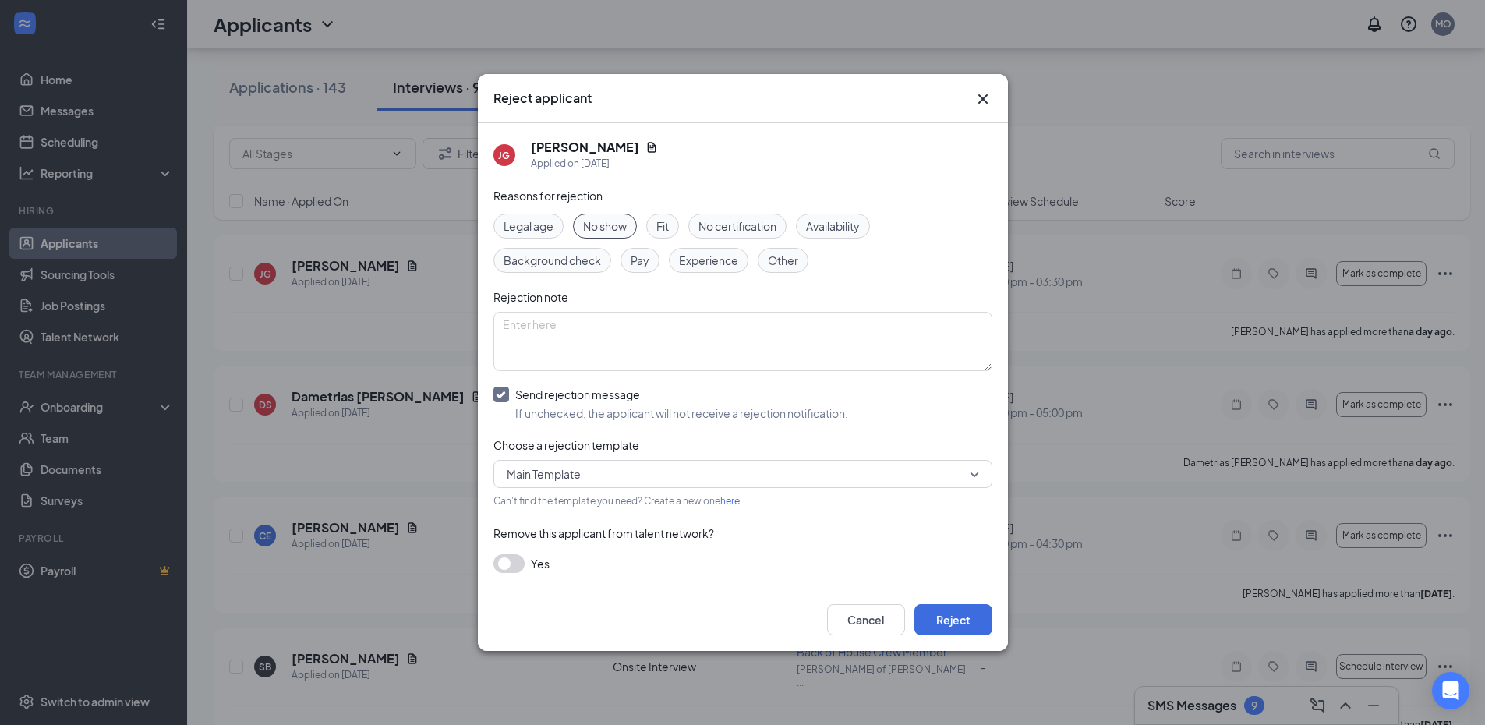
click at [520, 568] on button "button" at bounding box center [509, 563] width 31 height 19
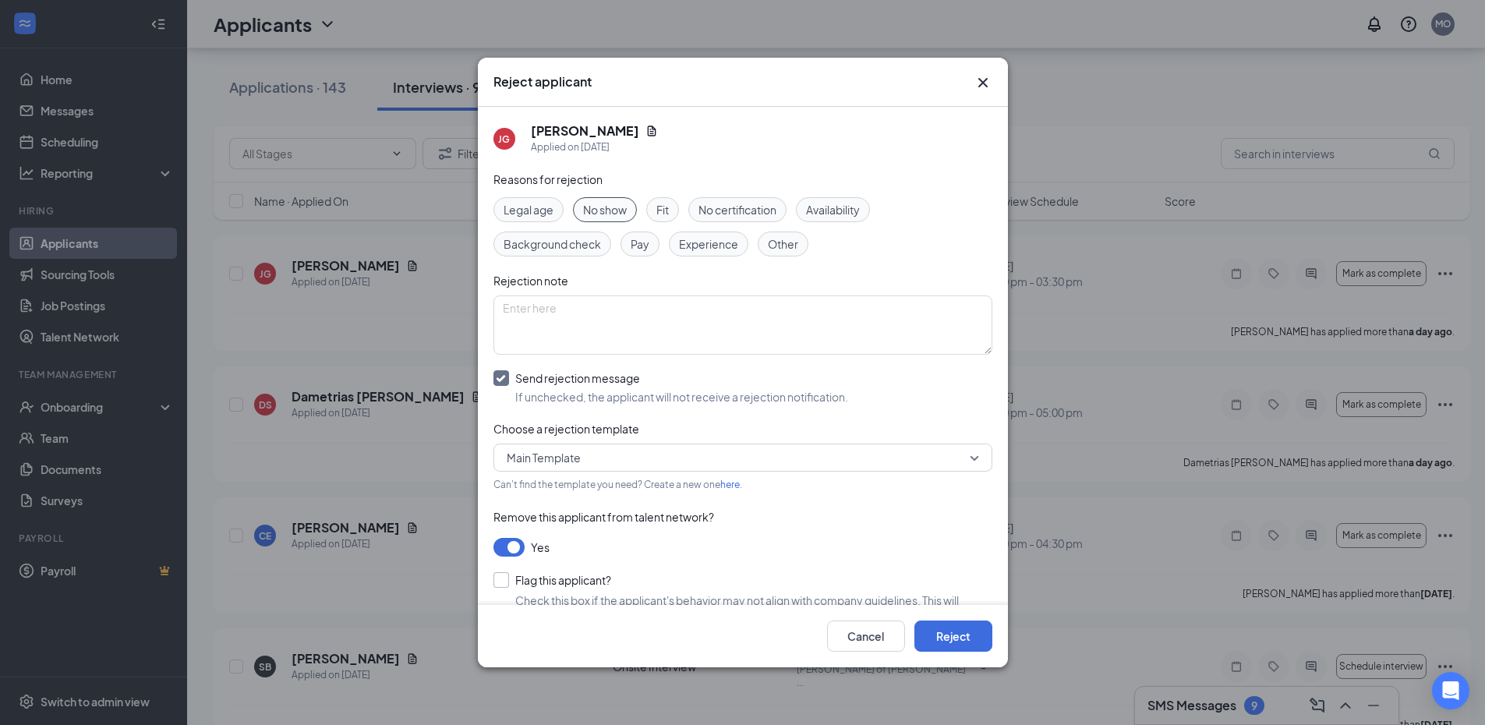
click at [497, 577] on input "Flag this applicant?" at bounding box center [553, 580] width 118 height 16
checkbox input "true"
click at [950, 640] on button "Reject" at bounding box center [954, 636] width 78 height 31
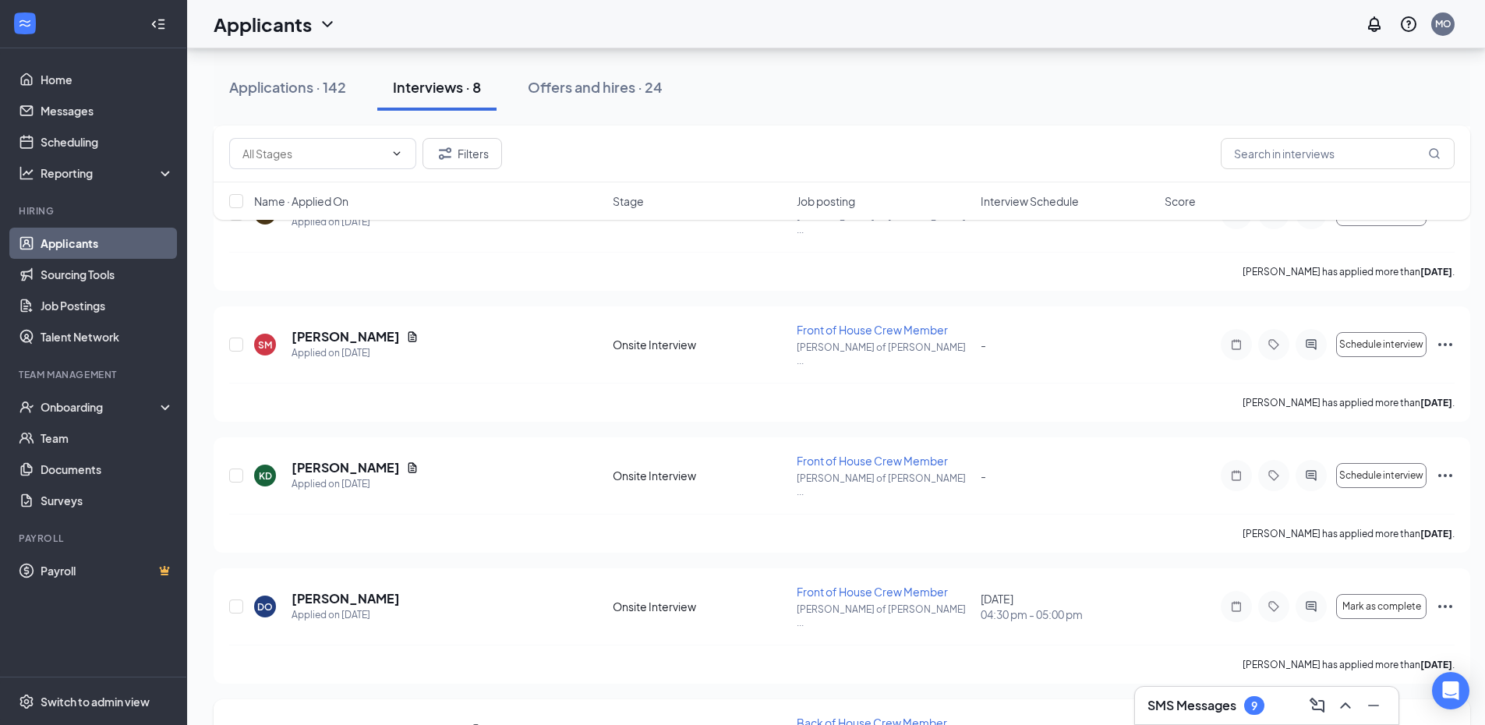
scroll to position [693, 0]
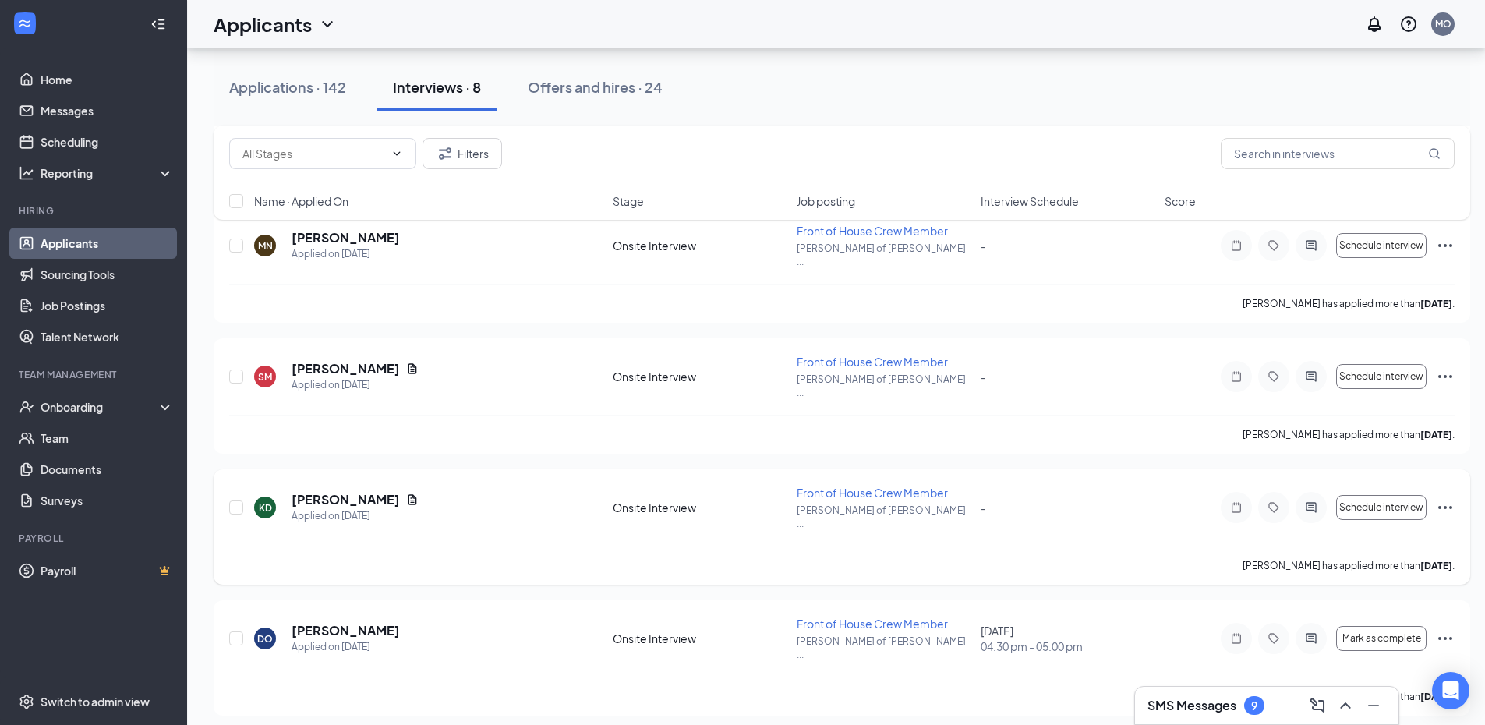
click at [1449, 498] on icon "Ellipses" at bounding box center [1445, 507] width 19 height 19
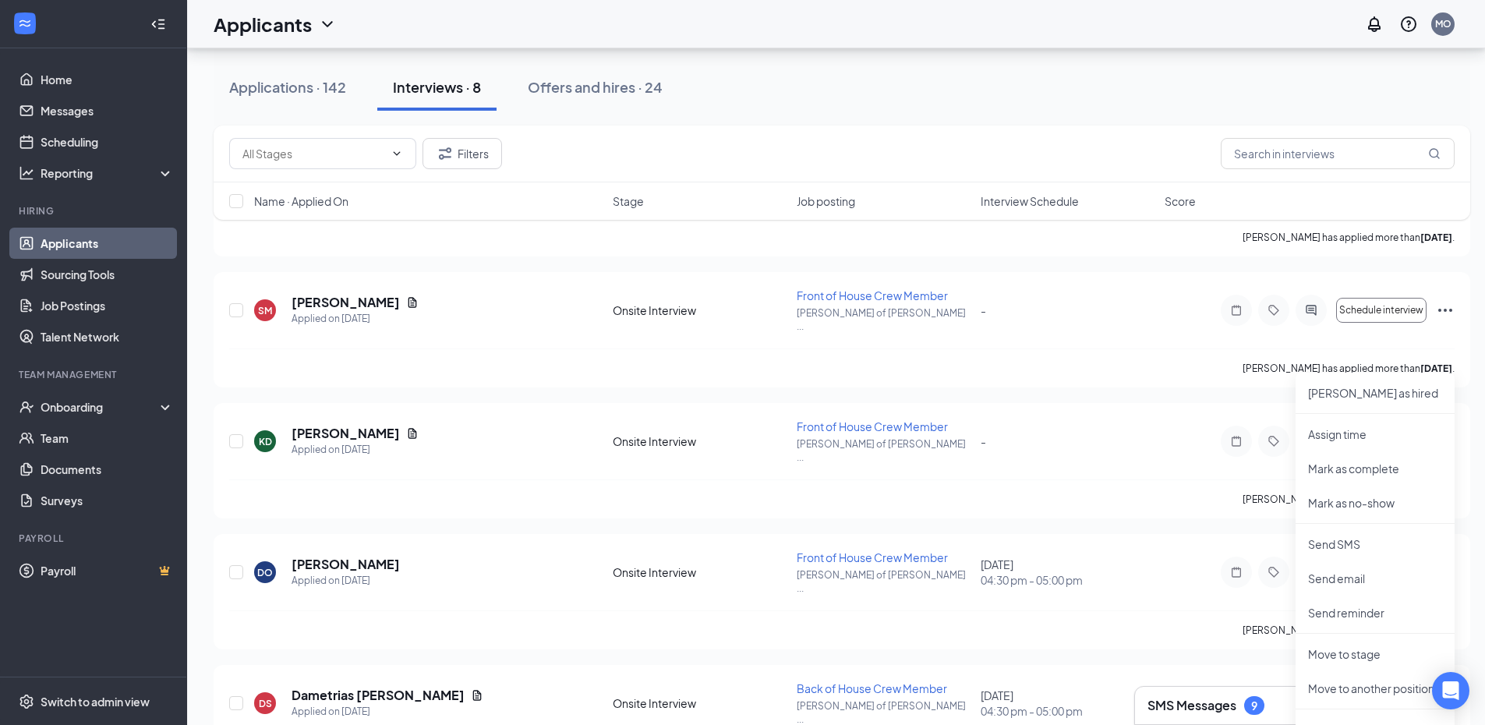
scroll to position [849, 0]
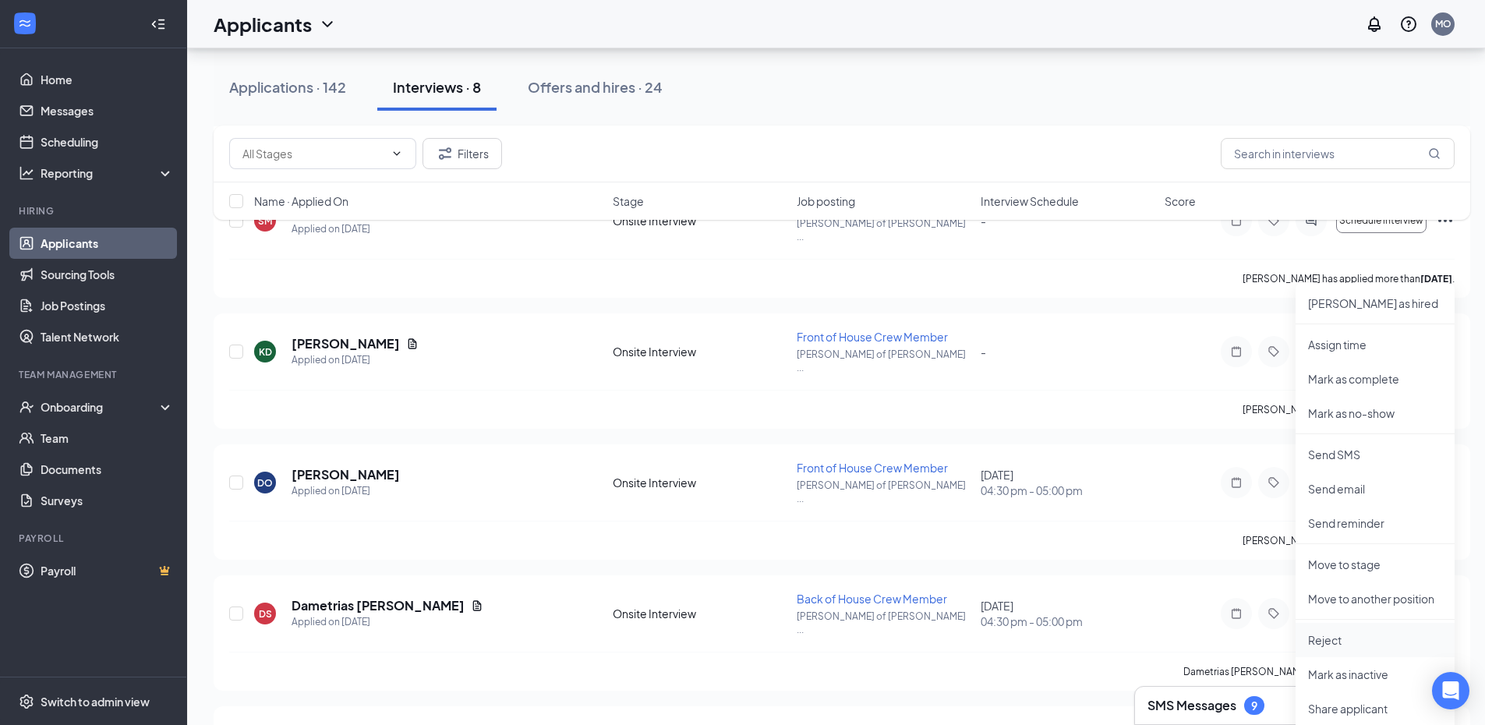
click at [1331, 635] on p "Reject" at bounding box center [1375, 640] width 134 height 16
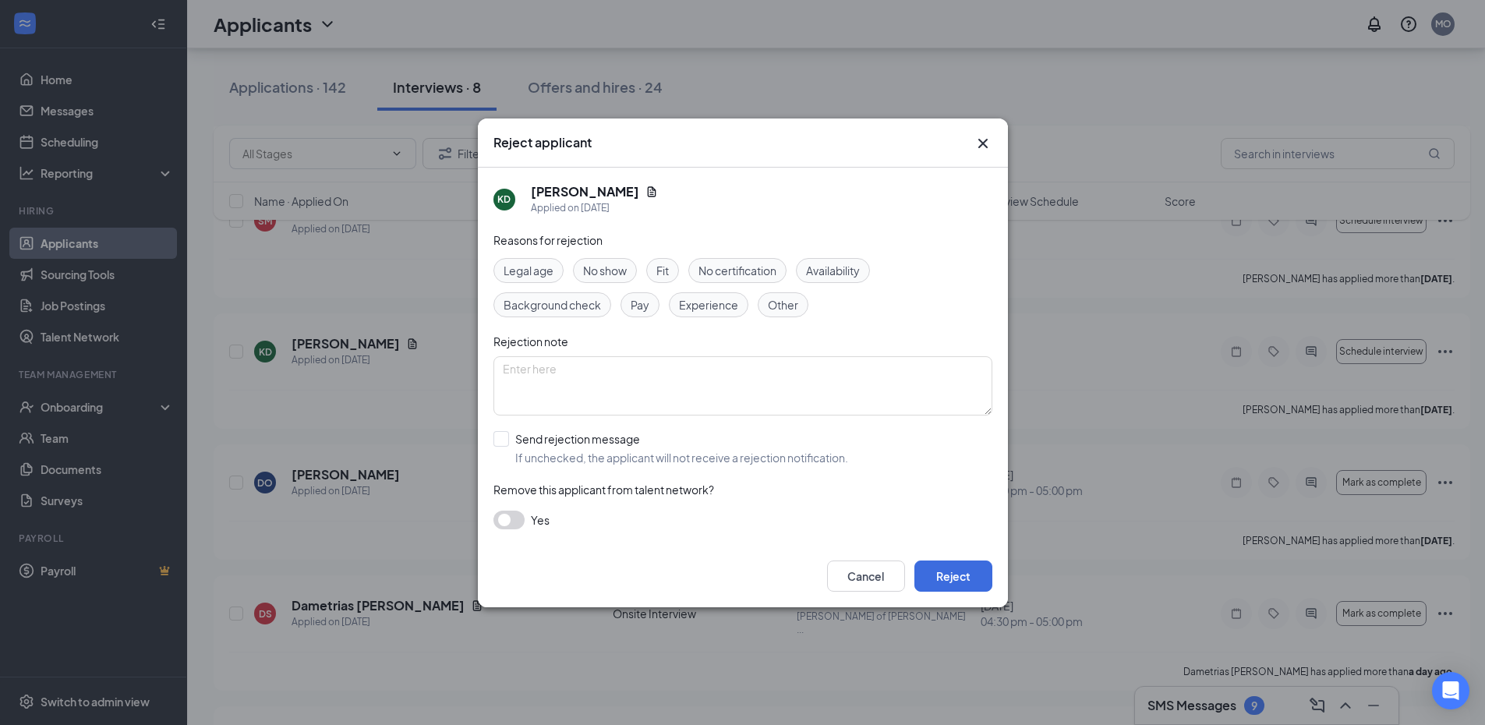
click at [618, 274] on span "No show" at bounding box center [605, 270] width 44 height 17
click at [502, 440] on input "Send rejection message If unchecked, the applicant will not receive a rejection…" at bounding box center [671, 448] width 355 height 34
checkbox input "true"
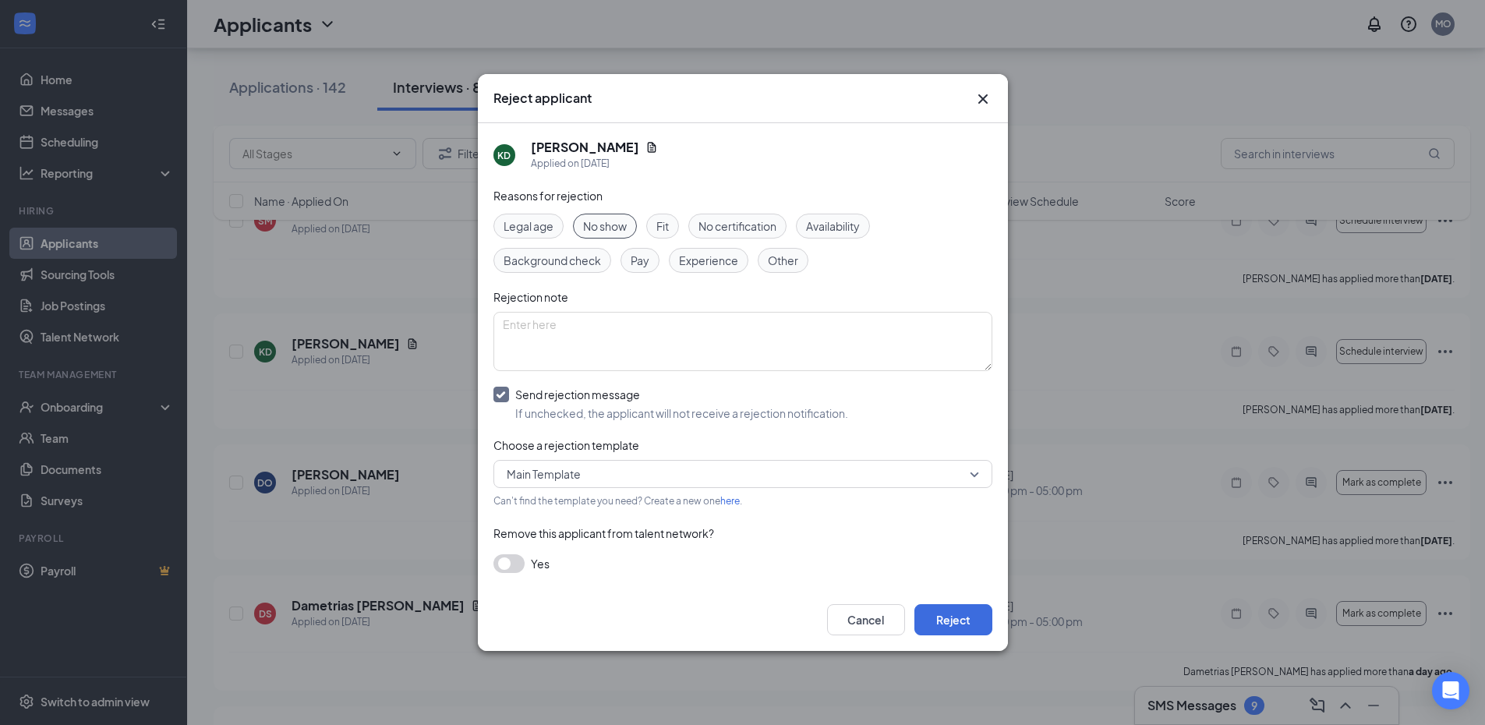
click at [517, 563] on button "button" at bounding box center [509, 563] width 31 height 19
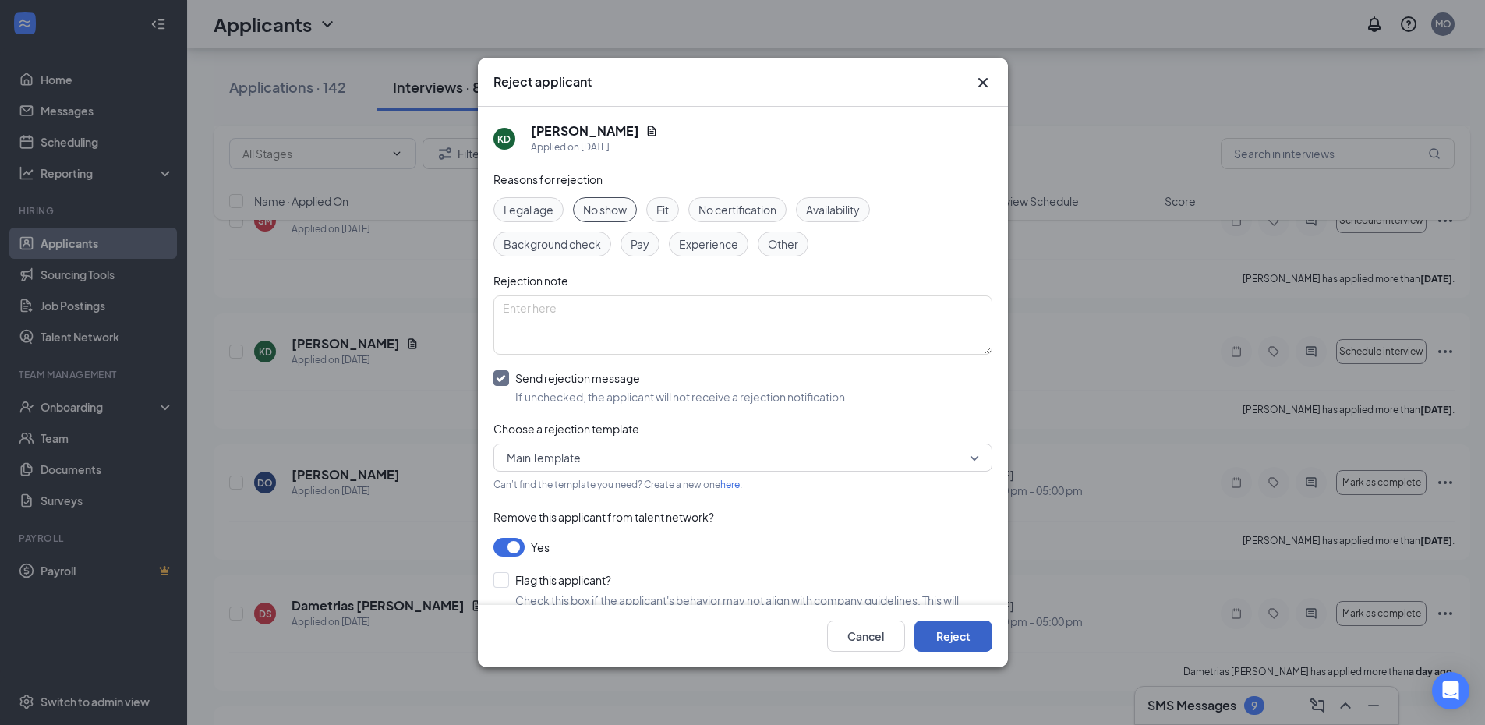
click at [971, 648] on button "Reject" at bounding box center [954, 636] width 78 height 31
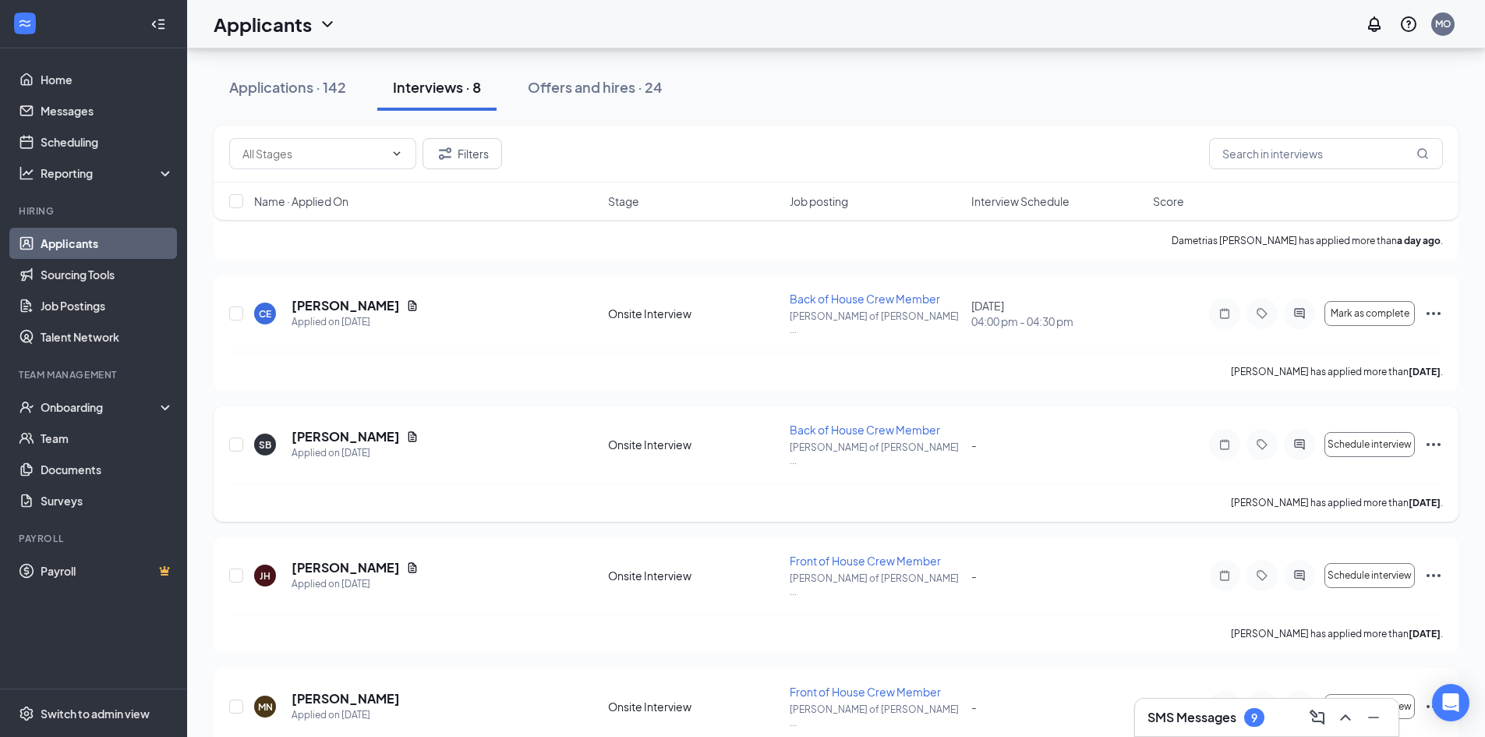
scroll to position [234, 0]
